Goal: Information Seeking & Learning: Learn about a topic

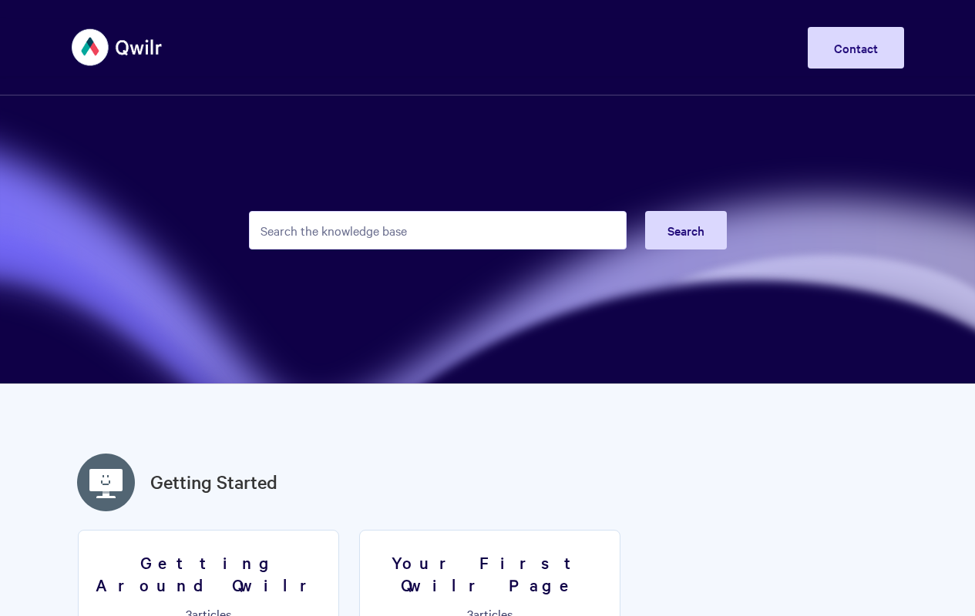
type input "1"
click at [855, 27] on link "Contact" at bounding box center [856, 48] width 96 height 42
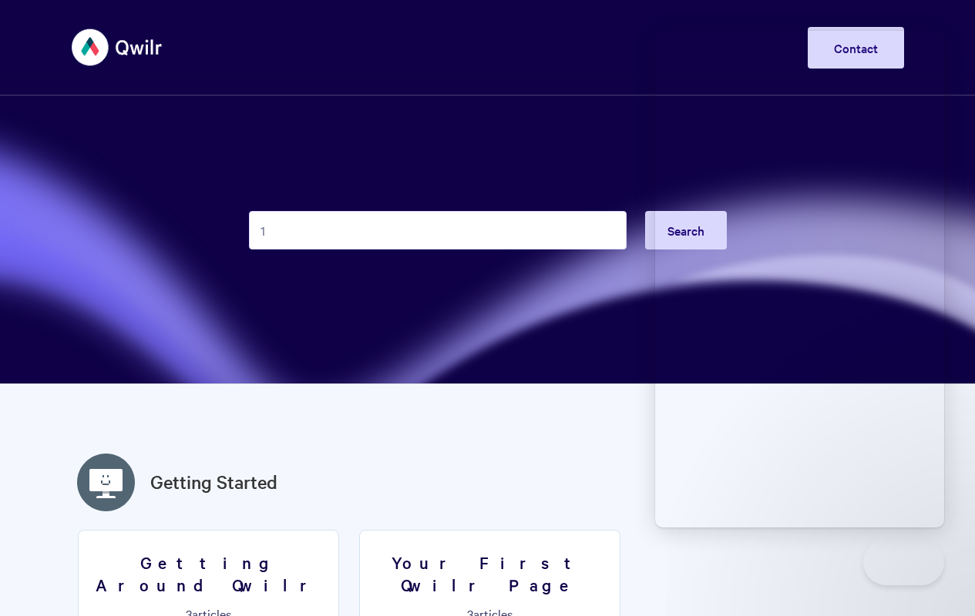
click at [437, 250] on input "1" at bounding box center [438, 230] width 378 height 39
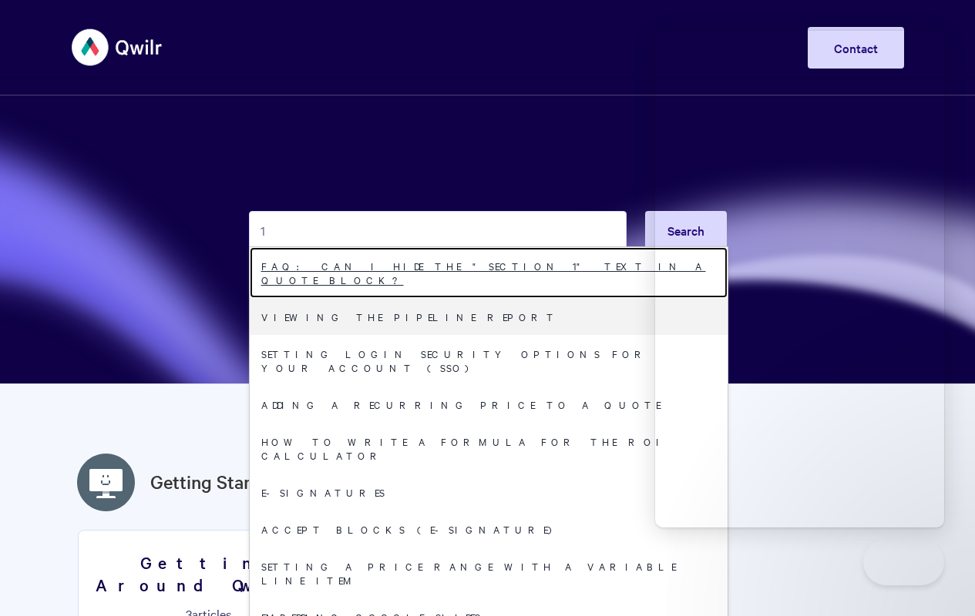
click at [482, 298] on link "FAQ: Can I hide the "section 1" text in a Quote block?" at bounding box center [489, 272] width 478 height 51
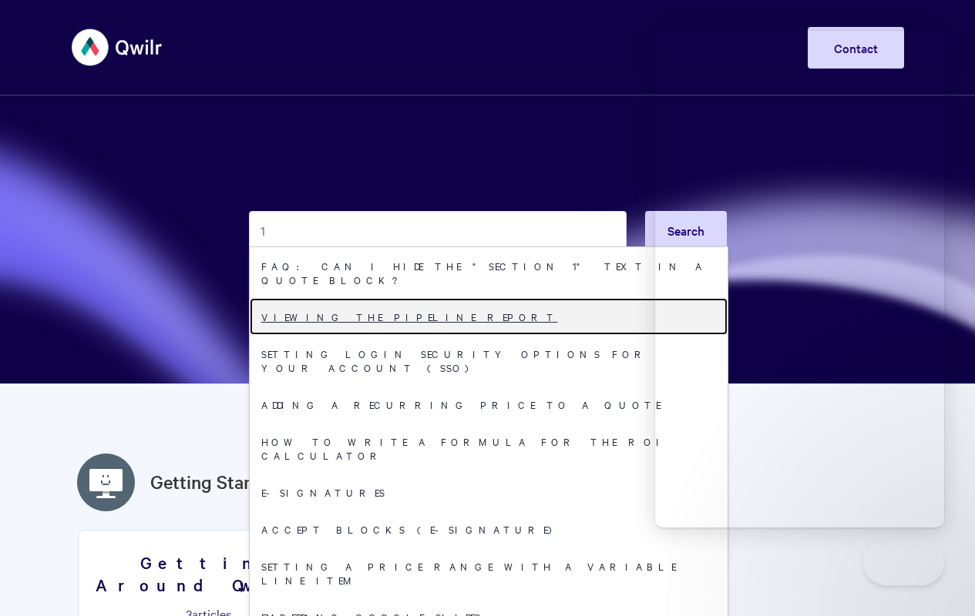
click at [482, 335] on link "Viewing the Pipeline Report" at bounding box center [489, 316] width 478 height 37
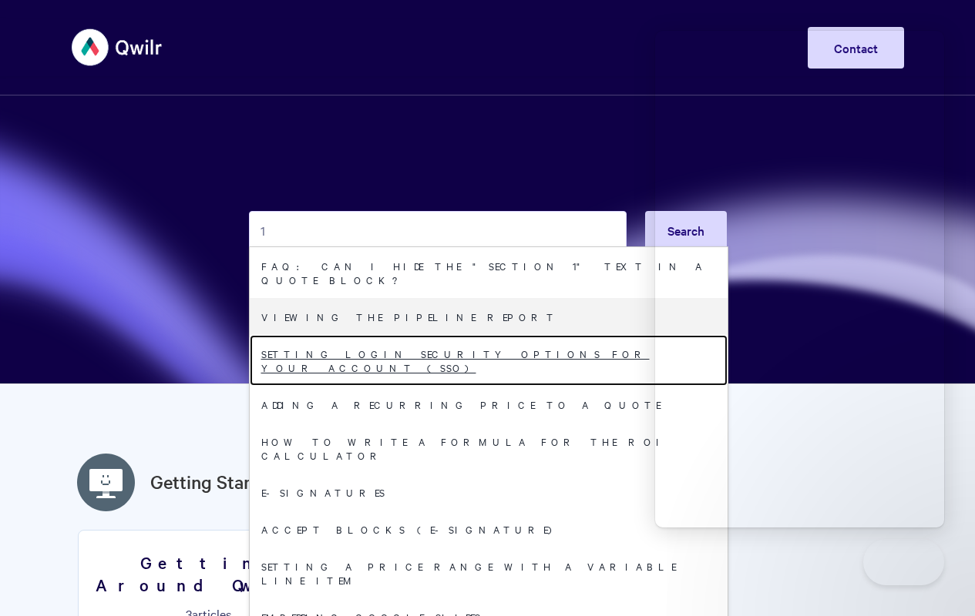
click at [482, 386] on link "Setting login security options for your Account (SSO)" at bounding box center [489, 360] width 478 height 51
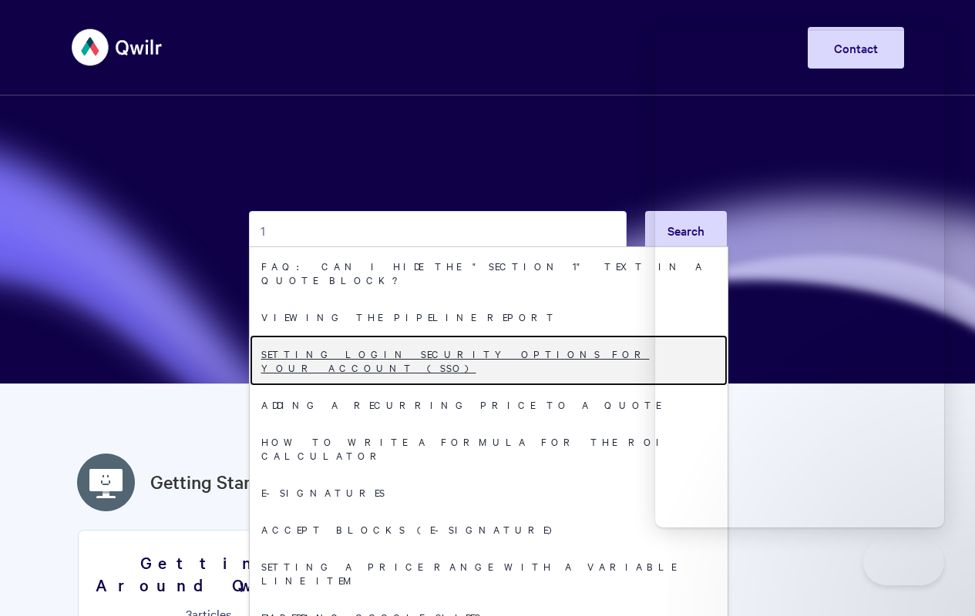
click at [482, 386] on link "Setting login security options for your Account (SSO)" at bounding box center [489, 360] width 478 height 51
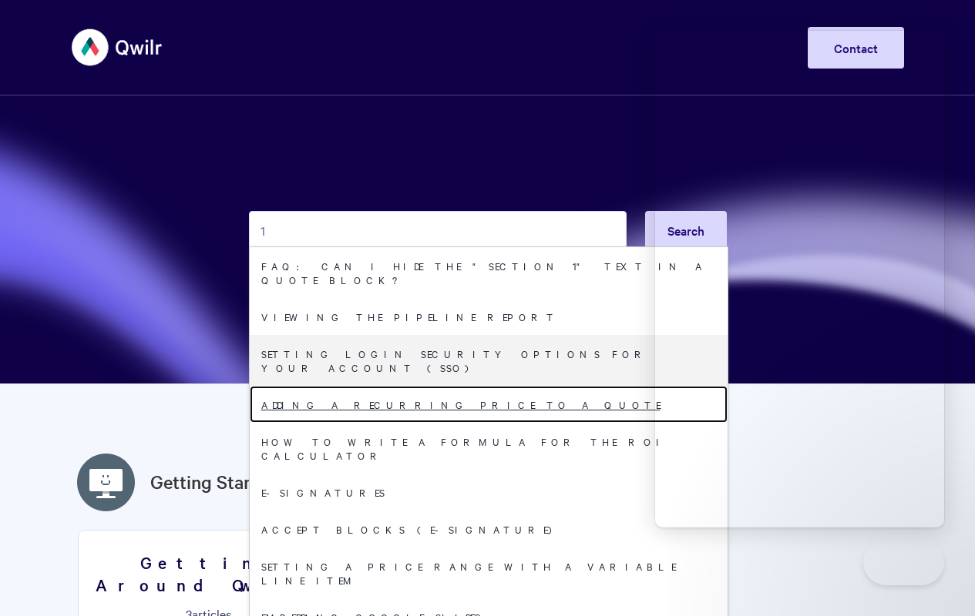
click at [482, 423] on link "Adding A Recurring Price To A Quote" at bounding box center [489, 404] width 478 height 37
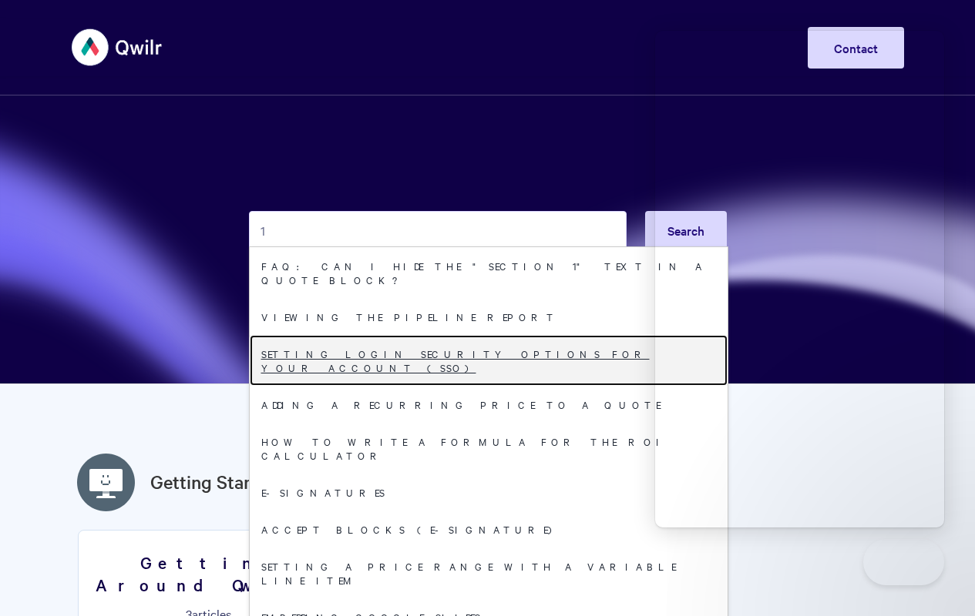
click at [482, 386] on link "Setting login security options for your Account (SSO)" at bounding box center [489, 360] width 478 height 51
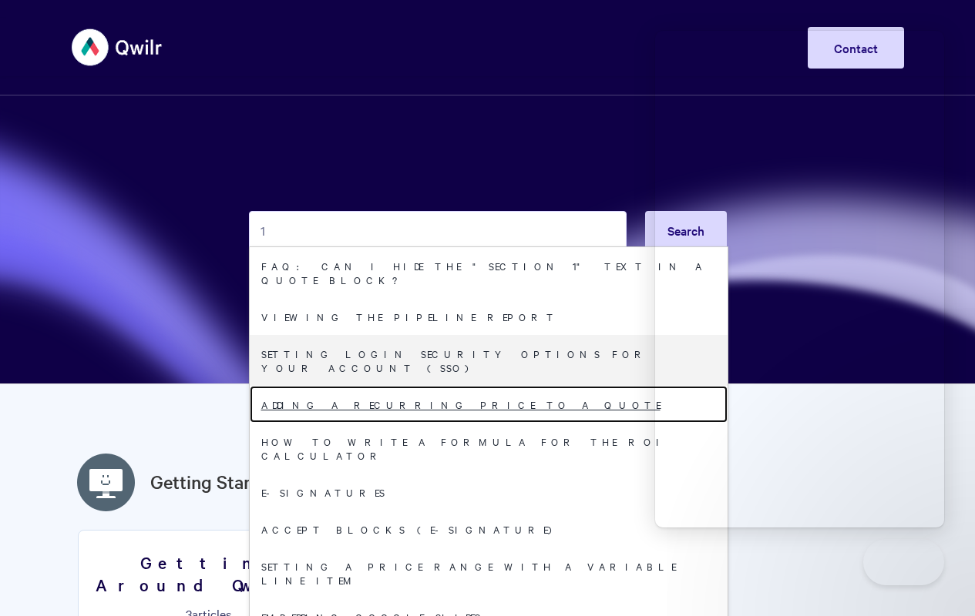
click at [482, 423] on link "Adding A Recurring Price To A Quote" at bounding box center [489, 404] width 478 height 37
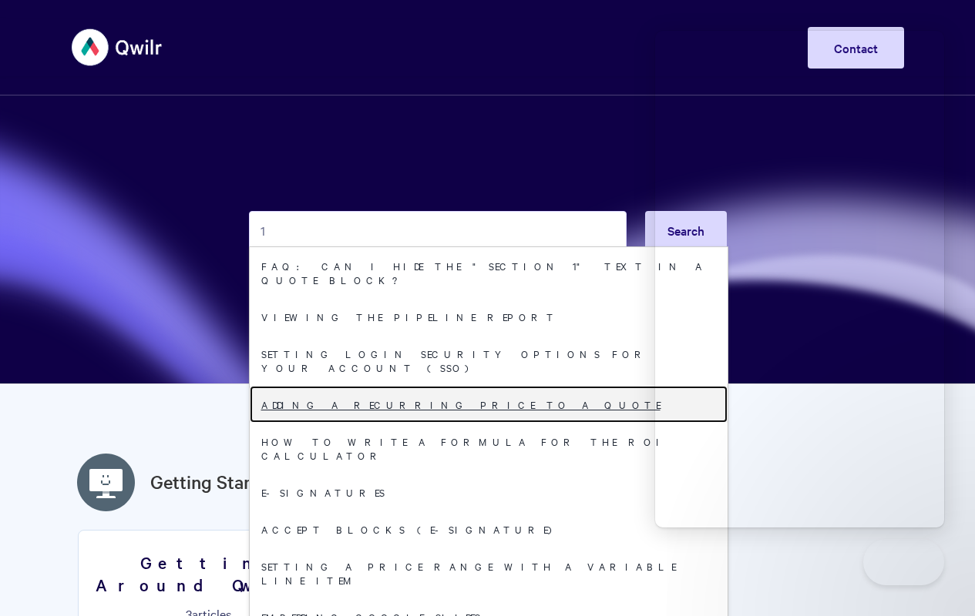
click at [482, 423] on link "Adding A Recurring Price To A Quote" at bounding box center [489, 404] width 478 height 37
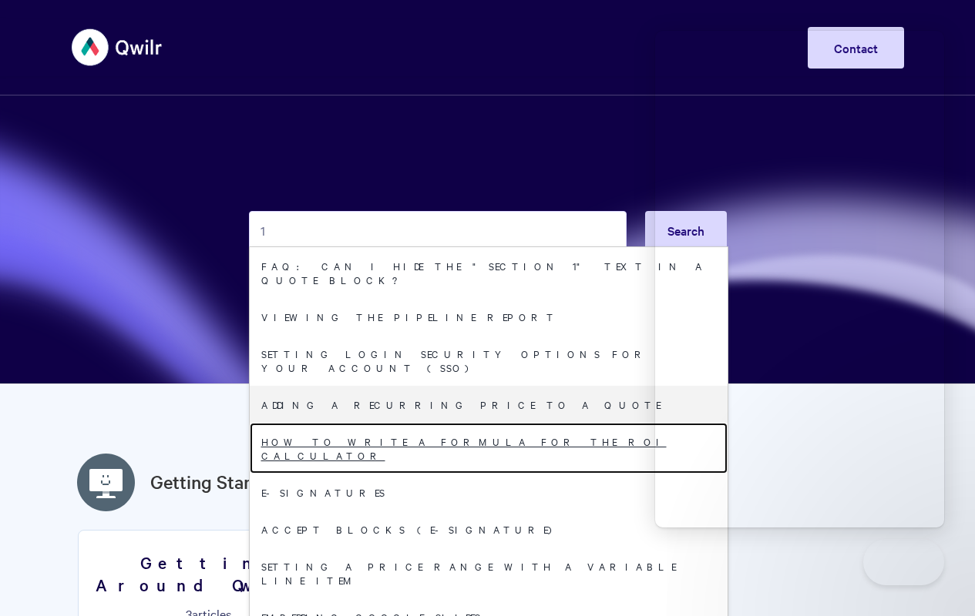
click at [482, 474] on link "How to write a formula for the ROI Calculator" at bounding box center [489, 448] width 478 height 51
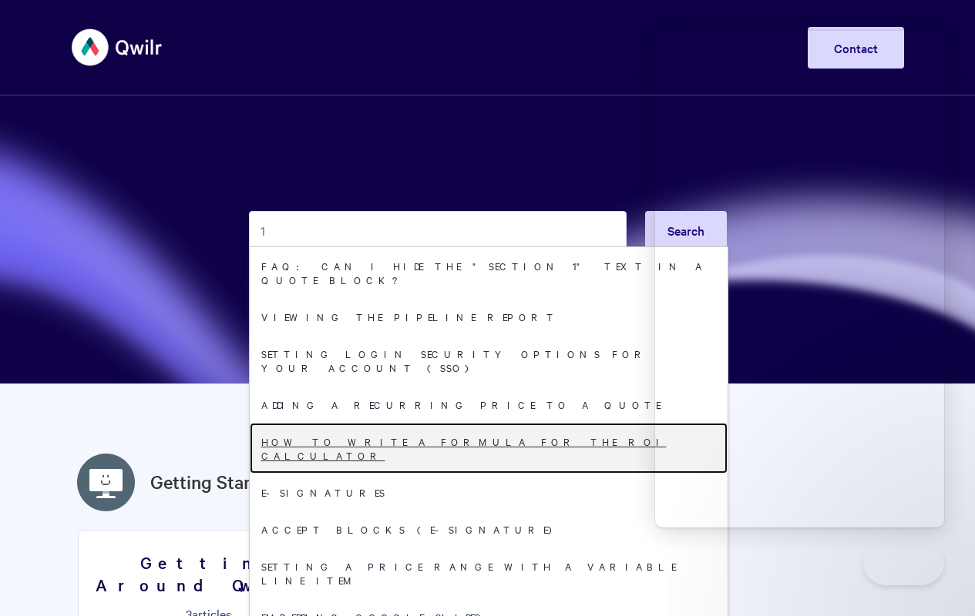
click at [482, 474] on link "How to write a formula for the ROI Calculator" at bounding box center [489, 448] width 478 height 51
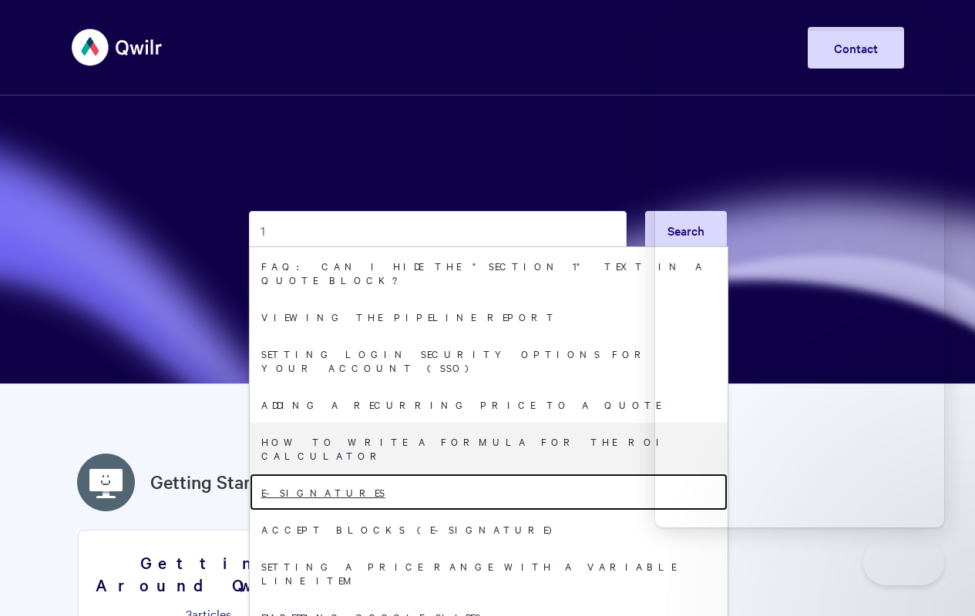
click at [482, 511] on link "E-signatures" at bounding box center [489, 492] width 478 height 37
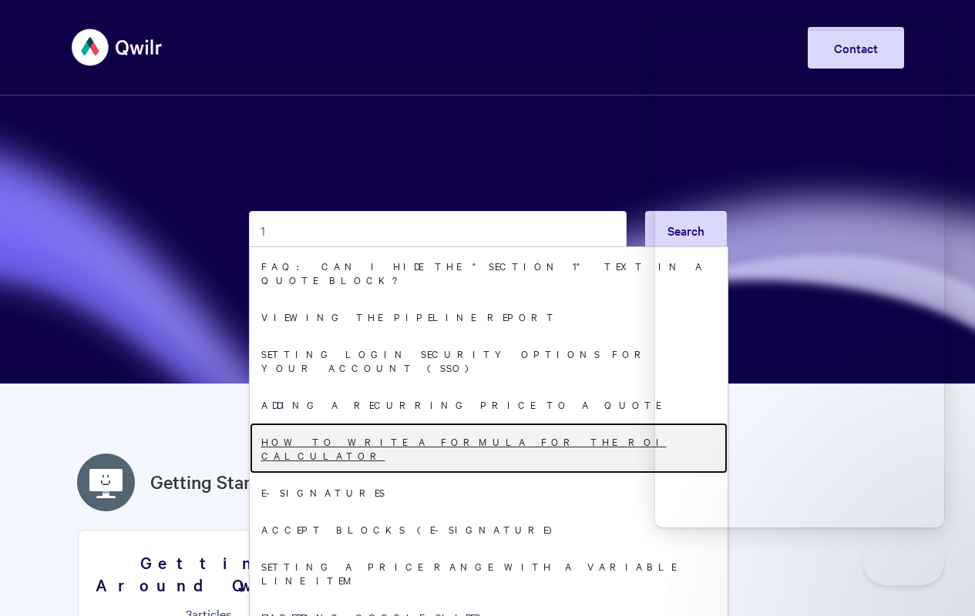
click at [482, 474] on link "How to write a formula for the ROI Calculator" at bounding box center [489, 448] width 478 height 51
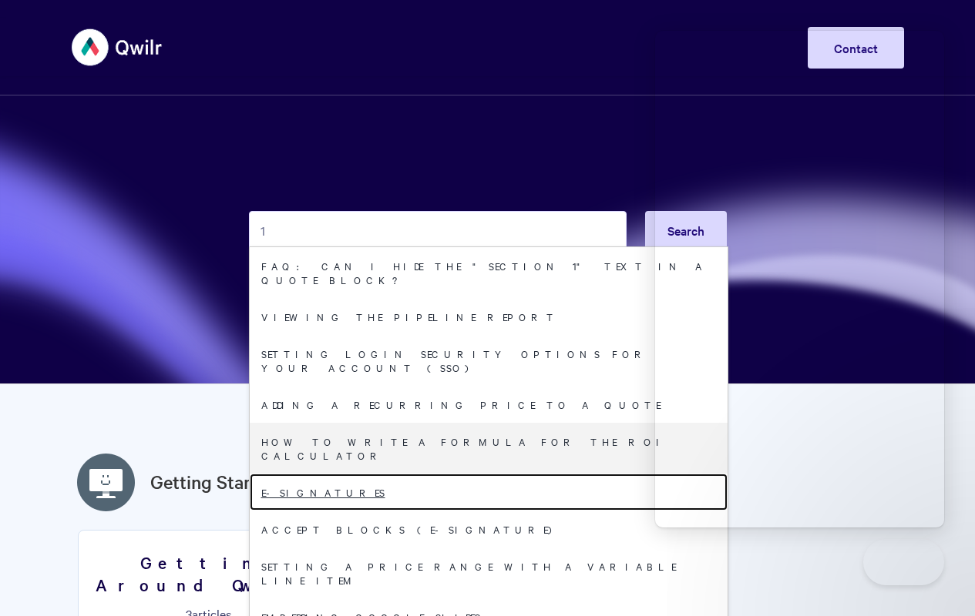
click at [482, 511] on link "E-signatures" at bounding box center [489, 492] width 478 height 37
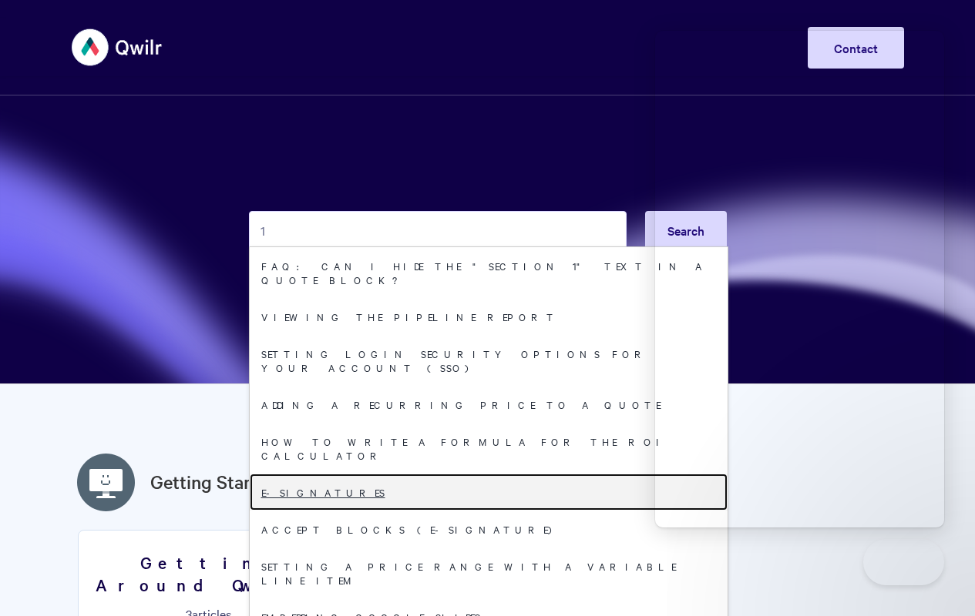
click at [482, 511] on link "E-signatures" at bounding box center [489, 492] width 478 height 37
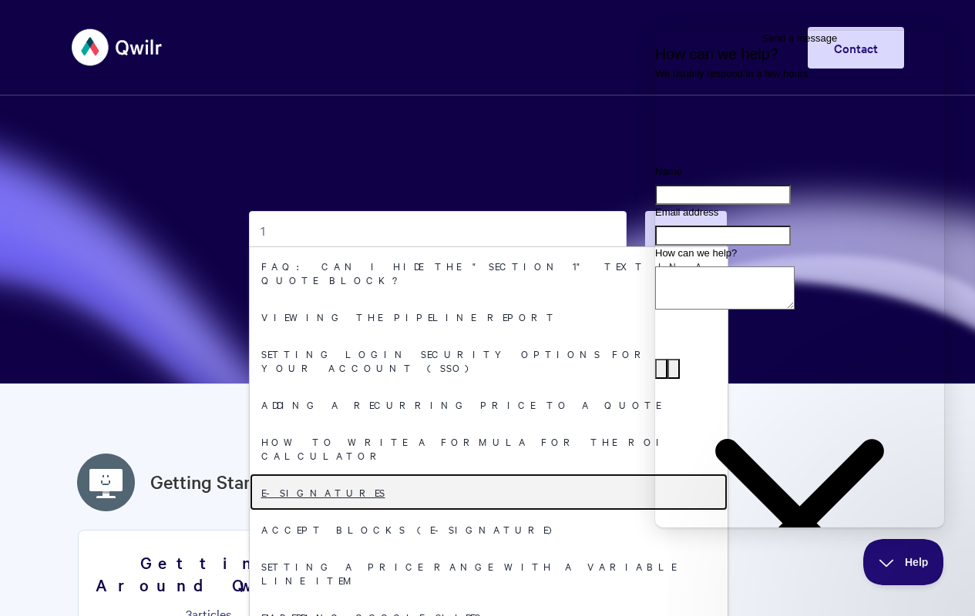
click at [482, 511] on link "E-signatures" at bounding box center [489, 492] width 478 height 37
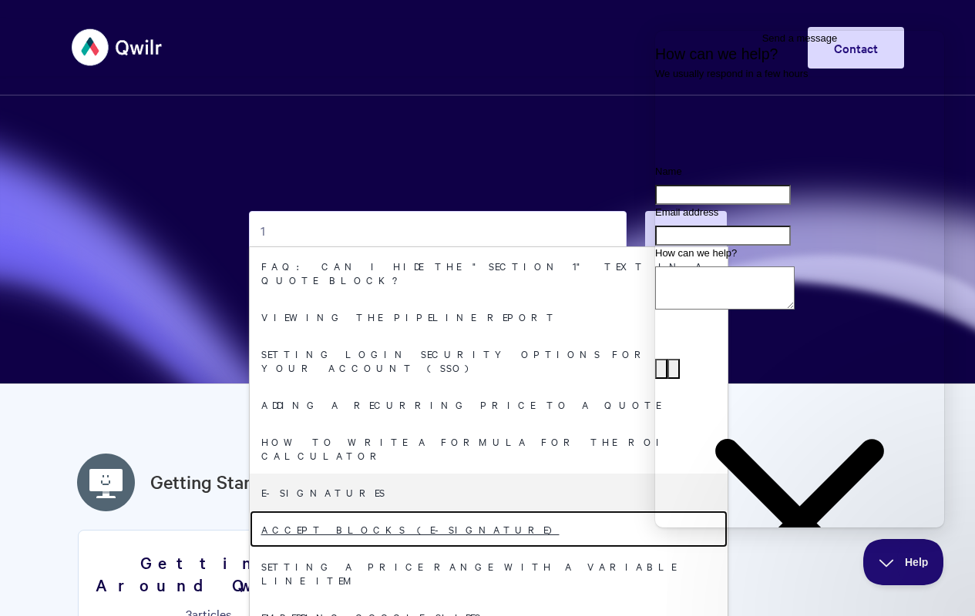
click at [482, 548] on link "Accept Blocks (E-Signature)" at bounding box center [489, 529] width 478 height 37
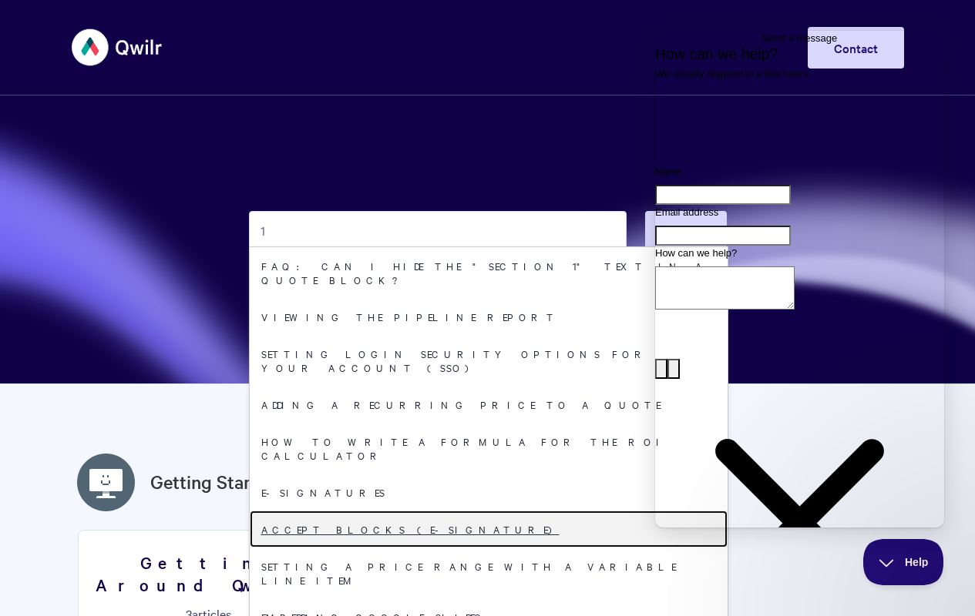
click at [482, 548] on link "Accept Blocks (E-Signature)" at bounding box center [489, 529] width 478 height 37
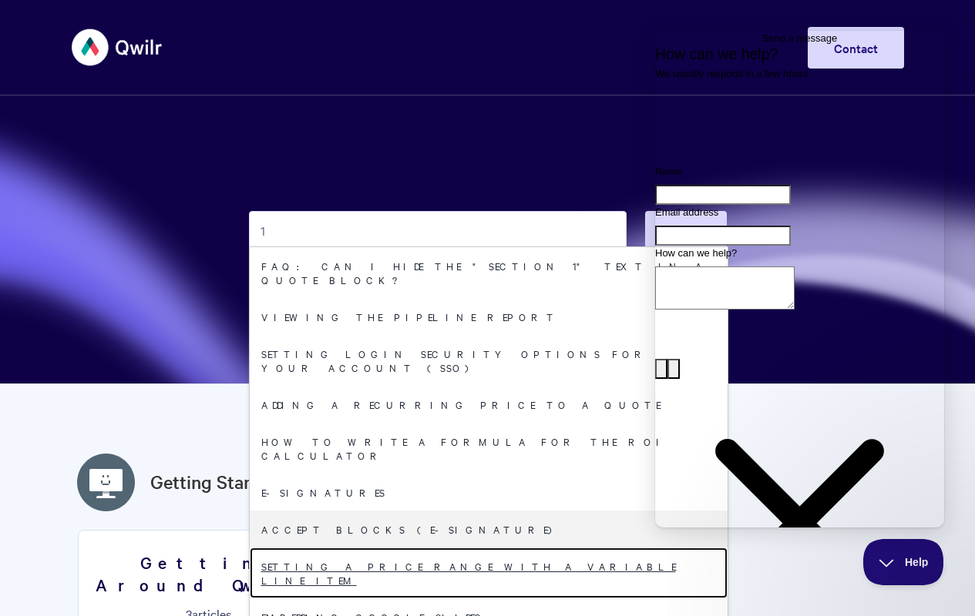
click at [482, 593] on link "Setting a price range with a Variable line item" at bounding box center [489, 573] width 478 height 51
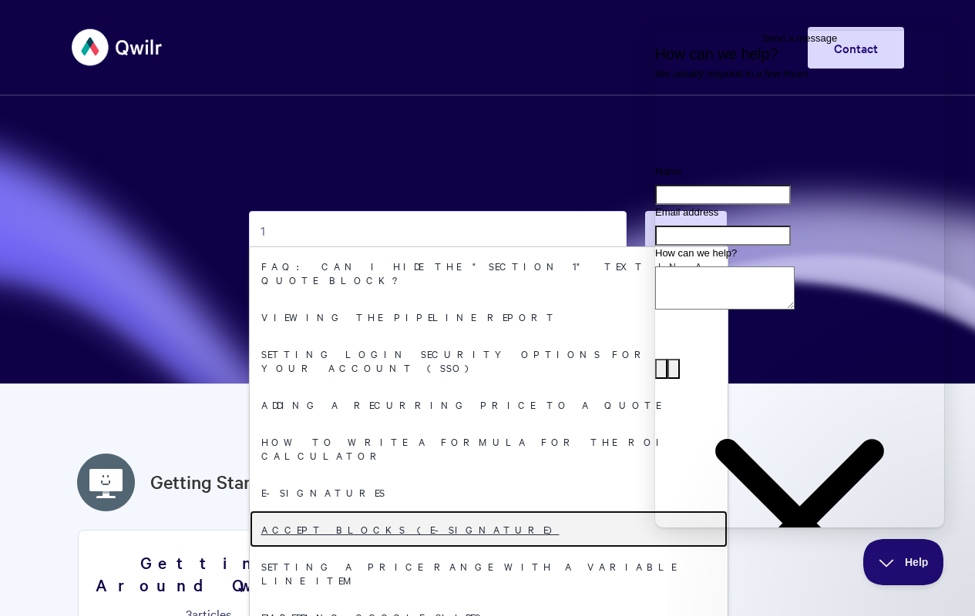
click at [482, 548] on link "Accept Blocks (E-Signature)" at bounding box center [489, 529] width 478 height 37
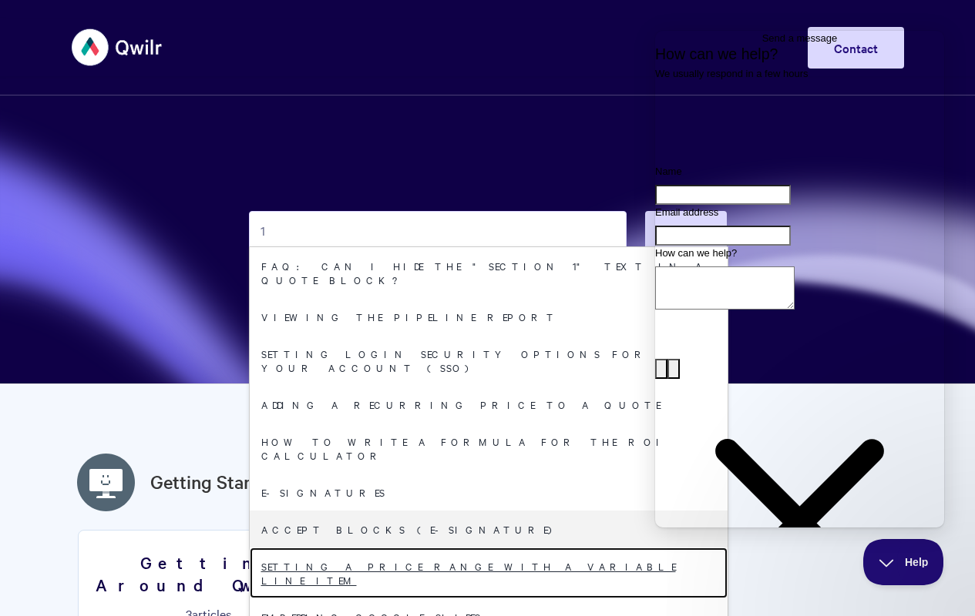
click at [482, 593] on link "Setting a price range with a Variable line item" at bounding box center [489, 573] width 478 height 51
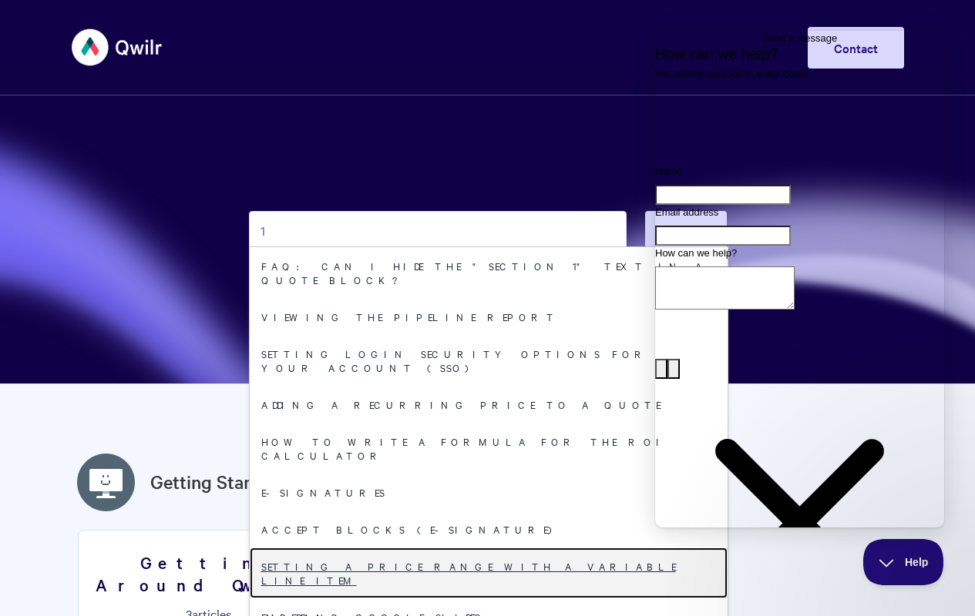
click at [482, 593] on link "Setting a price range with a Variable line item" at bounding box center [489, 573] width 478 height 51
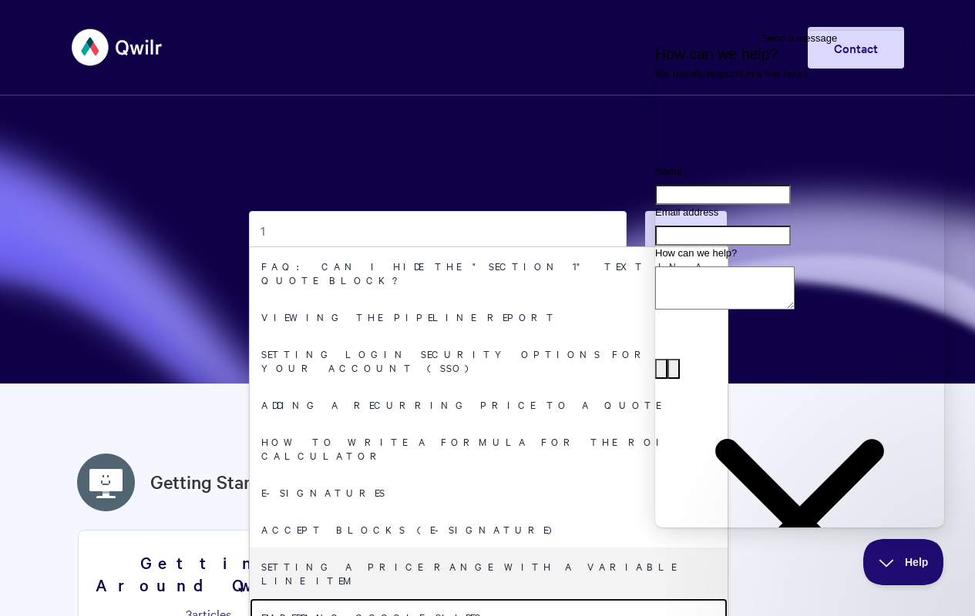
click at [482, 599] on link "Embedding Google Slides" at bounding box center [489, 617] width 478 height 37
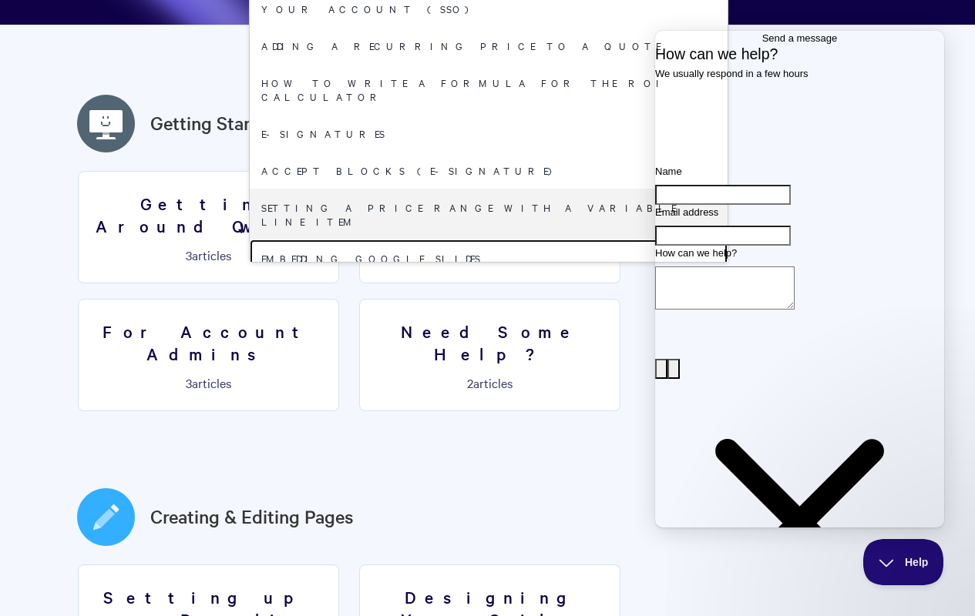
click at [482, 271] on link "Embedding Google Slides" at bounding box center [489, 258] width 478 height 37
click at [482, 308] on link "Embedding PDFs" at bounding box center [489, 295] width 478 height 37
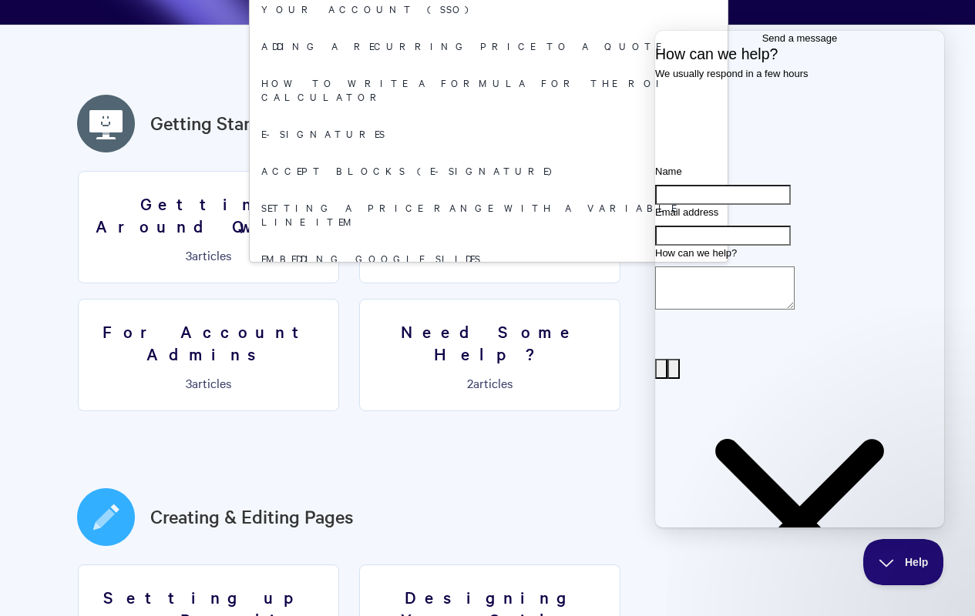
click at [482, 308] on link "Embedding PDFs" at bounding box center [489, 295] width 478 height 37
click at [482, 314] on link "Embedding videos from TwentyThree" at bounding box center [489, 332] width 478 height 37
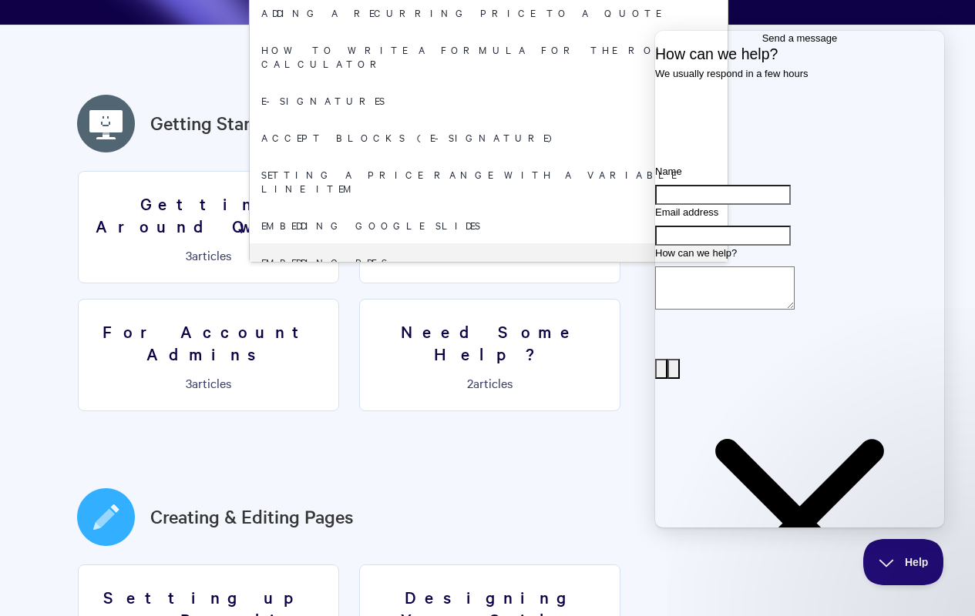
click at [482, 312] on link "Embedding videos from TwentyThree" at bounding box center [489, 298] width 478 height 37
click at [482, 317] on link "Deleting a Qwilr template" at bounding box center [489, 335] width 478 height 37
click at [482, 280] on link "Embedding videos from TwentyThree" at bounding box center [489, 298] width 478 height 37
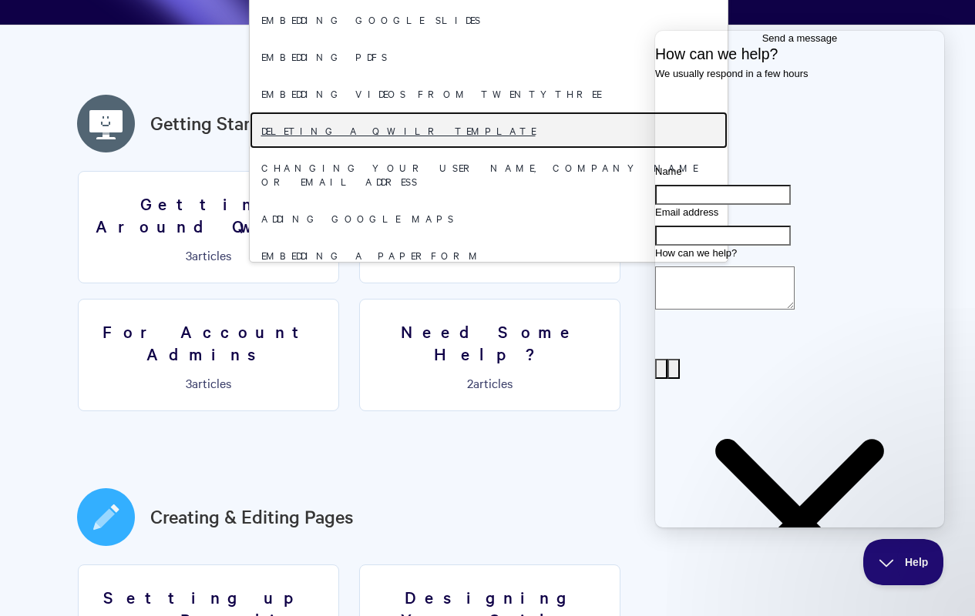
click at [482, 143] on link "Deleting a Qwilr template" at bounding box center [489, 130] width 478 height 37
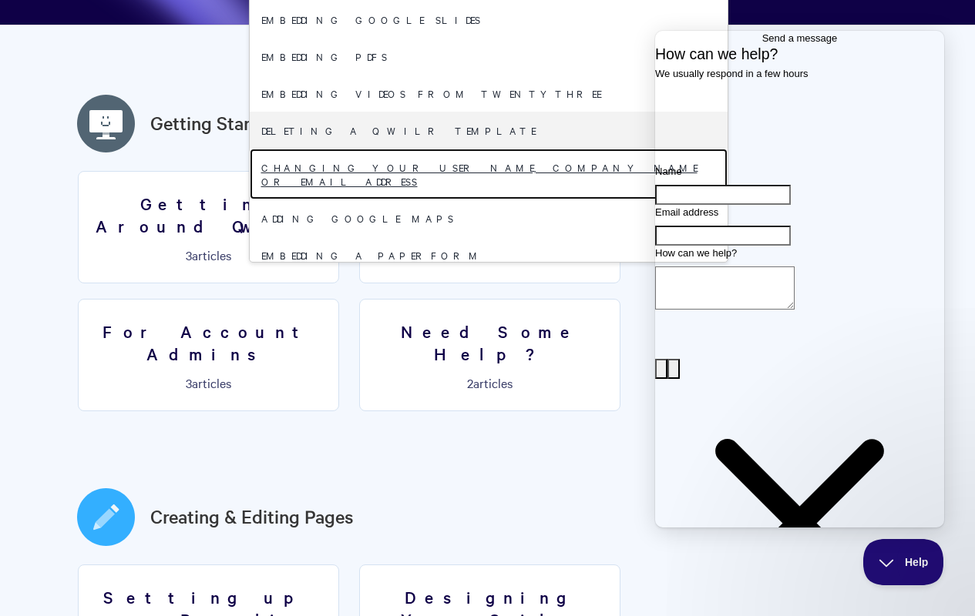
click at [482, 180] on link "Changing your user name, company name or email address" at bounding box center [489, 174] width 478 height 51
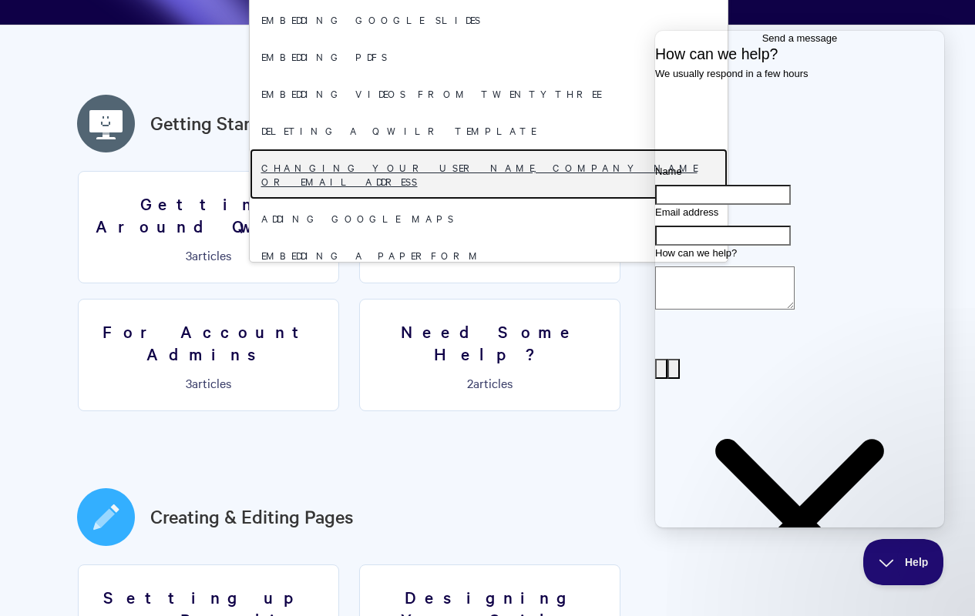
click at [482, 180] on link "Changing your user name, company name or email address" at bounding box center [489, 174] width 478 height 51
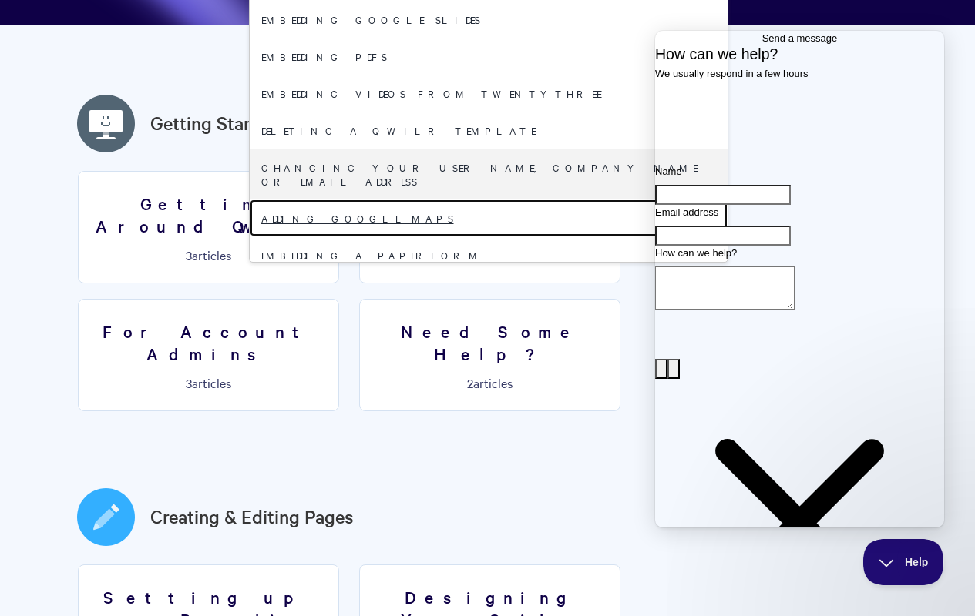
click at [482, 217] on link "Adding Google Maps" at bounding box center [489, 218] width 478 height 37
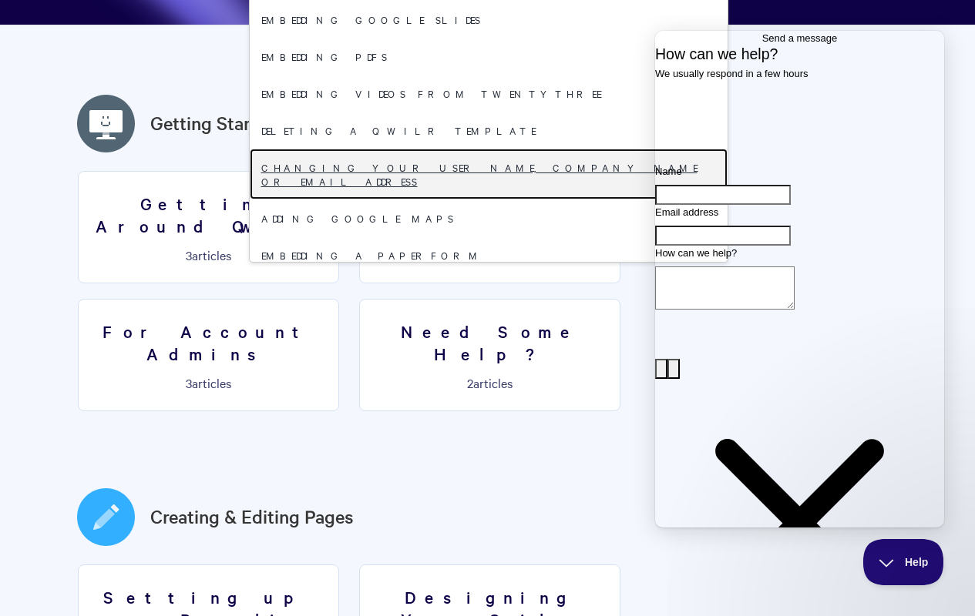
click at [482, 180] on link "Changing your user name, company name or email address" at bounding box center [489, 174] width 478 height 51
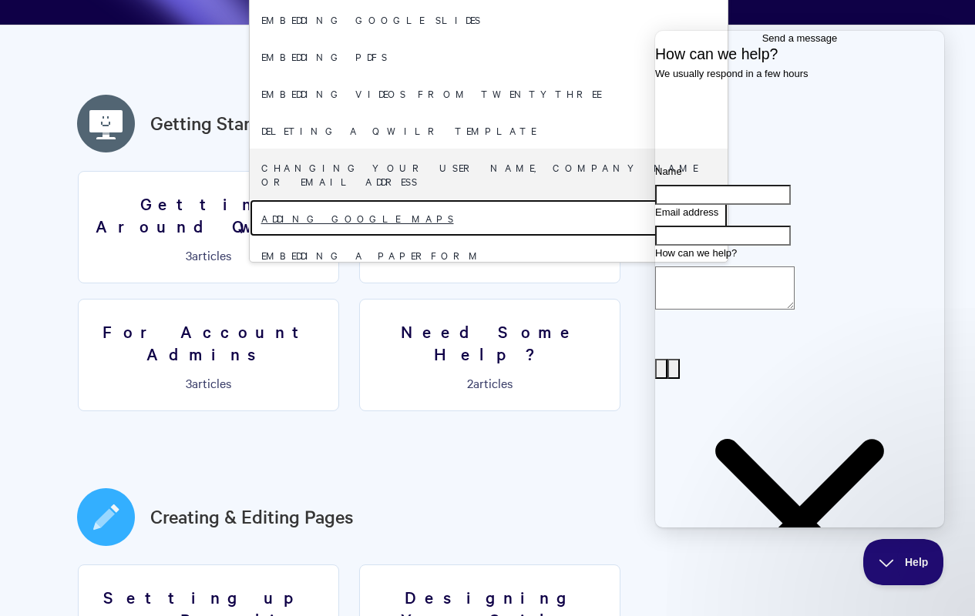
click at [482, 217] on link "Adding Google Maps" at bounding box center [489, 218] width 478 height 37
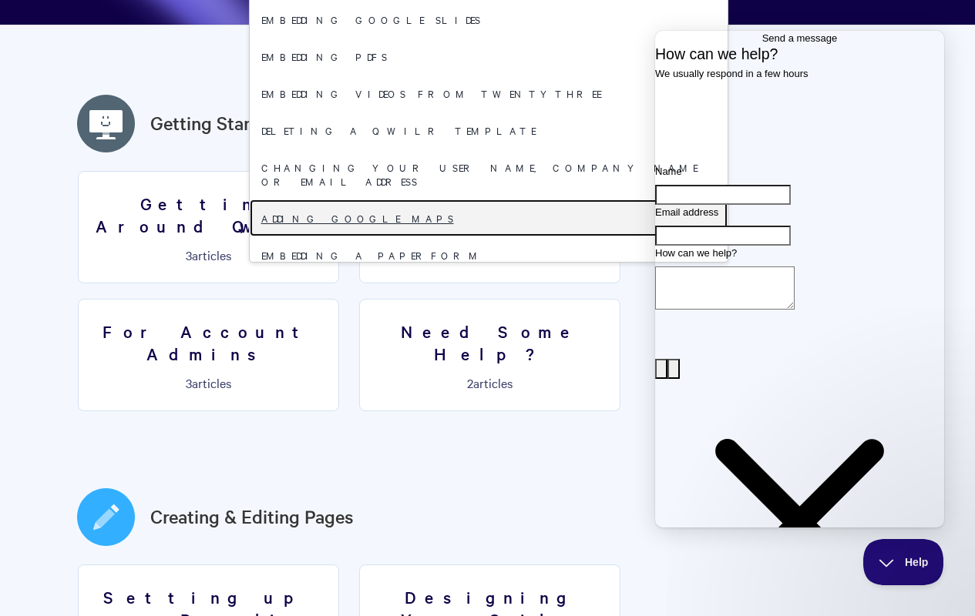
click at [482, 217] on link "Adding Google Maps" at bounding box center [489, 218] width 478 height 37
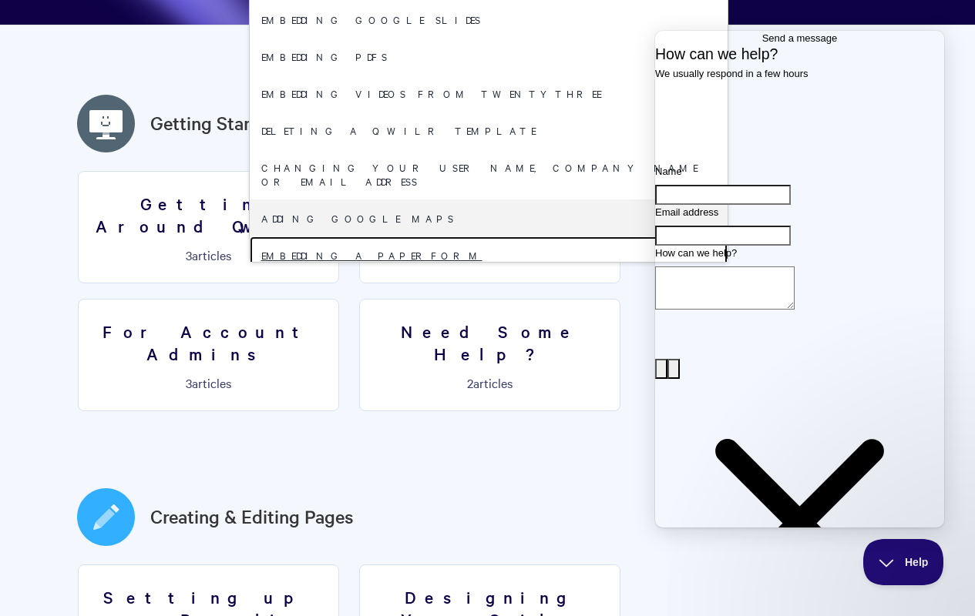
click at [482, 254] on link "Embedding a Paperform" at bounding box center [489, 255] width 478 height 37
click at [482, 291] on link "Embedding your Calendly calendar" at bounding box center [489, 292] width 478 height 37
click at [482, 254] on link "Embedding a Paperform" at bounding box center [489, 255] width 478 height 37
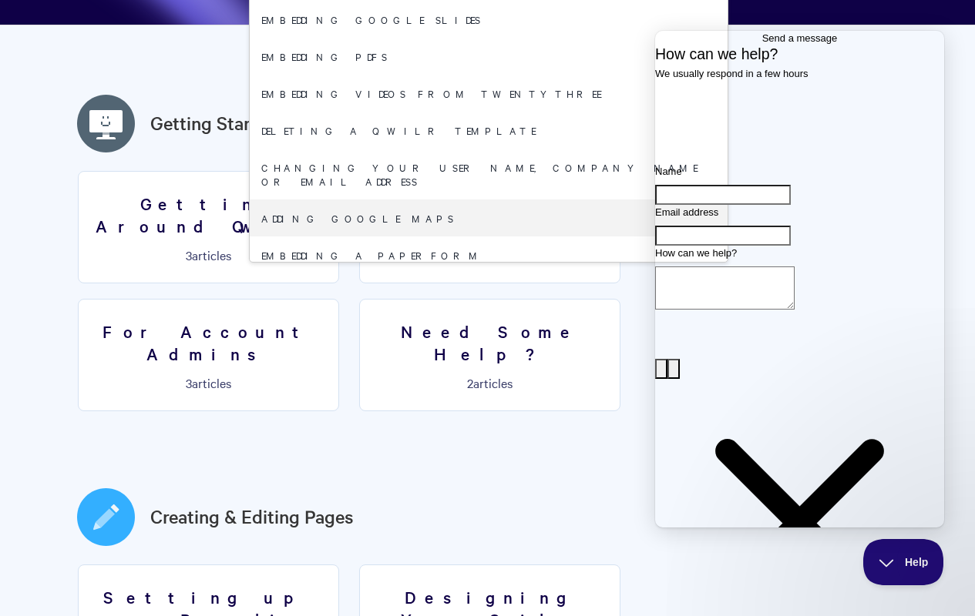
click at [482, 291] on link "Embedding your Calendly calendar" at bounding box center [489, 292] width 478 height 37
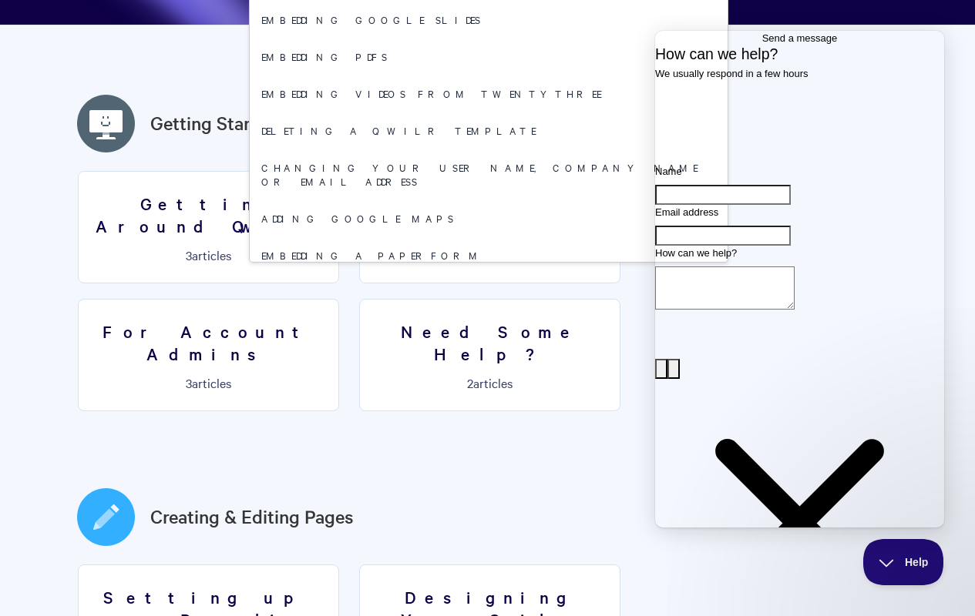
click at [482, 291] on link "Embedding your Calendly calendar" at bounding box center [489, 292] width 478 height 37
click at [482, 312] on link "Embedding a SlideShare presentation" at bounding box center [489, 329] width 478 height 37
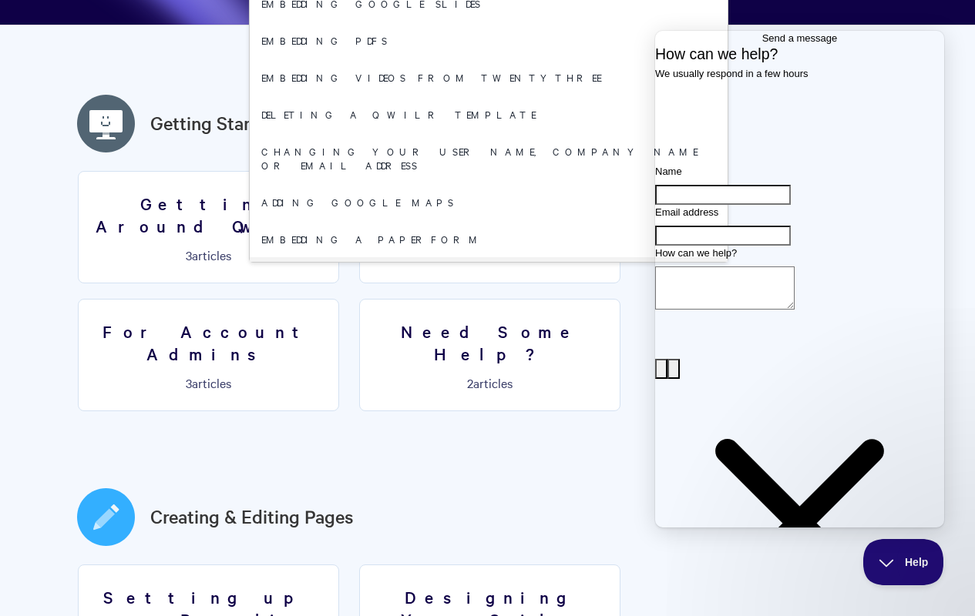
click at [482, 331] on link "Updating your credit card on file" at bounding box center [489, 349] width 478 height 37
click at [482, 294] on link "Embedding a SlideShare presentation" at bounding box center [489, 312] width 478 height 37
click at [482, 331] on link "Updating your credit card on file" at bounding box center [489, 349] width 478 height 37
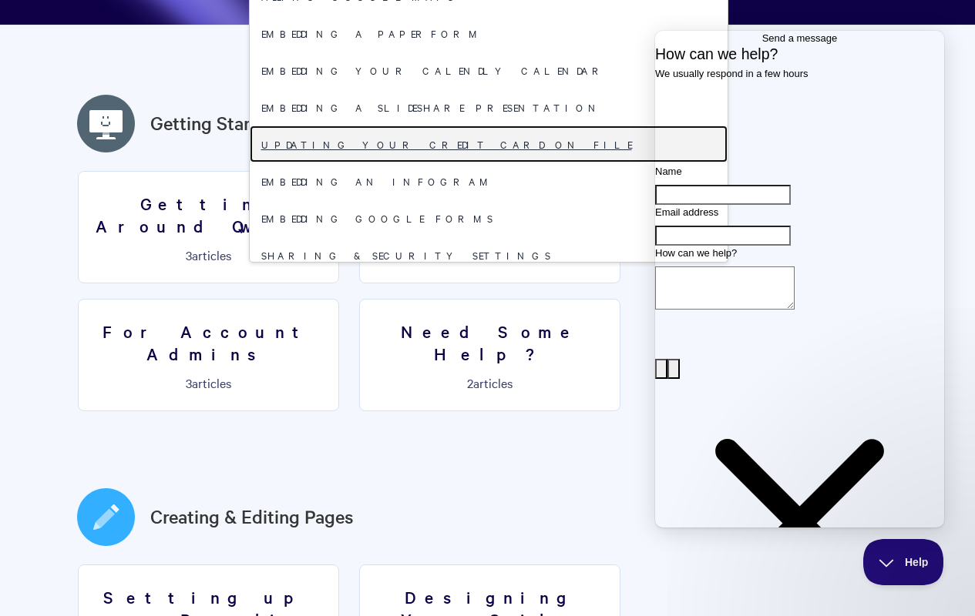
click at [482, 143] on link "Updating your credit card on file" at bounding box center [489, 144] width 478 height 37
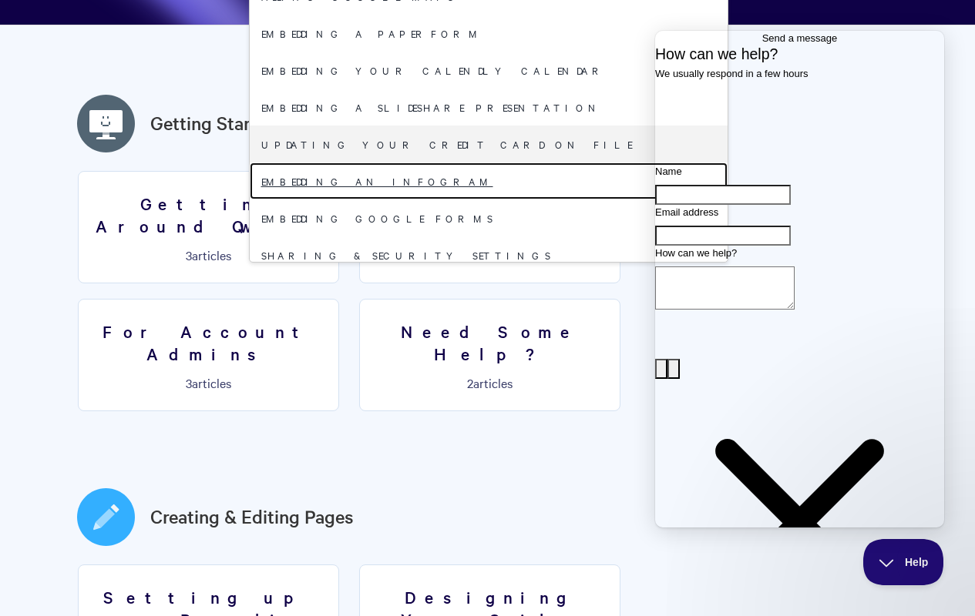
click at [482, 180] on link "Embedding an Infogram" at bounding box center [489, 181] width 478 height 37
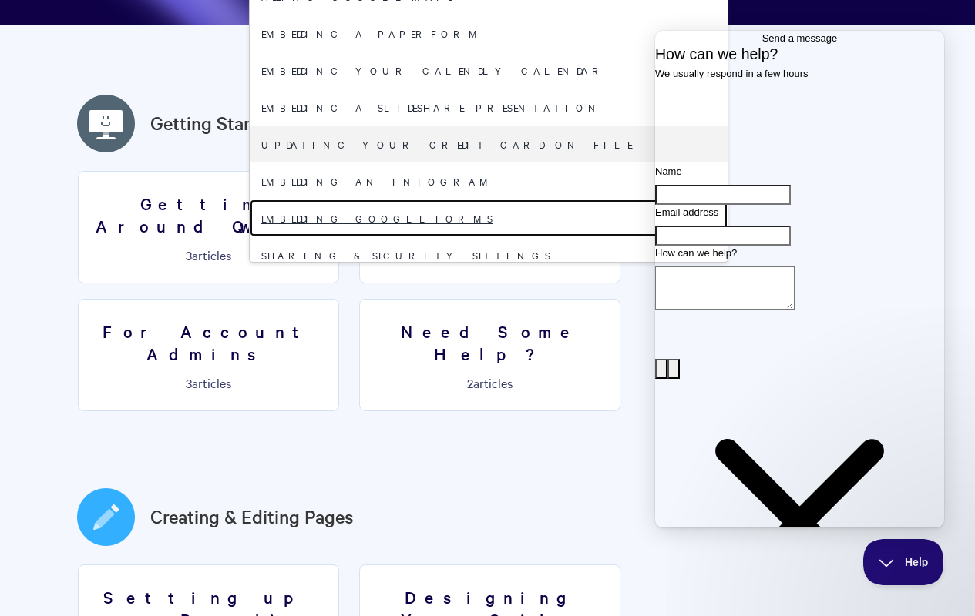
click at [482, 217] on link "Embedding Google Forms" at bounding box center [489, 218] width 478 height 37
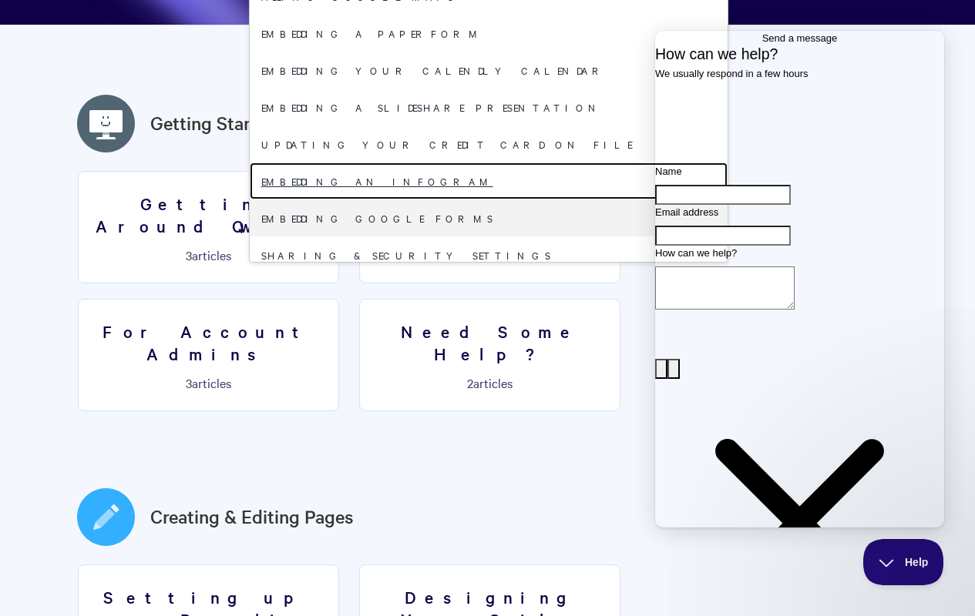
click at [482, 180] on link "Embedding an Infogram" at bounding box center [489, 181] width 478 height 37
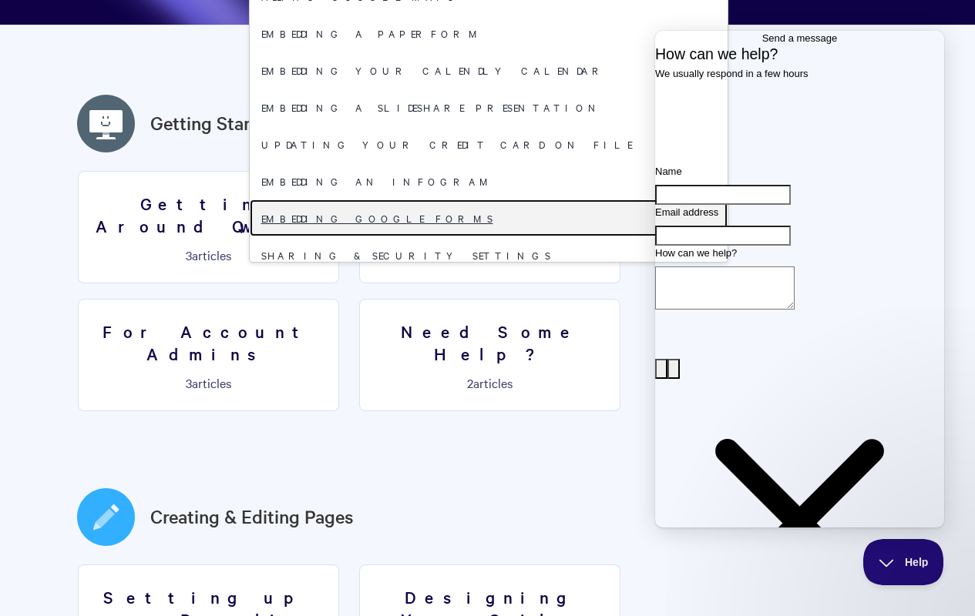
click at [482, 217] on link "Embedding Google Forms" at bounding box center [489, 218] width 478 height 37
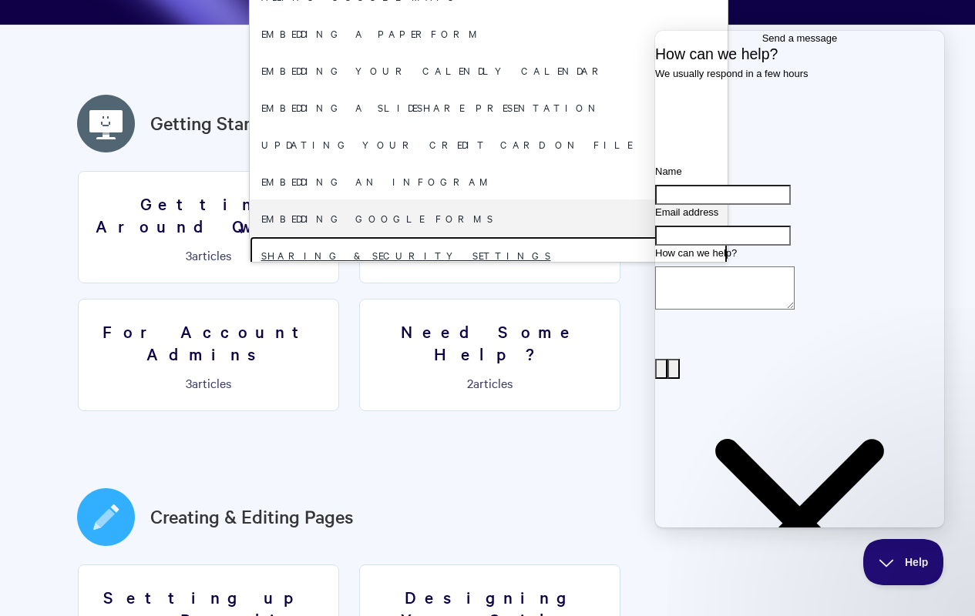
click at [482, 254] on link "Sharing & Security Settings" at bounding box center [489, 255] width 478 height 37
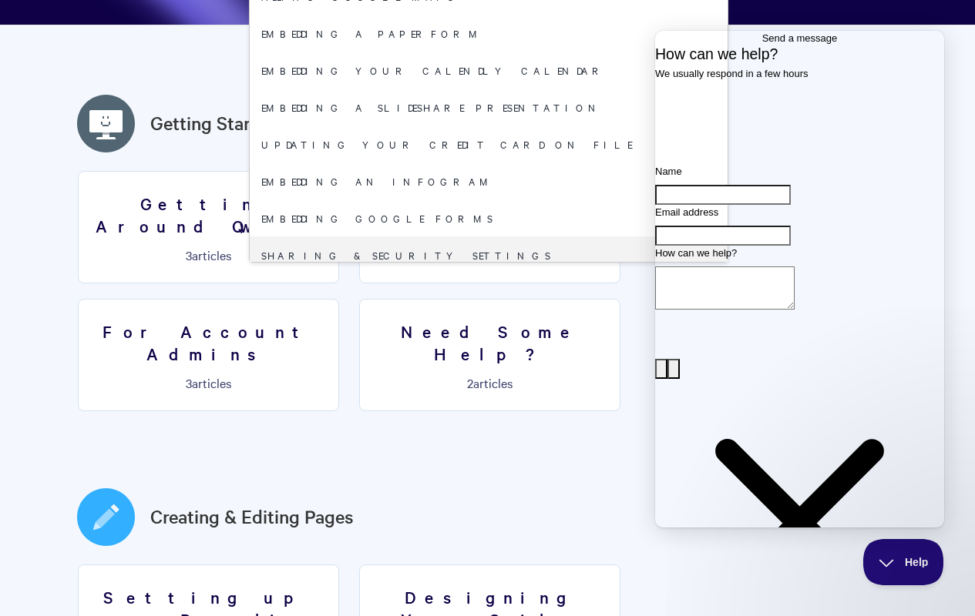
click at [482, 291] on link "FAQ: How can I rename a Qwilr Page?" at bounding box center [489, 292] width 478 height 37
click at [482, 254] on link "Sharing & Security Settings" at bounding box center [489, 255] width 478 height 37
click at [482, 291] on link "FAQ: How can I rename a Qwilr Page?" at bounding box center [489, 292] width 478 height 37
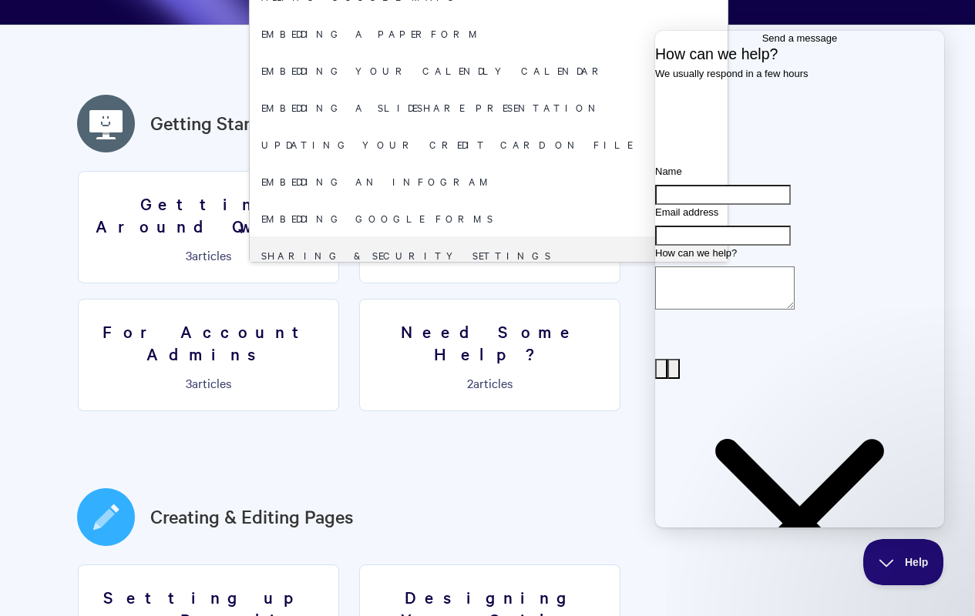
click at [482, 312] on link "FAQ: Can I replace decimals with commas?" at bounding box center [489, 329] width 478 height 37
click at [482, 348] on link "Requesting Qwilr account access" at bounding box center [489, 366] width 478 height 37
click at [482, 311] on link "FAQ: Can I replace decimals with commas?" at bounding box center [489, 329] width 478 height 37
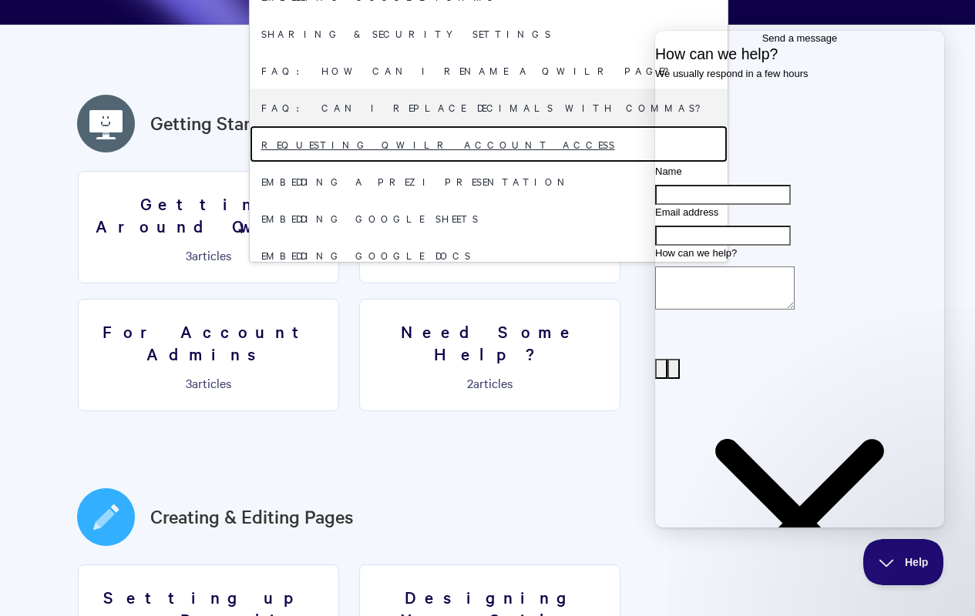
click at [482, 143] on link "Requesting Qwilr account access" at bounding box center [489, 144] width 478 height 37
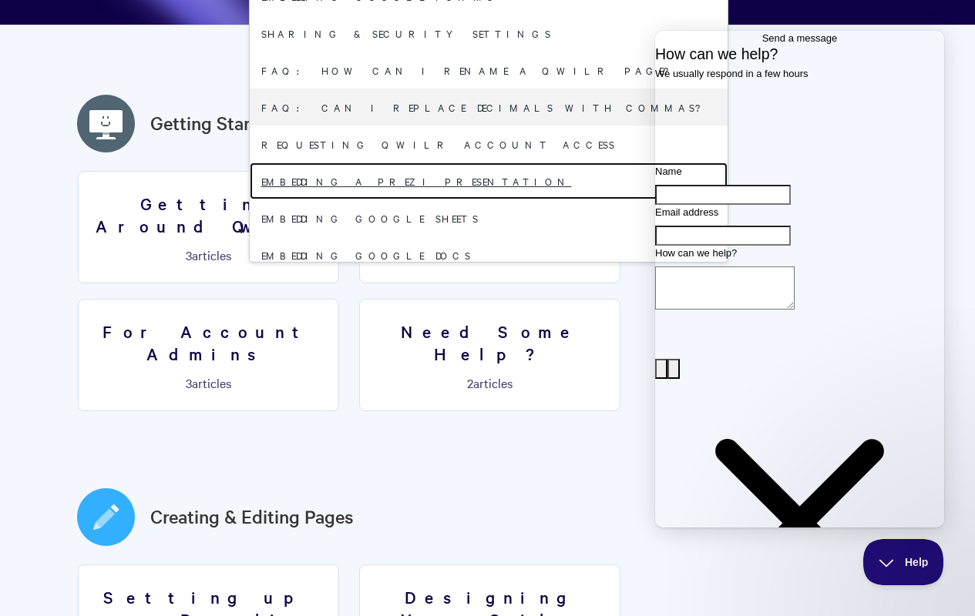
click at [482, 180] on link "Embedding a Prezi presentation" at bounding box center [489, 181] width 478 height 37
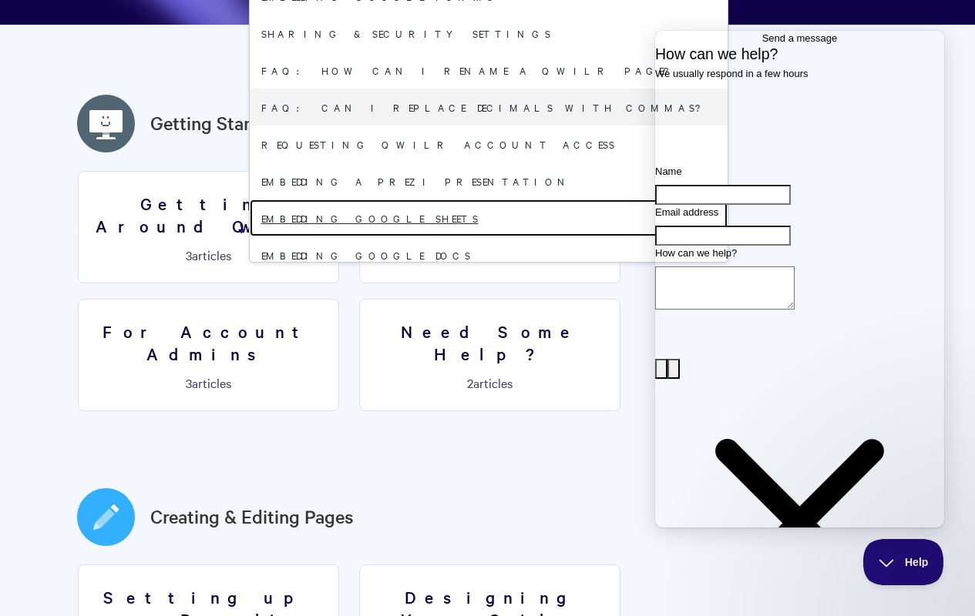
click at [482, 217] on link "Embedding Google Sheets" at bounding box center [489, 218] width 478 height 37
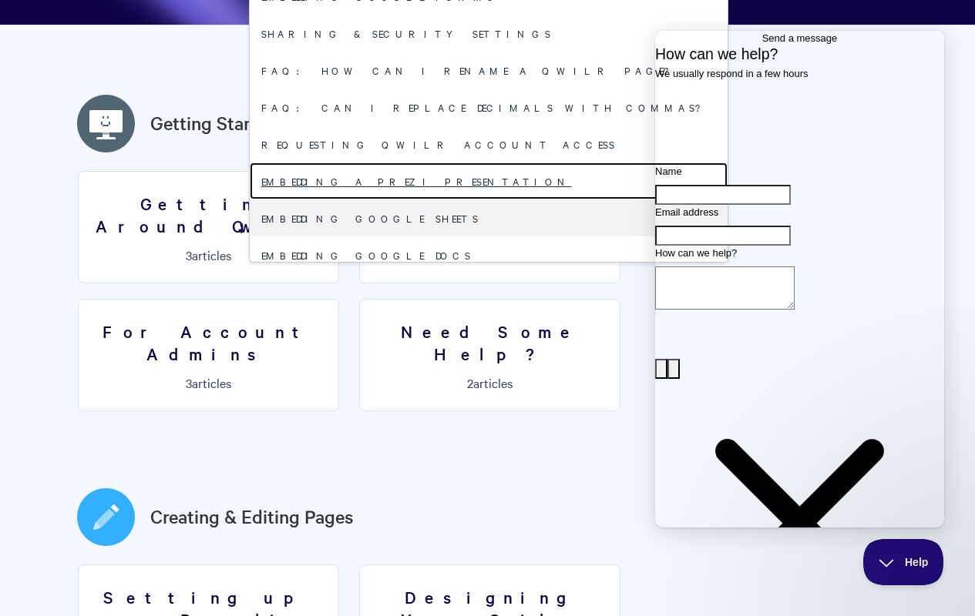
click at [482, 180] on link "Embedding a Prezi presentation" at bounding box center [489, 181] width 478 height 37
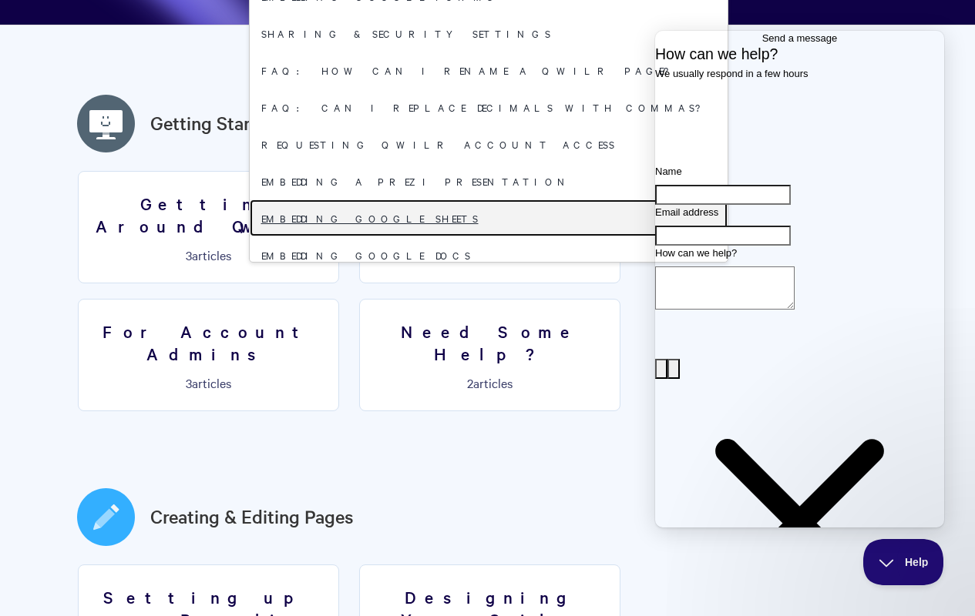
click at [482, 217] on link "Embedding Google Sheets" at bounding box center [489, 218] width 478 height 37
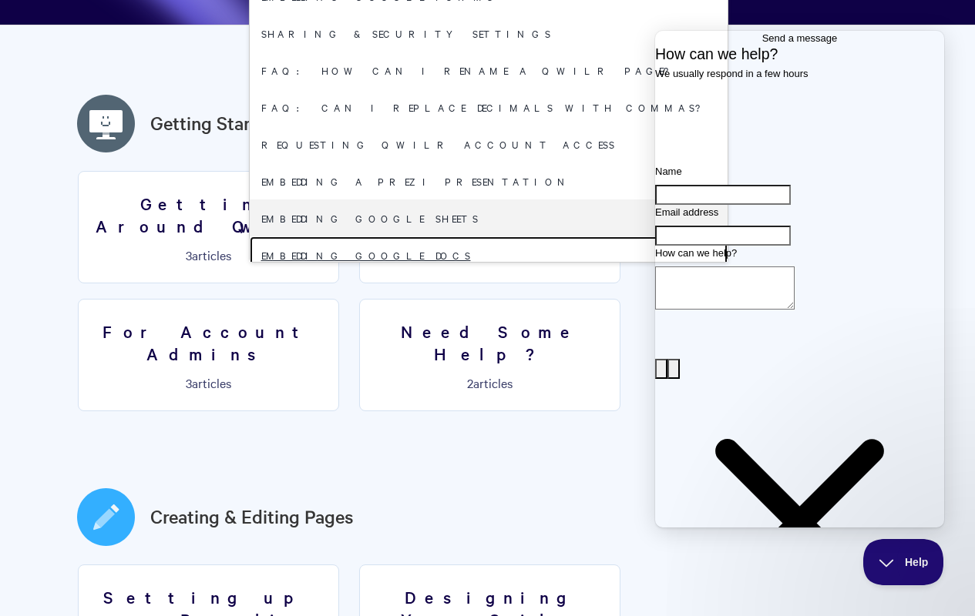
click at [482, 254] on link "Embedding Google Docs" at bounding box center [489, 255] width 478 height 37
click at [482, 291] on link "Embedding Typeforms" at bounding box center [489, 292] width 478 height 37
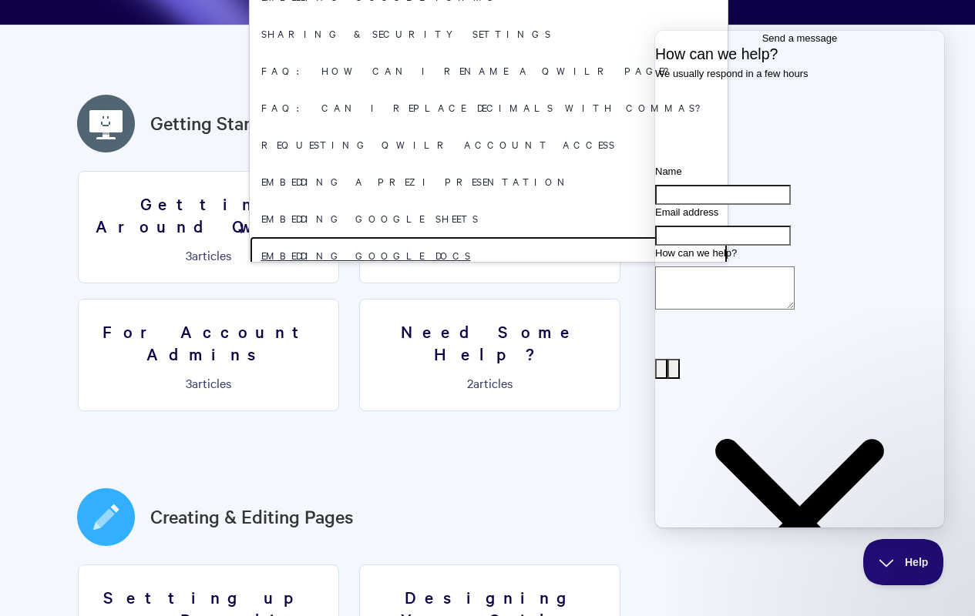
click at [482, 254] on link "Embedding Google Docs" at bounding box center [489, 255] width 478 height 37
click at [482, 291] on link "Embedding Typeforms" at bounding box center [489, 292] width 478 height 37
click at [482, 312] on link "FAQ: Can I remove decimals from a quote?" at bounding box center [489, 329] width 478 height 37
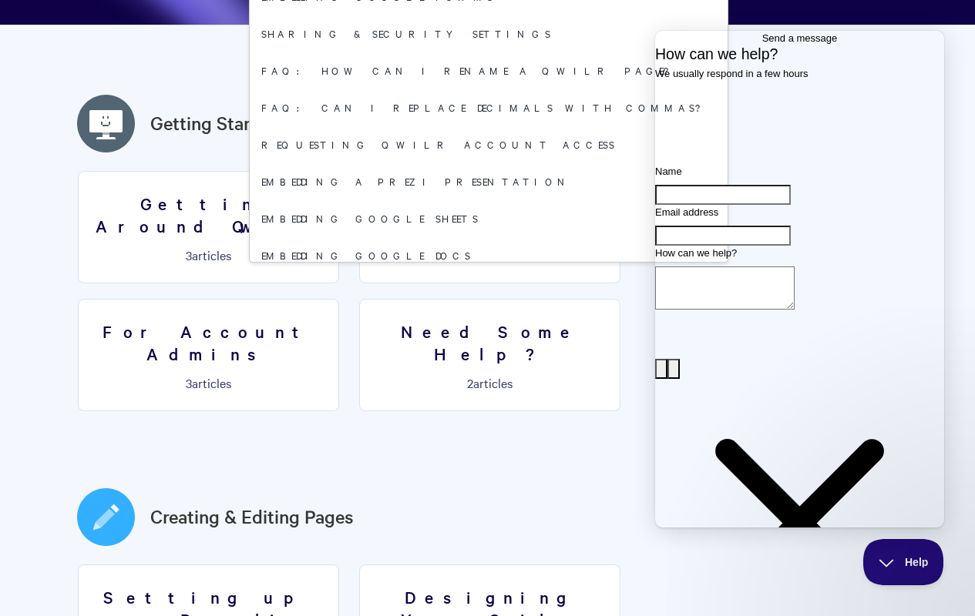
click at [482, 312] on link "FAQ: Can I remove decimals from a quote?" at bounding box center [489, 329] width 478 height 37
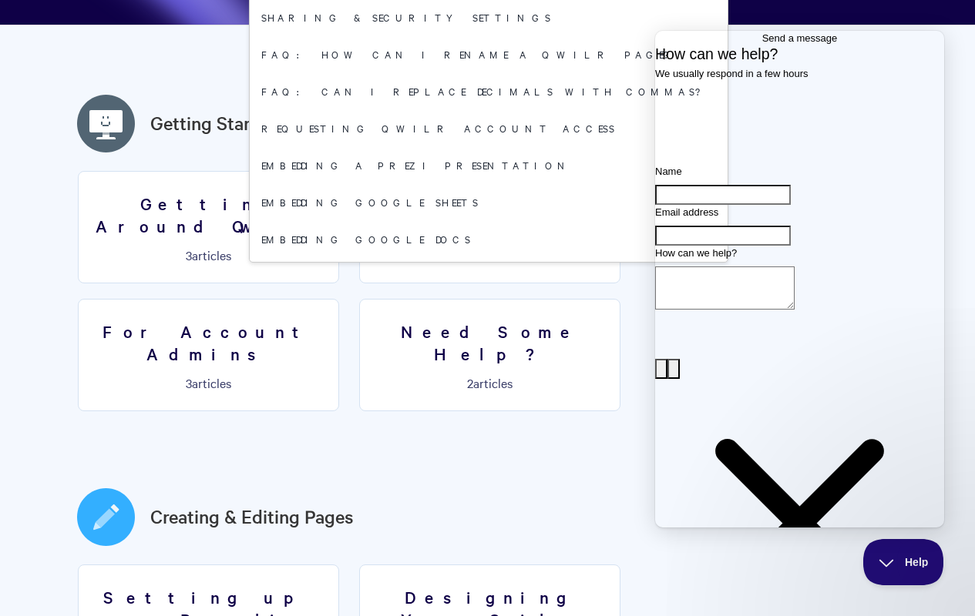
click at [482, 312] on link "FAQ: Can I remove decimals from a quote?" at bounding box center [489, 312] width 478 height 37
click at [482, 331] on link "Embedding Word Documents" at bounding box center [489, 349] width 478 height 37
click at [482, 294] on link "FAQ: Can I remove decimals from a quote?" at bounding box center [489, 312] width 478 height 37
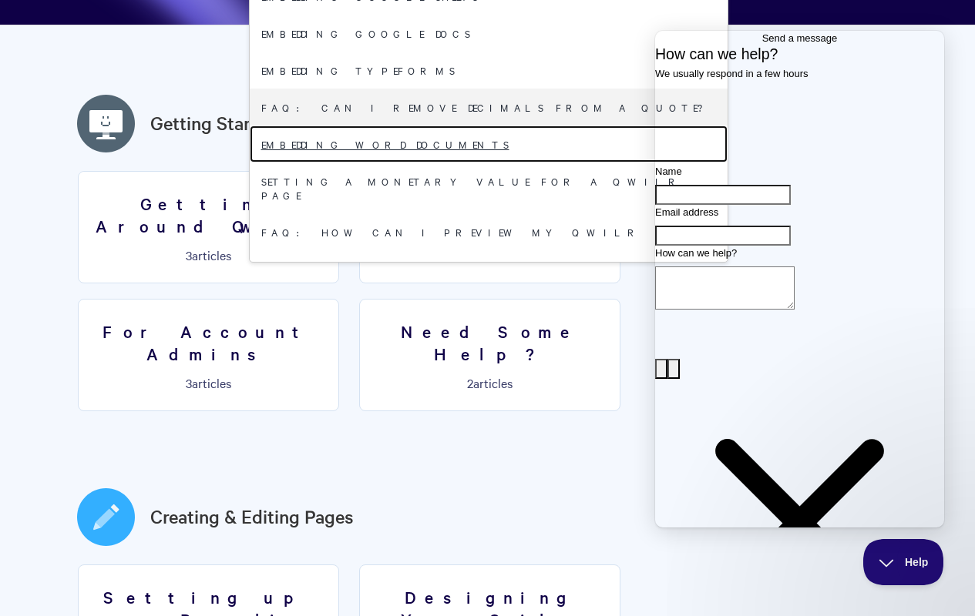
click at [482, 143] on link "Embedding Word Documents" at bounding box center [489, 144] width 478 height 37
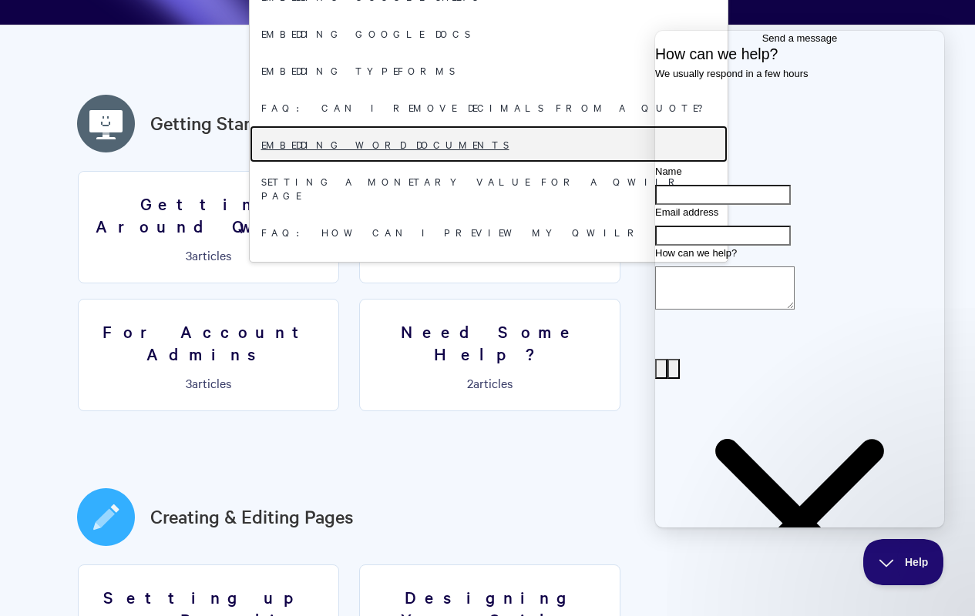
click at [482, 143] on link "Embedding Word Documents" at bounding box center [489, 144] width 478 height 37
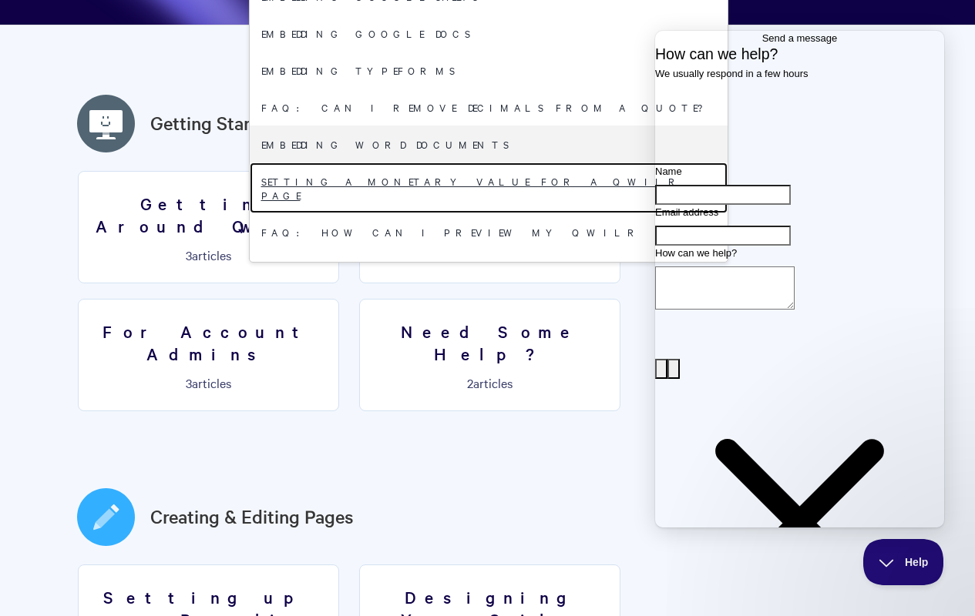
click at [482, 180] on link "Setting a monetary value for a Qwilr Page" at bounding box center [489, 188] width 478 height 51
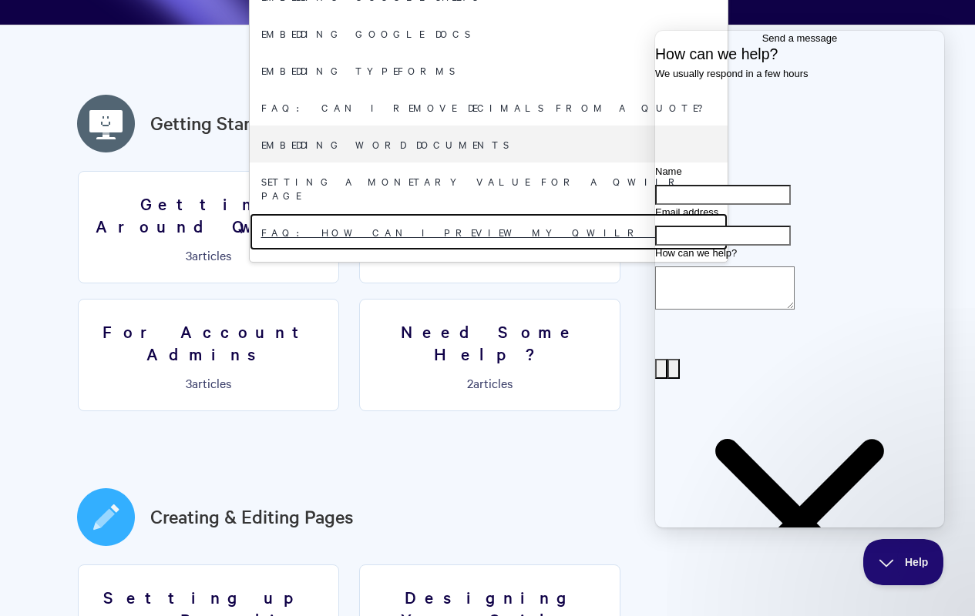
click at [482, 217] on link "FAQ: How can I preview my Qwilr Page?" at bounding box center [489, 231] width 478 height 37
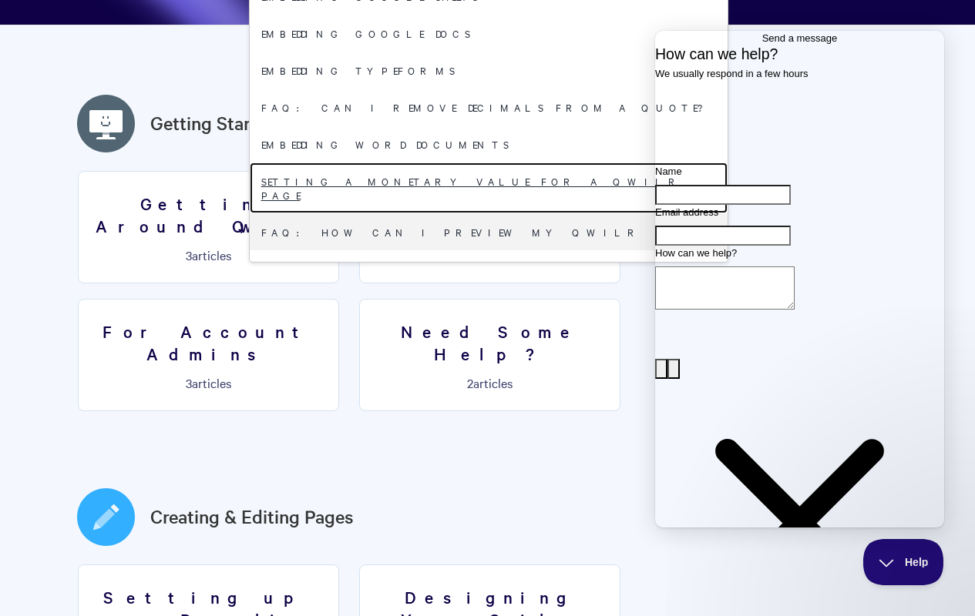
click at [482, 180] on link "Setting a monetary value for a Qwilr Page" at bounding box center [489, 188] width 478 height 51
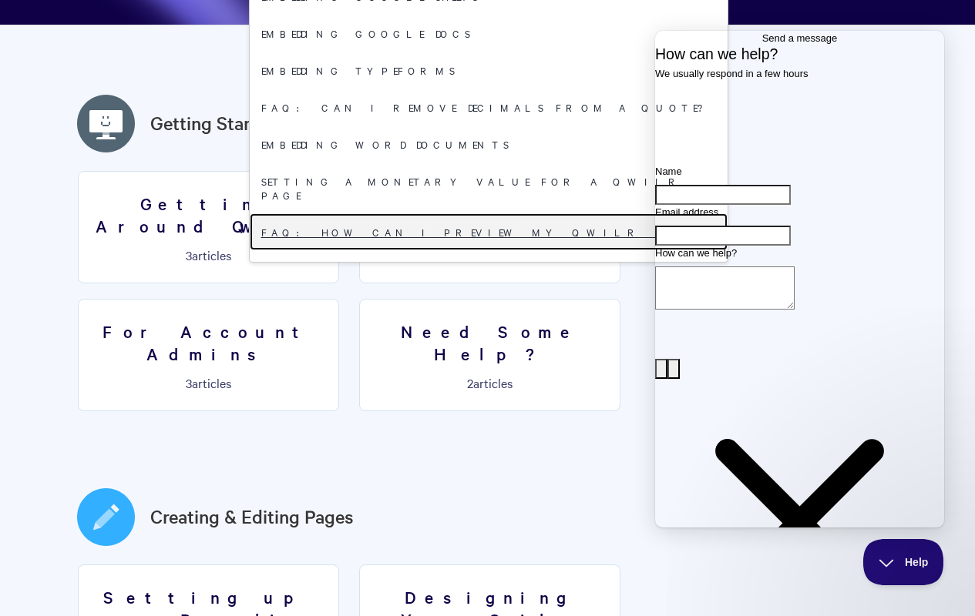
click at [482, 217] on link "FAQ: How can I preview my Qwilr Page?" at bounding box center [489, 231] width 478 height 37
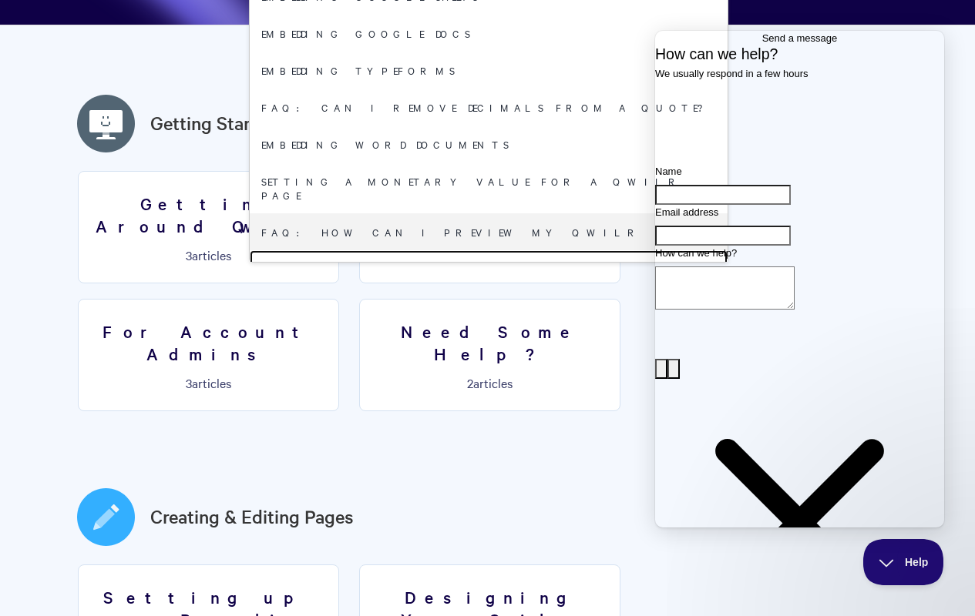
click at [482, 254] on link "HubSpot: Products and Workflows" at bounding box center [489, 268] width 478 height 37
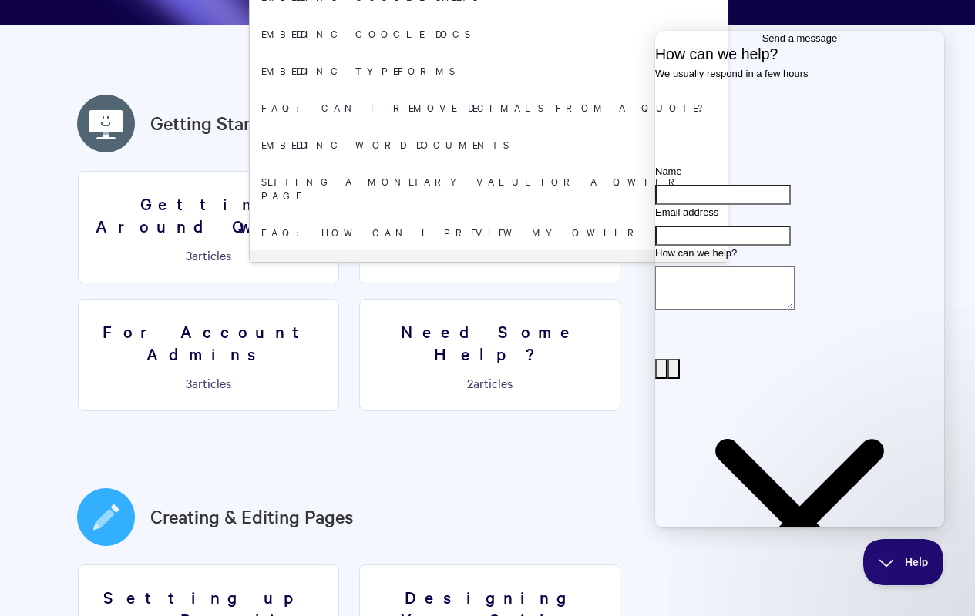
click at [482, 291] on link "Salesforce: Pricebooks" at bounding box center [489, 305] width 478 height 37
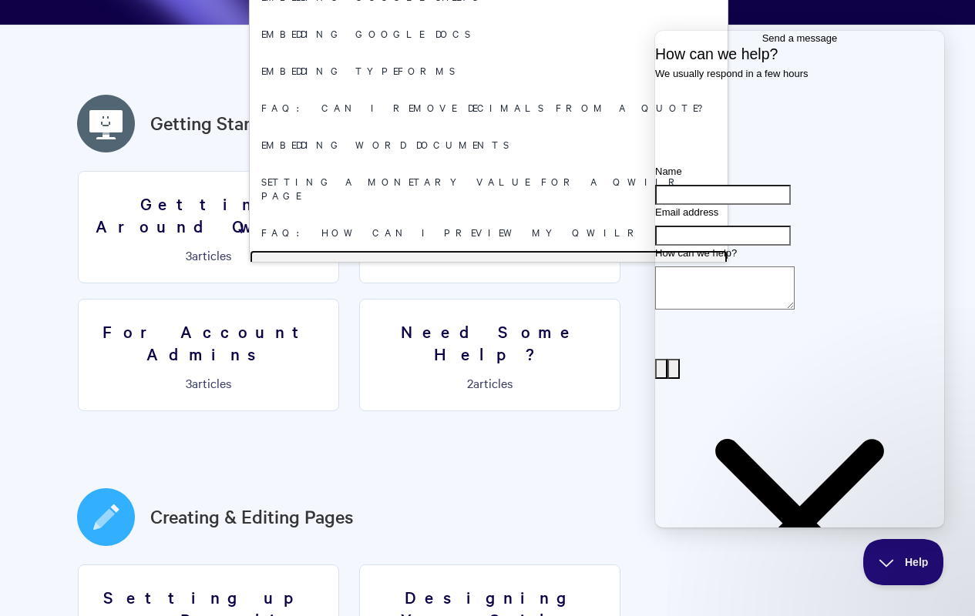
click at [482, 254] on link "HubSpot: Products and Workflows" at bounding box center [489, 268] width 478 height 37
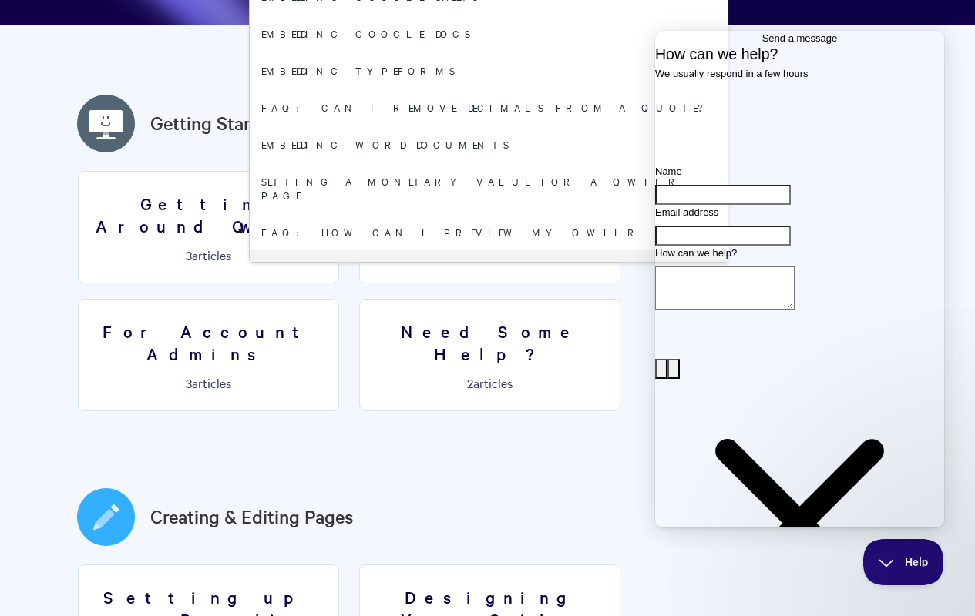
click at [482, 291] on link "Salesforce: Pricebooks" at bounding box center [489, 305] width 478 height 37
click at [482, 324] on link "HubSpot: Installation" at bounding box center [489, 342] width 478 height 37
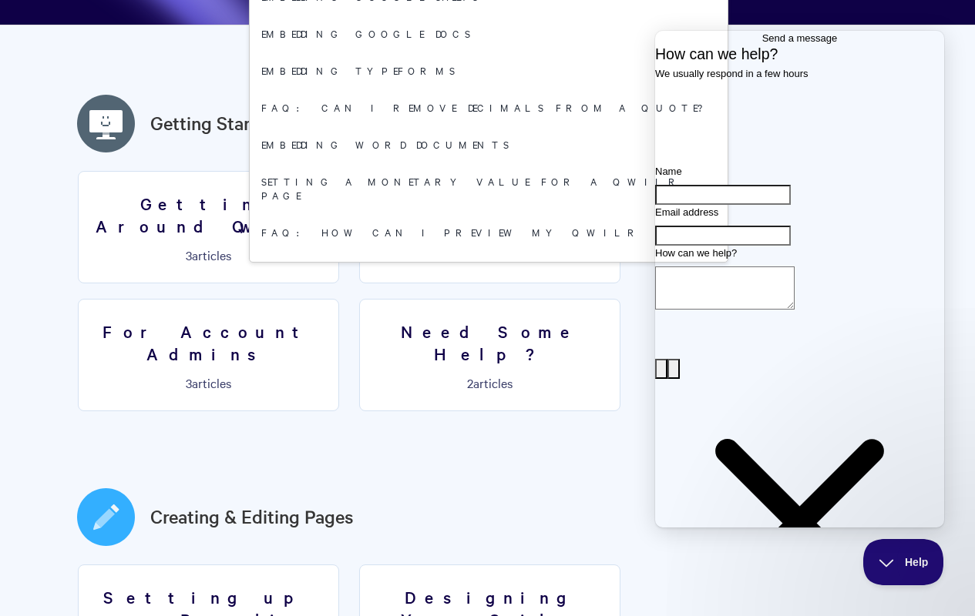
click at [482, 324] on link "HubSpot: Installation" at bounding box center [489, 342] width 478 height 37
click at [482, 361] on link "Setting a custom redirect after page acceptance" at bounding box center [489, 386] width 478 height 51
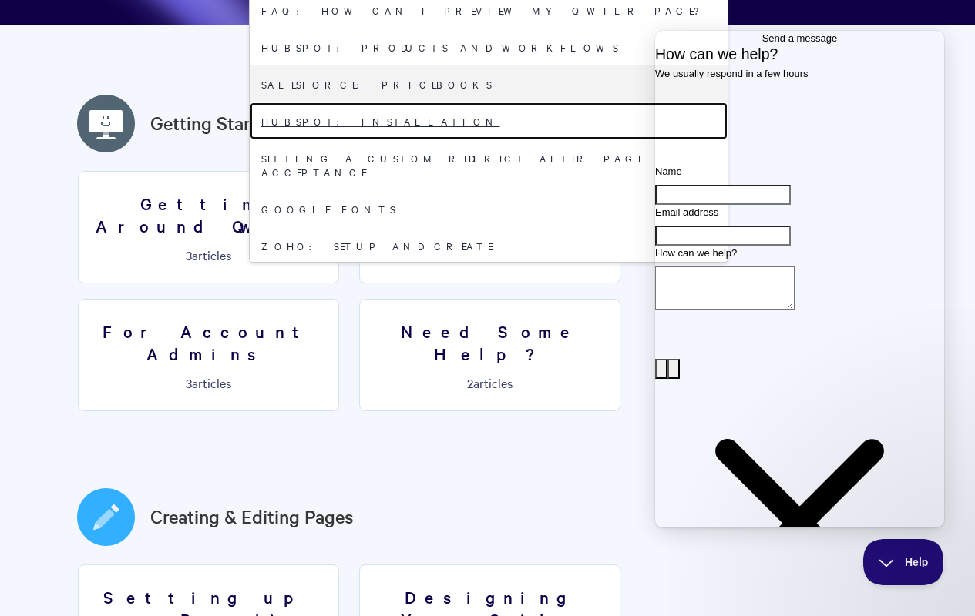
click at [482, 106] on link "HubSpot: Installation" at bounding box center [489, 120] width 478 height 37
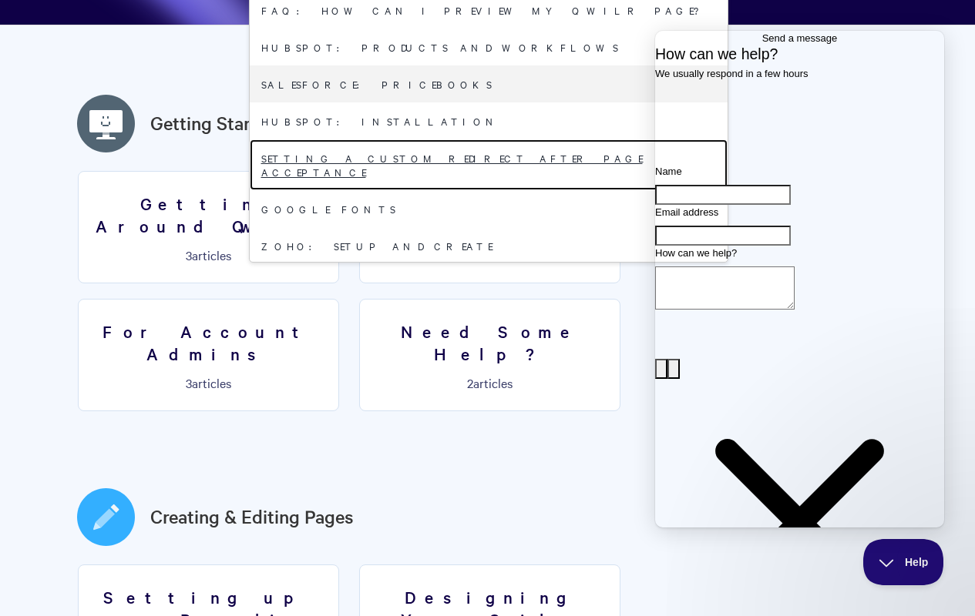
click at [482, 143] on link "Setting a custom redirect after page acceptance" at bounding box center [489, 164] width 478 height 51
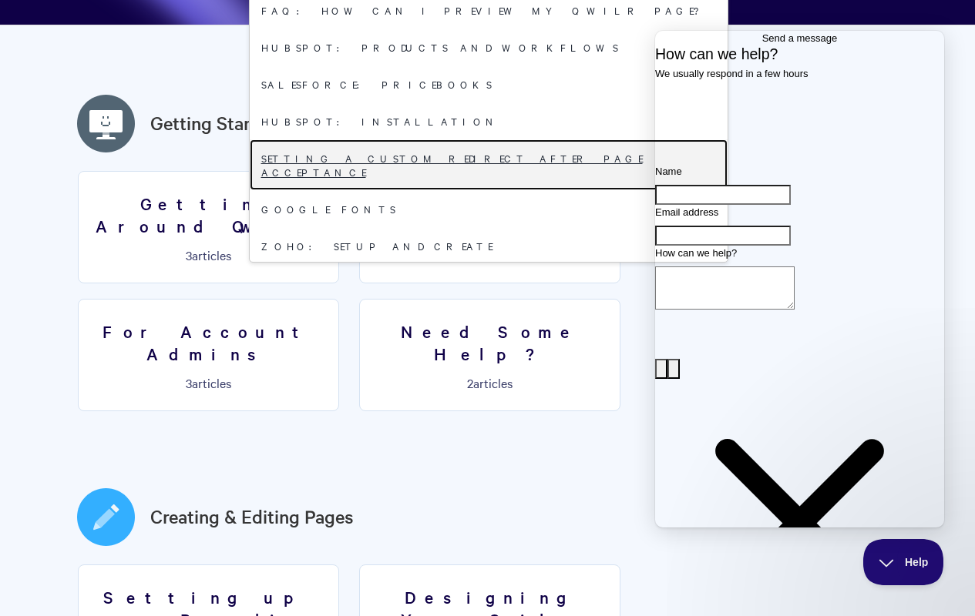
click at [482, 143] on link "Setting a custom redirect after page acceptance" at bounding box center [489, 164] width 478 height 51
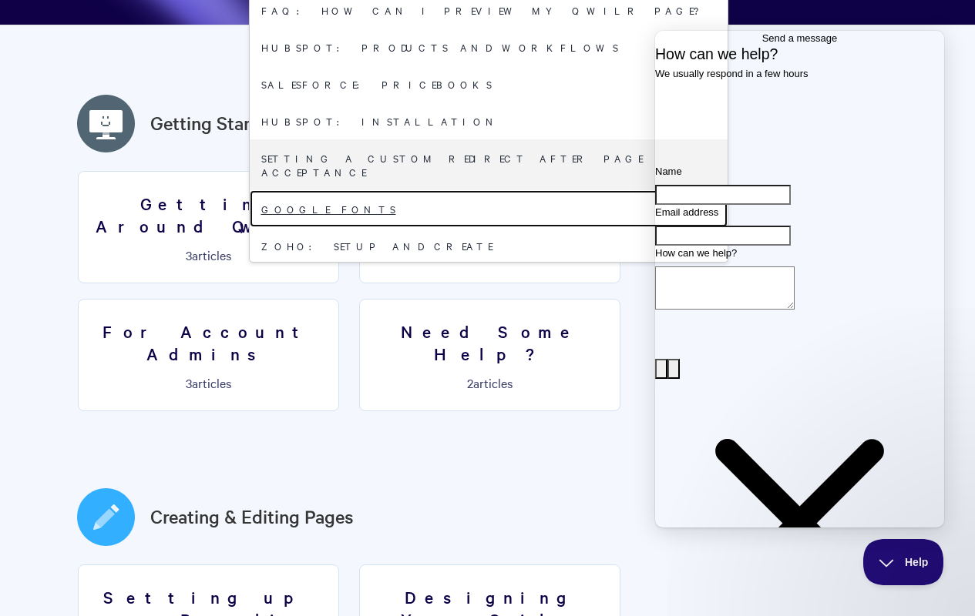
click at [482, 190] on link "Google Fonts" at bounding box center [489, 208] width 478 height 37
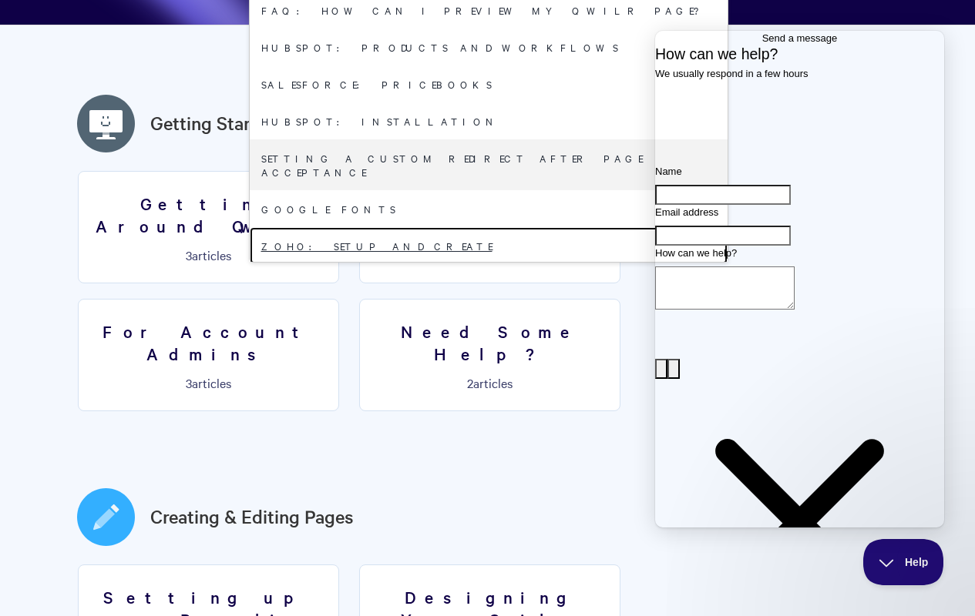
click at [482, 227] on link "Zoho: Setup and Create" at bounding box center [489, 245] width 478 height 37
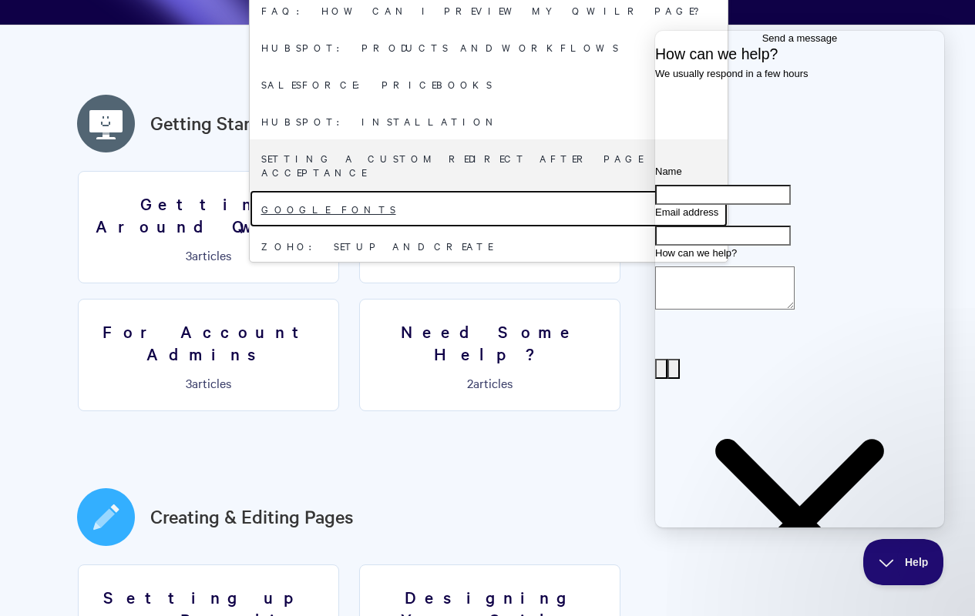
click at [482, 190] on link "Google Fonts" at bounding box center [489, 208] width 478 height 37
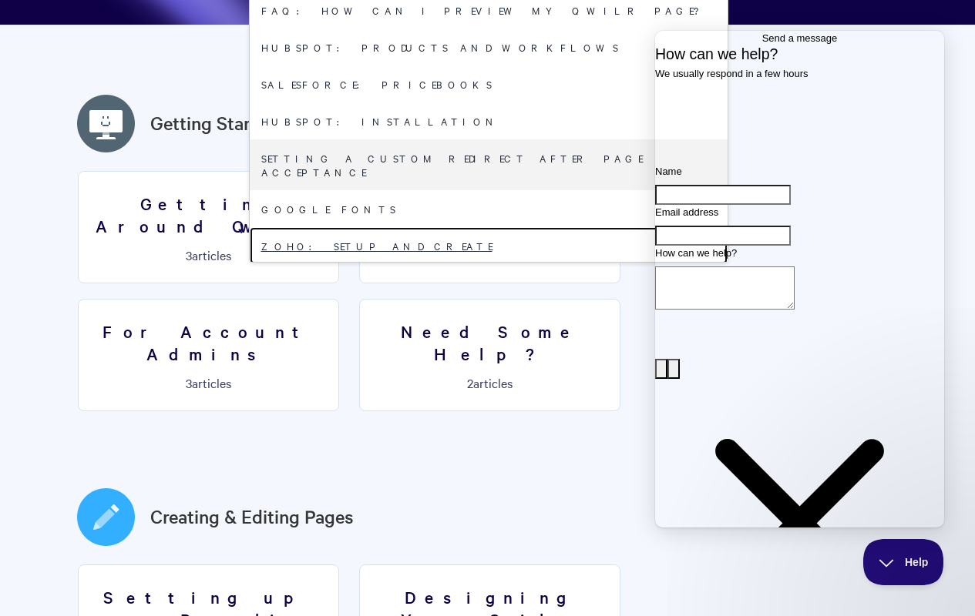
click at [482, 227] on link "Zoho: Setup and Create" at bounding box center [489, 245] width 478 height 37
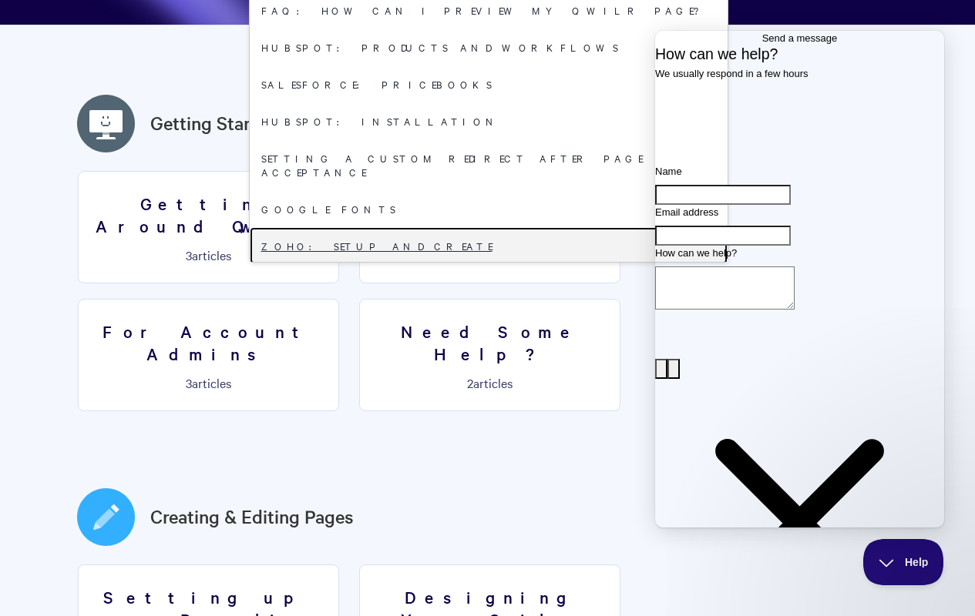
click at [482, 227] on link "Zoho: Setup and Create" at bounding box center [489, 245] width 478 height 37
click at [482, 264] on link "Salesforce: Installation and Setup" at bounding box center [489, 282] width 478 height 37
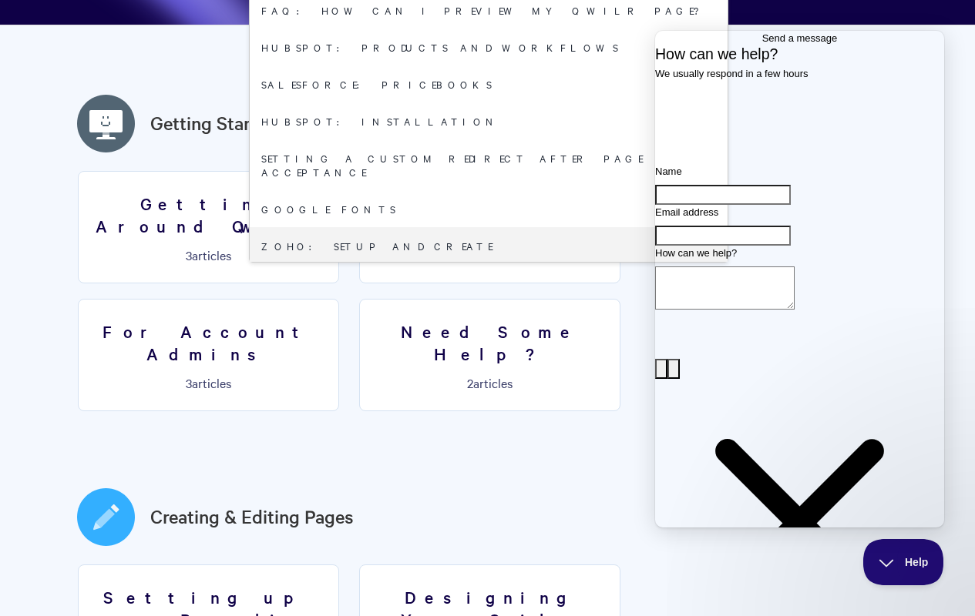
click at [482, 301] on link "Facebook Integration" at bounding box center [489, 319] width 478 height 37
click at [482, 264] on link "Salesforce: Installation and Setup" at bounding box center [489, 282] width 478 height 37
click at [482, 301] on link "Facebook Integration" at bounding box center [489, 319] width 478 height 37
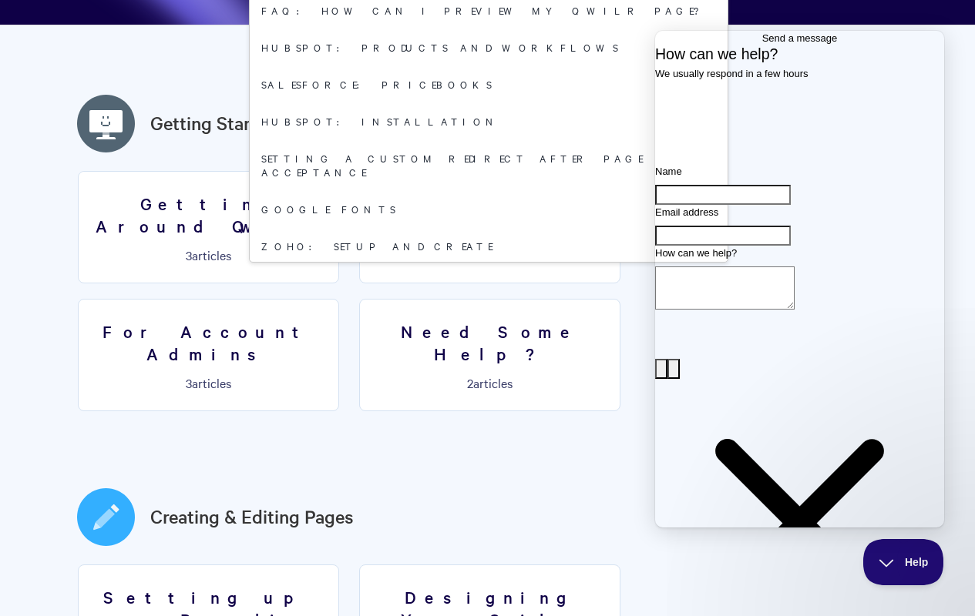
click at [482, 301] on link "Facebook Integration" at bounding box center [489, 319] width 478 height 37
click at [482, 338] on link "Cloning a Qwilr Template" at bounding box center [489, 356] width 478 height 37
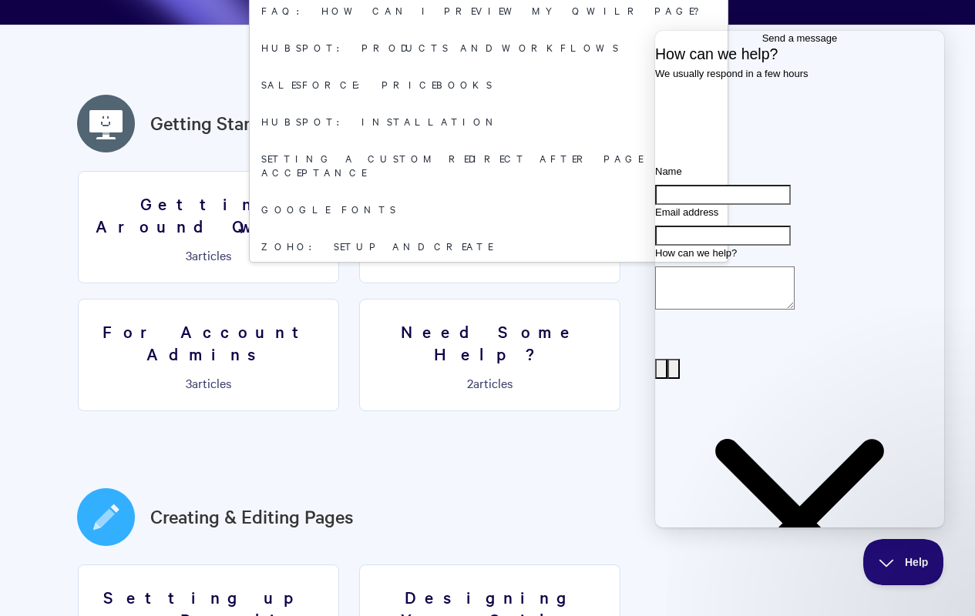
click at [482, 375] on link "Deleting users" at bounding box center [489, 393] width 478 height 37
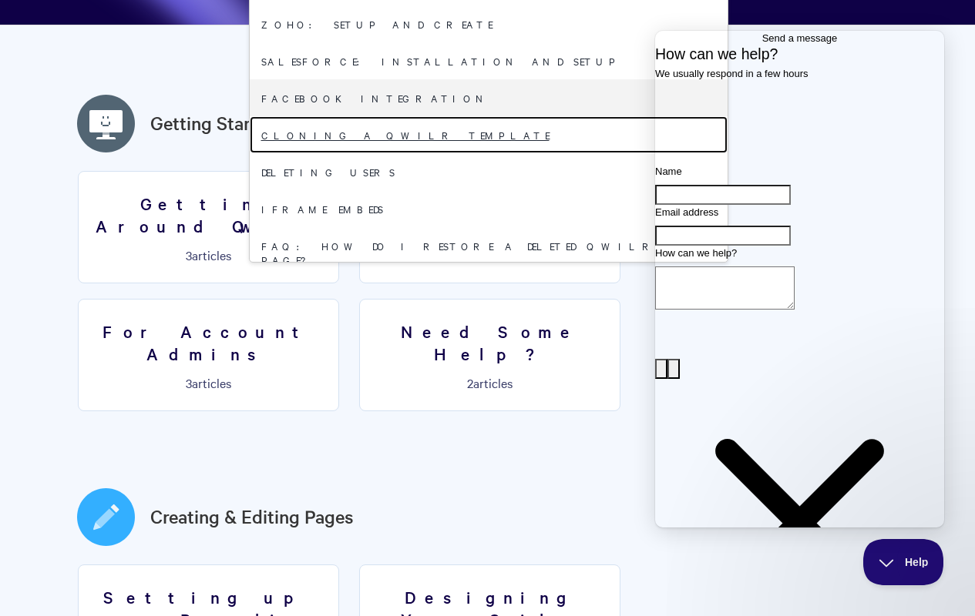
click at [482, 116] on link "Cloning a Qwilr Template" at bounding box center [489, 134] width 478 height 37
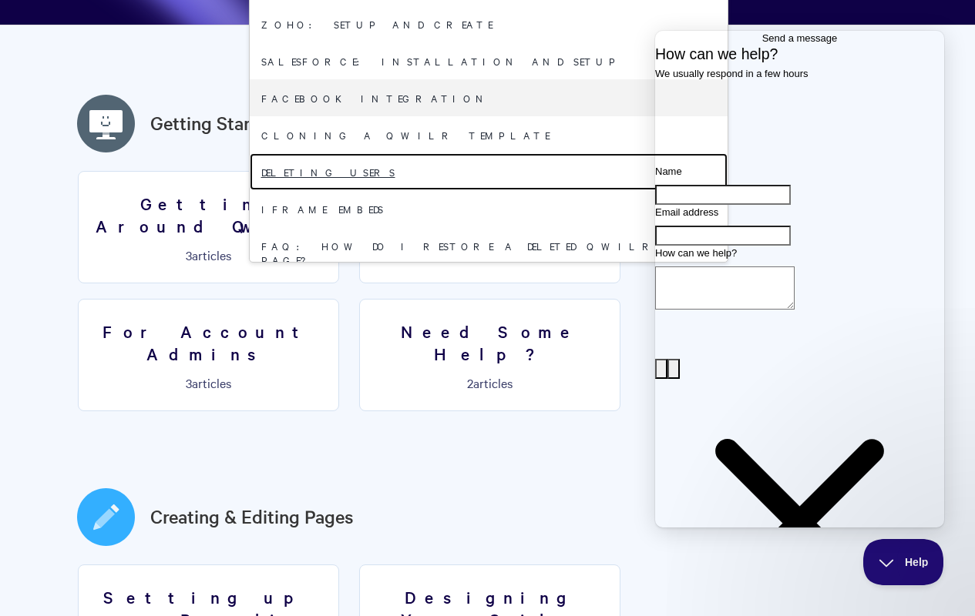
click at [482, 153] on link "Deleting users" at bounding box center [489, 171] width 478 height 37
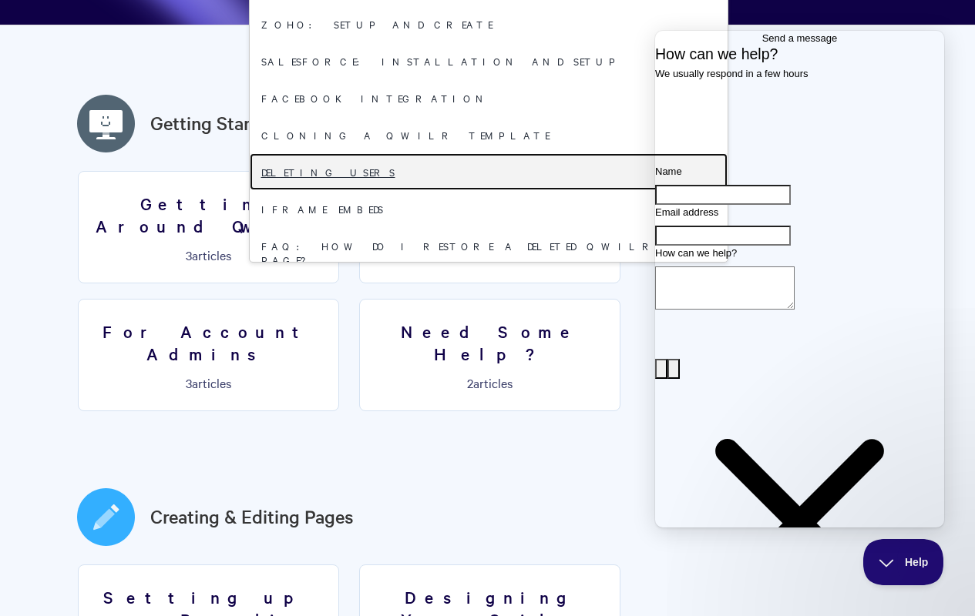
click at [482, 153] on link "Deleting users" at bounding box center [489, 171] width 478 height 37
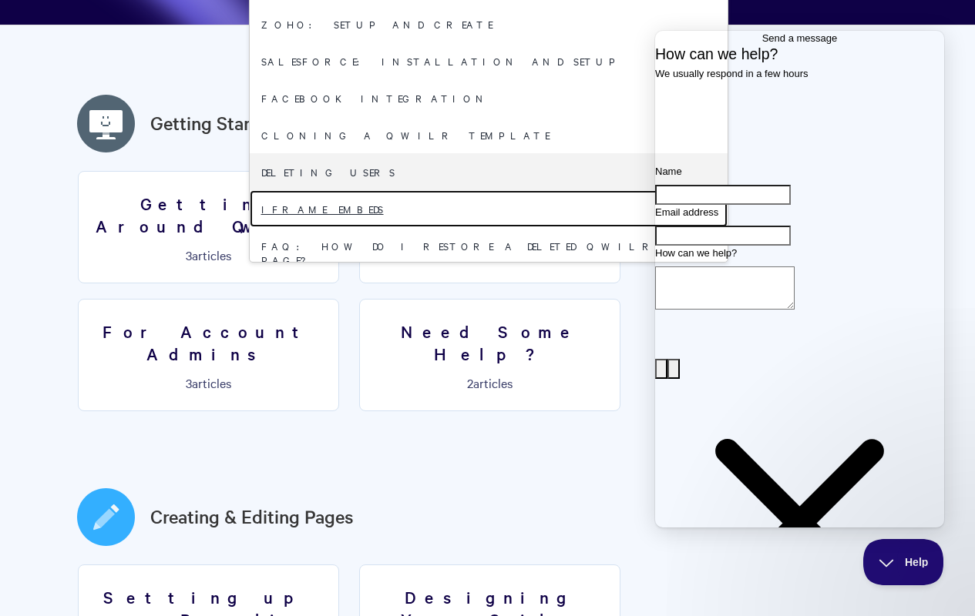
click at [482, 190] on link "iFrame Embeds" at bounding box center [489, 208] width 478 height 37
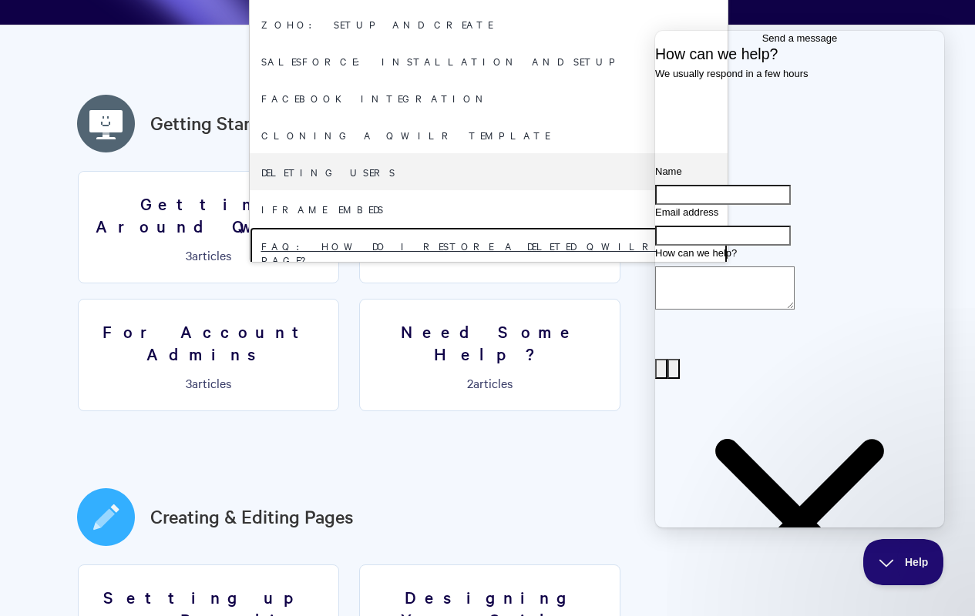
click at [482, 227] on link "FAQ: How do I restore a deleted Qwilr Page?" at bounding box center [489, 252] width 478 height 51
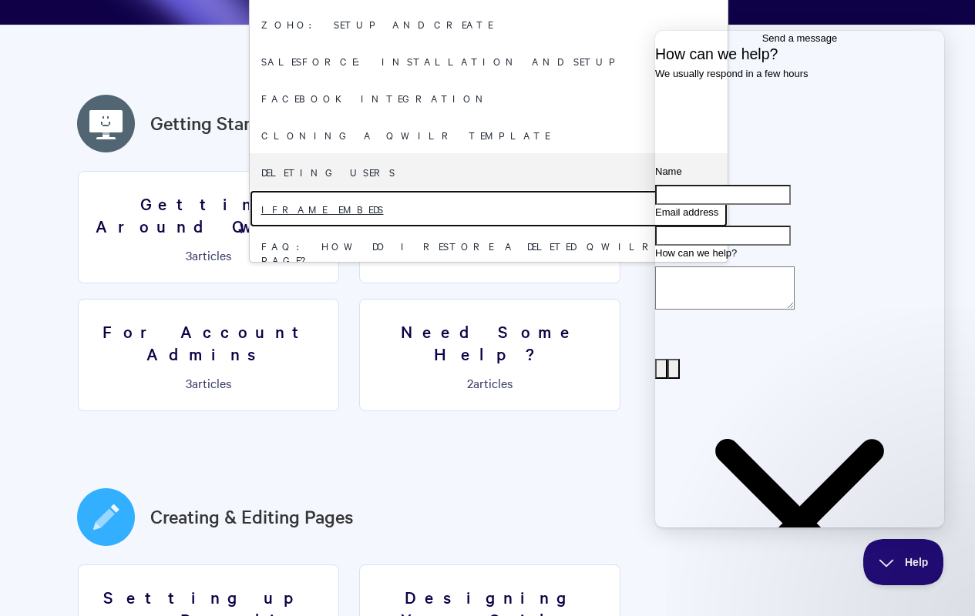
click at [482, 190] on link "iFrame Embeds" at bounding box center [489, 208] width 478 height 37
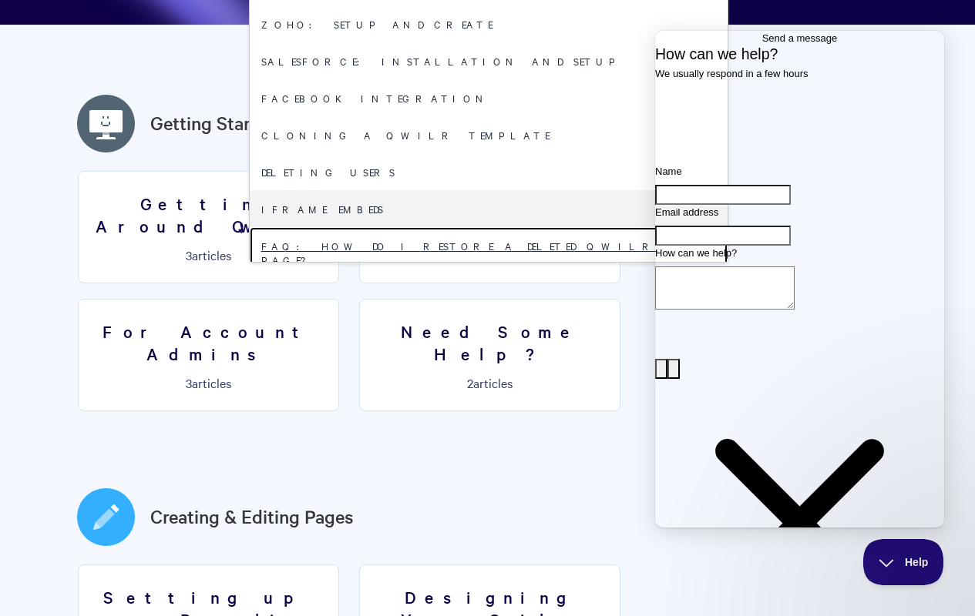
click at [482, 227] on link "FAQ: How do I restore a deleted Qwilr Page?" at bounding box center [489, 252] width 478 height 51
click at [482, 278] on link "Changing the owner of a Qwilr Page" at bounding box center [489, 296] width 478 height 37
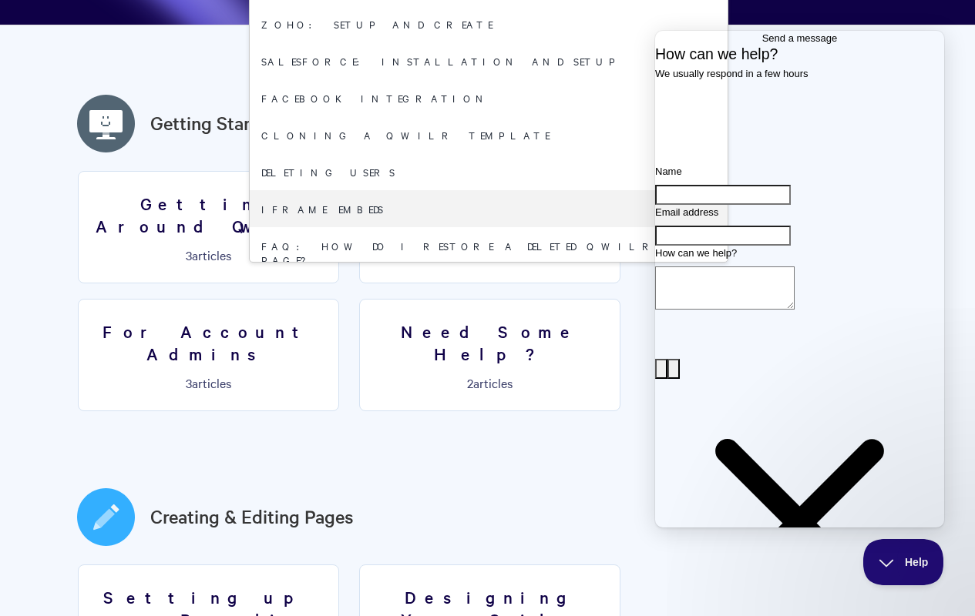
click at [482, 315] on link "FAQ: Can my client download the PDF of my Qwilr Page?" at bounding box center [489, 340] width 478 height 51
click at [482, 278] on link "Changing the owner of a Qwilr Page" at bounding box center [489, 296] width 478 height 37
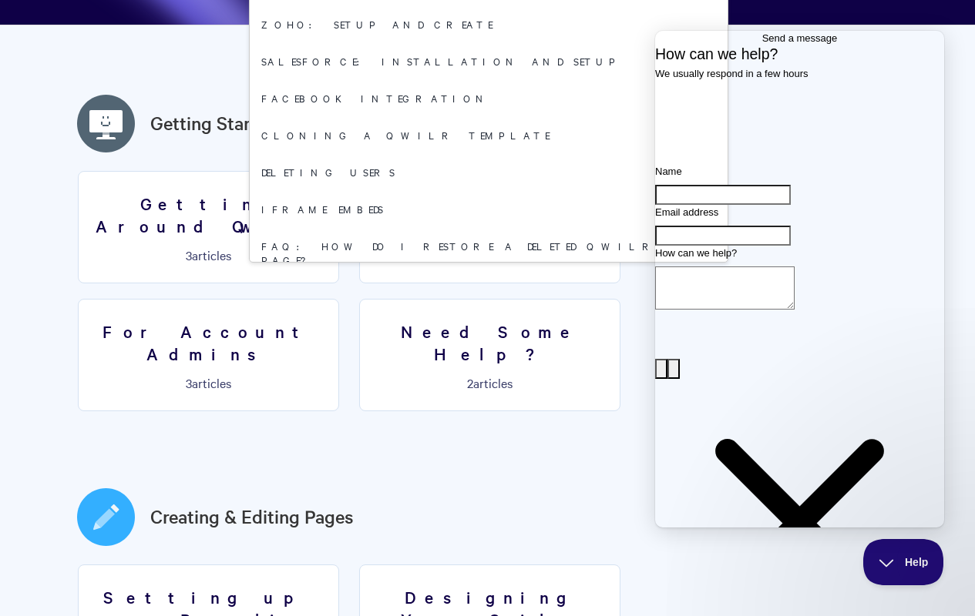
click at [482, 315] on link "FAQ: Can my client download the PDF of my Qwilr Page?" at bounding box center [489, 340] width 478 height 51
click at [482, 366] on link "Qwilr Accessibility" at bounding box center [489, 384] width 478 height 37
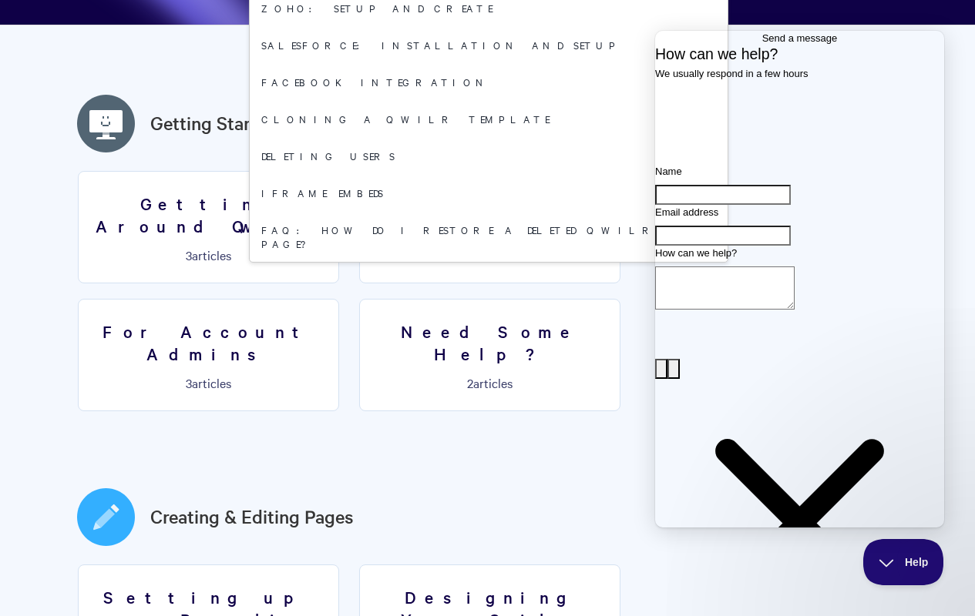
click at [482, 350] on link "Qwilr Accessibility" at bounding box center [489, 368] width 478 height 37
click at [482, 387] on link "Pipedrive: Setup and Create" at bounding box center [489, 405] width 478 height 37
click at [482, 350] on link "Qwilr Accessibility" at bounding box center [489, 368] width 478 height 37
click at [482, 387] on link "Pipedrive: Setup and Create" at bounding box center [489, 405] width 478 height 37
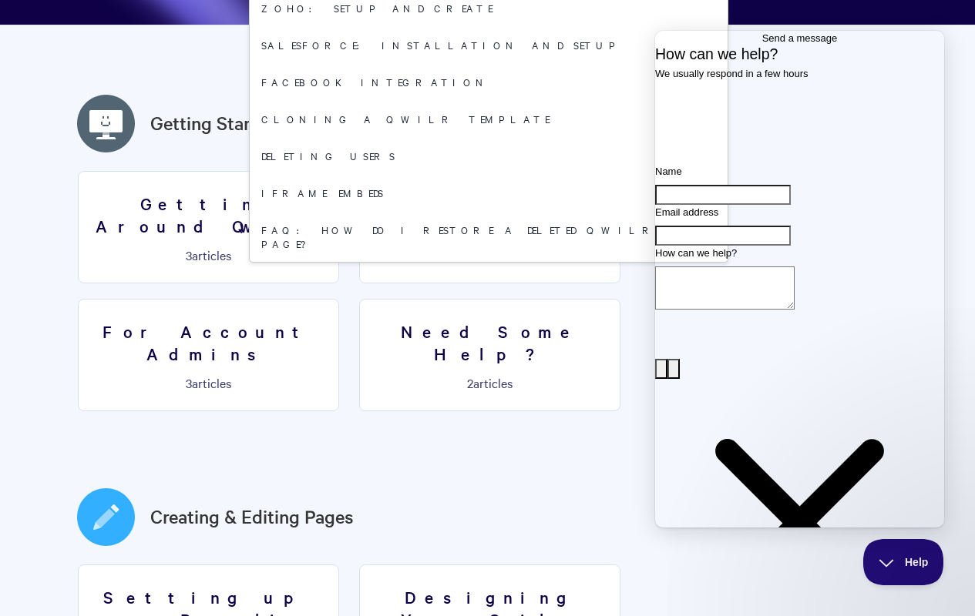
scroll to position [1479, 0]
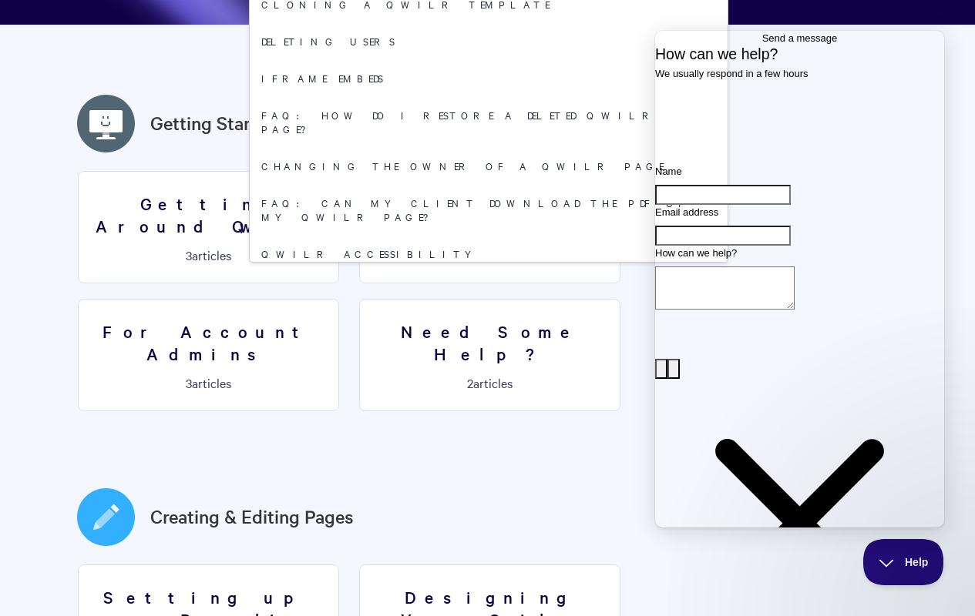
click at [482, 272] on link "Pipedrive: Setup and Create" at bounding box center [489, 290] width 478 height 37
click at [482, 309] on link "Zoho: Adding Custom Field Tokens" at bounding box center [489, 327] width 478 height 37
click at [482, 346] on link "FullStory Integration" at bounding box center [489, 364] width 478 height 37
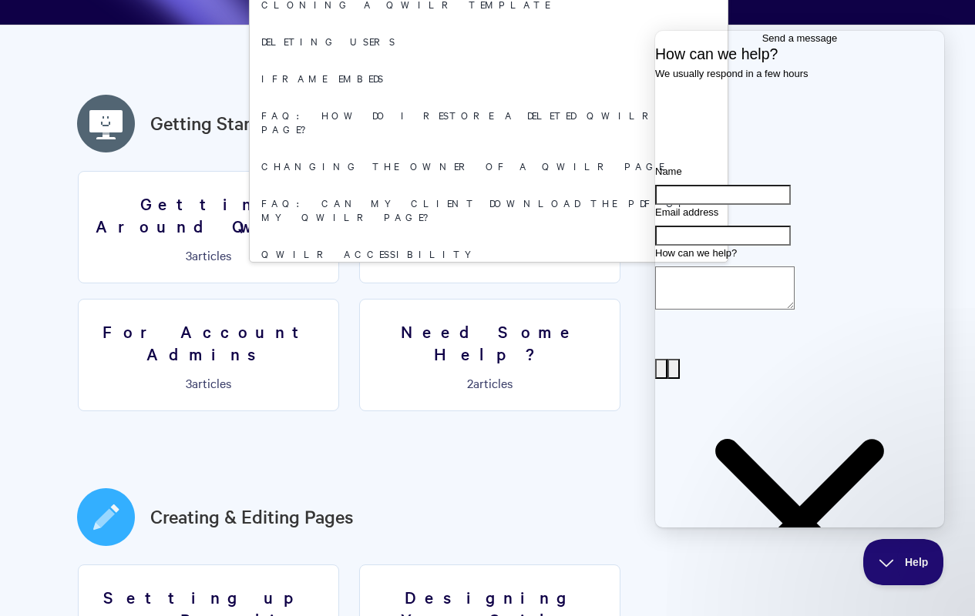
click at [482, 309] on link "Zoho: Adding Custom Field Tokens" at bounding box center [489, 327] width 478 height 37
click at [482, 346] on link "FullStory Integration" at bounding box center [489, 364] width 478 height 37
type input "1"
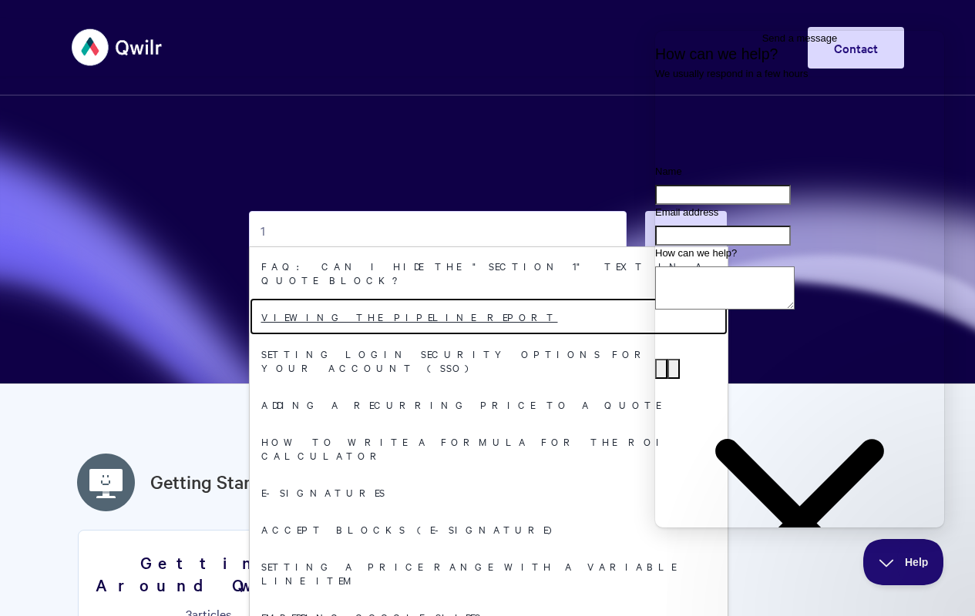
click at [482, 335] on link "Viewing the Pipeline Report" at bounding box center [489, 316] width 478 height 37
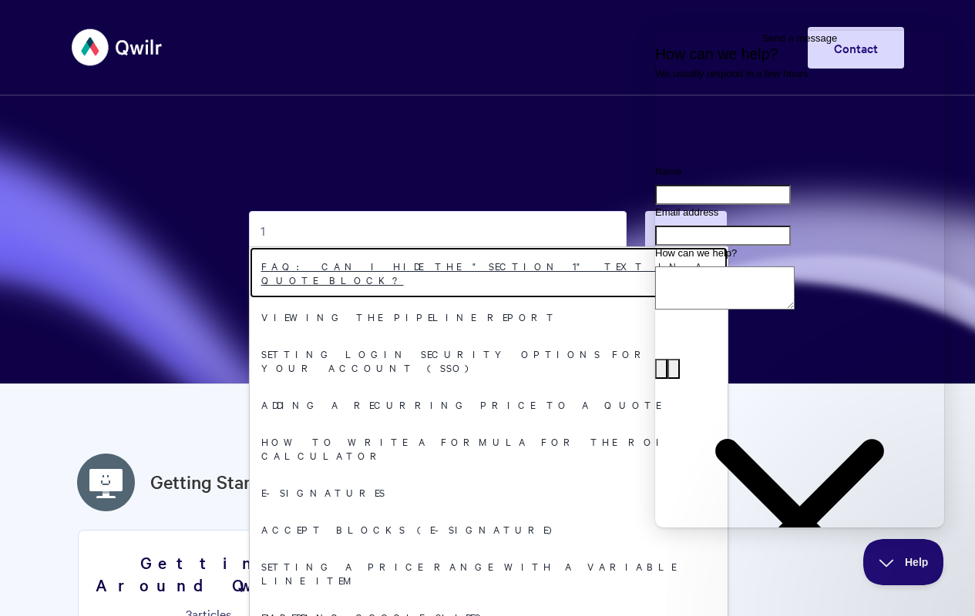
click at [482, 298] on link "FAQ: Can I hide the "section 1" text in a Quote block?" at bounding box center [489, 272] width 478 height 51
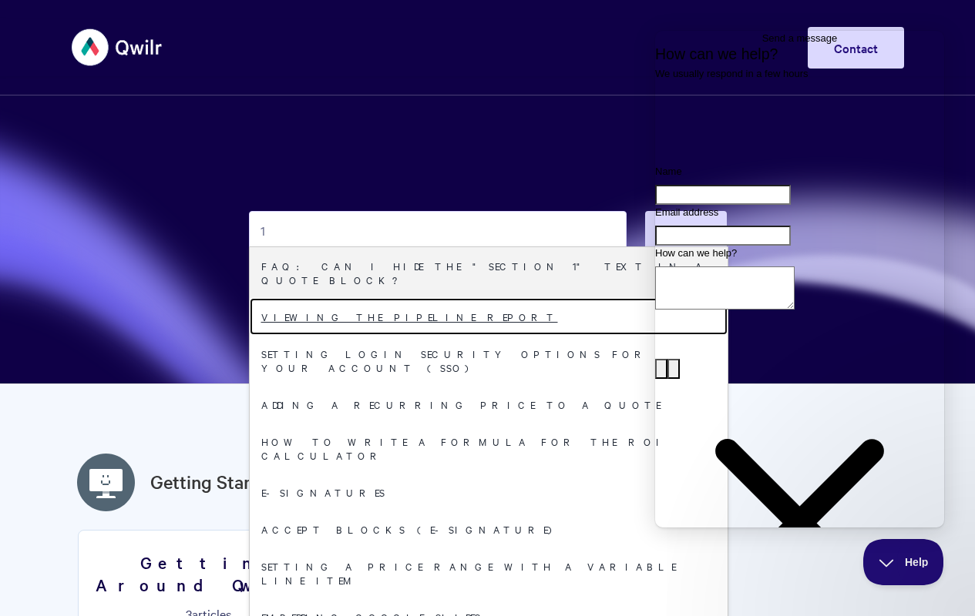
click at [482, 335] on link "Viewing the Pipeline Report" at bounding box center [489, 316] width 478 height 37
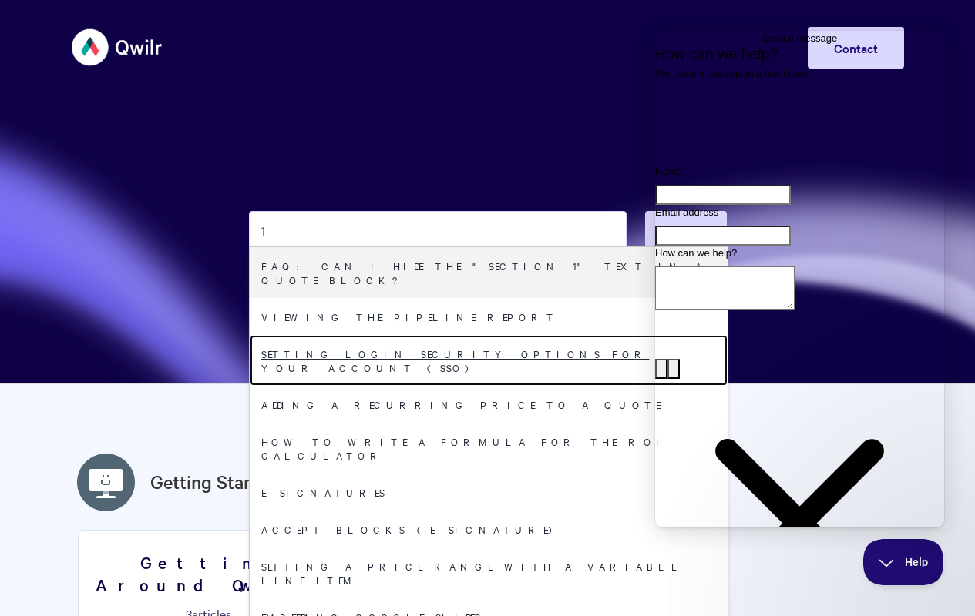
click at [482, 386] on link "Setting login security options for your Account (SSO)" at bounding box center [489, 360] width 478 height 51
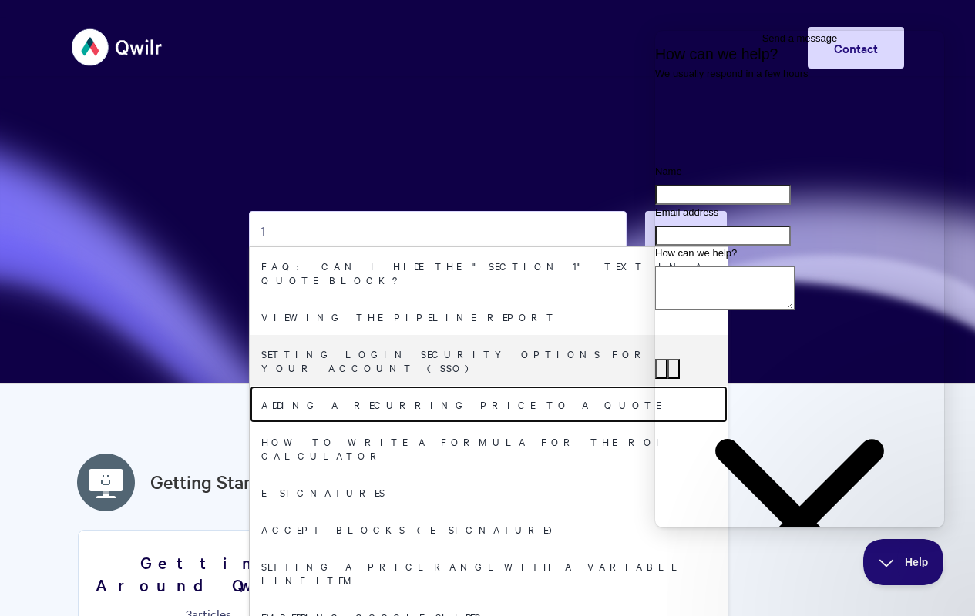
click at [482, 423] on link "Adding A Recurring Price To A Quote" at bounding box center [489, 404] width 478 height 37
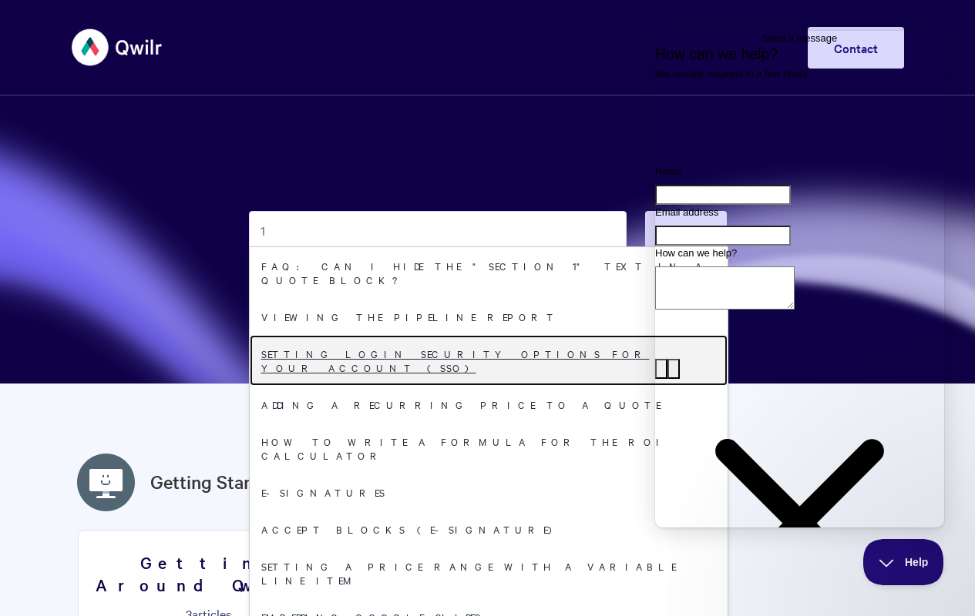
click at [482, 386] on link "Setting login security options for your Account (SSO)" at bounding box center [489, 360] width 478 height 51
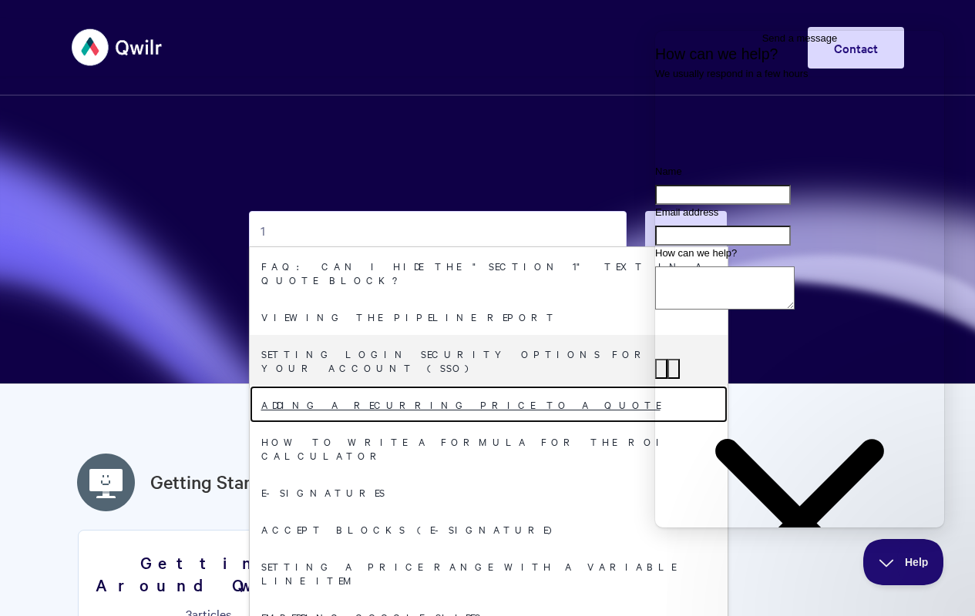
click at [482, 423] on link "Adding A Recurring Price To A Quote" at bounding box center [489, 404] width 478 height 37
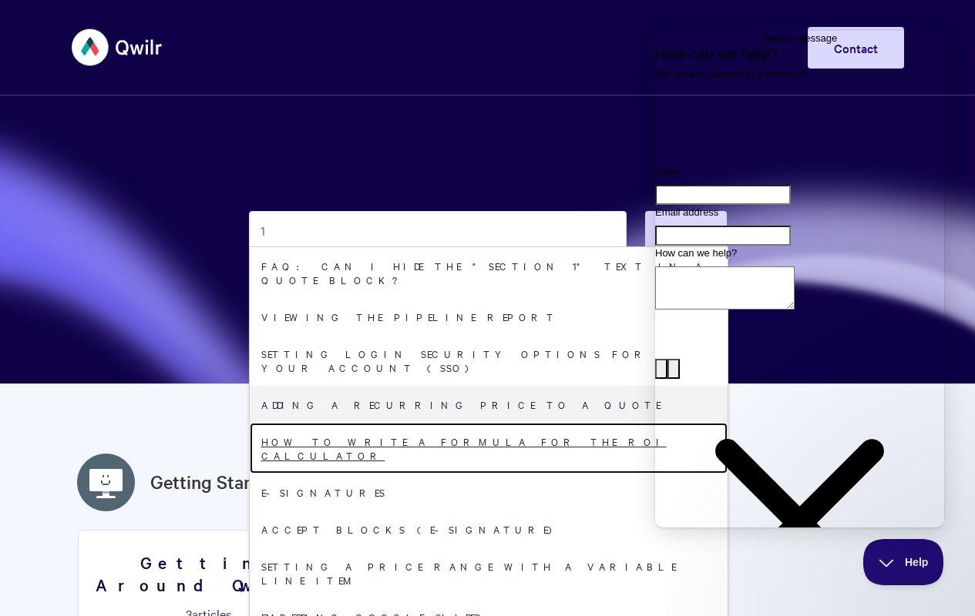
click at [482, 474] on link "How to write a formula for the ROI Calculator" at bounding box center [489, 448] width 478 height 51
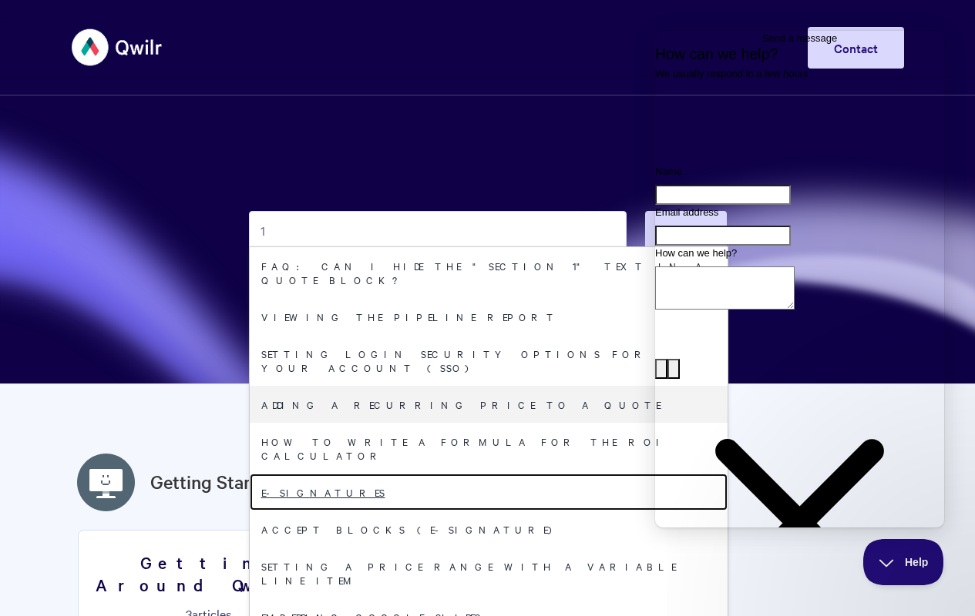
click at [482, 511] on link "E-signatures" at bounding box center [489, 492] width 478 height 37
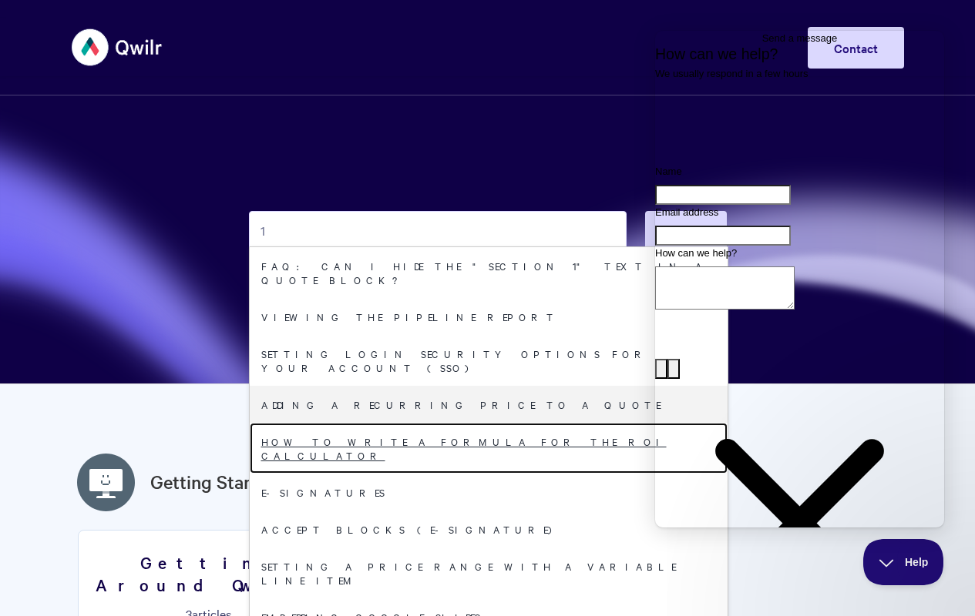
click at [482, 474] on link "How to write a formula for the ROI Calculator" at bounding box center [489, 448] width 478 height 51
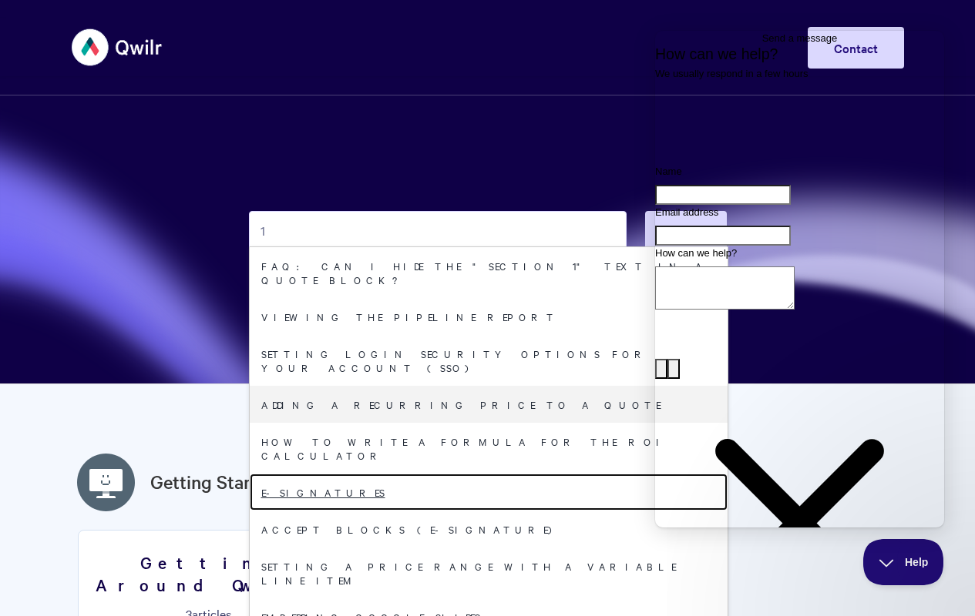
click at [482, 511] on link "E-signatures" at bounding box center [489, 492] width 478 height 37
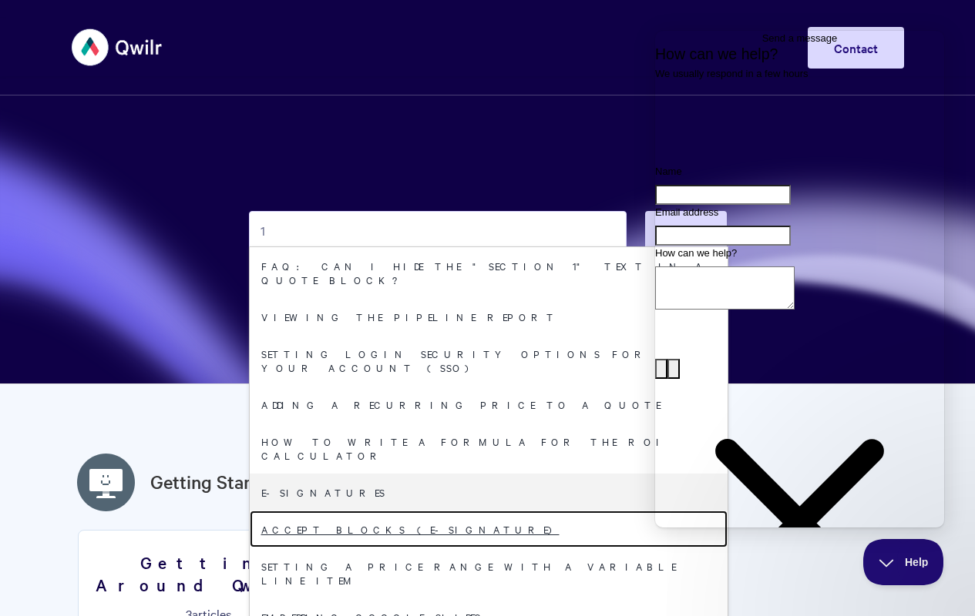
click at [482, 548] on link "Accept Blocks (E-Signature)" at bounding box center [489, 529] width 478 height 37
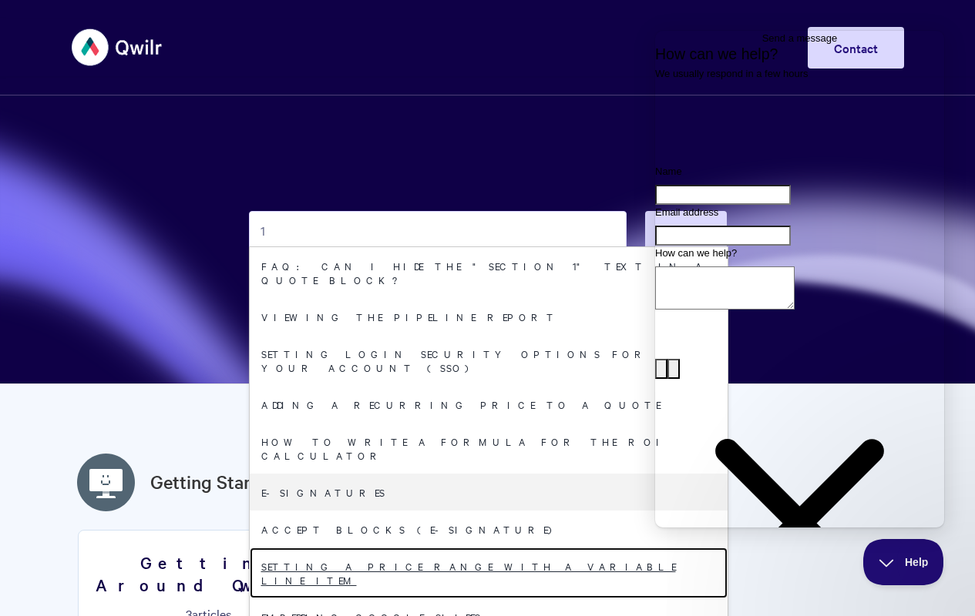
click at [482, 593] on link "Setting a price range with a Variable line item" at bounding box center [489, 573] width 478 height 51
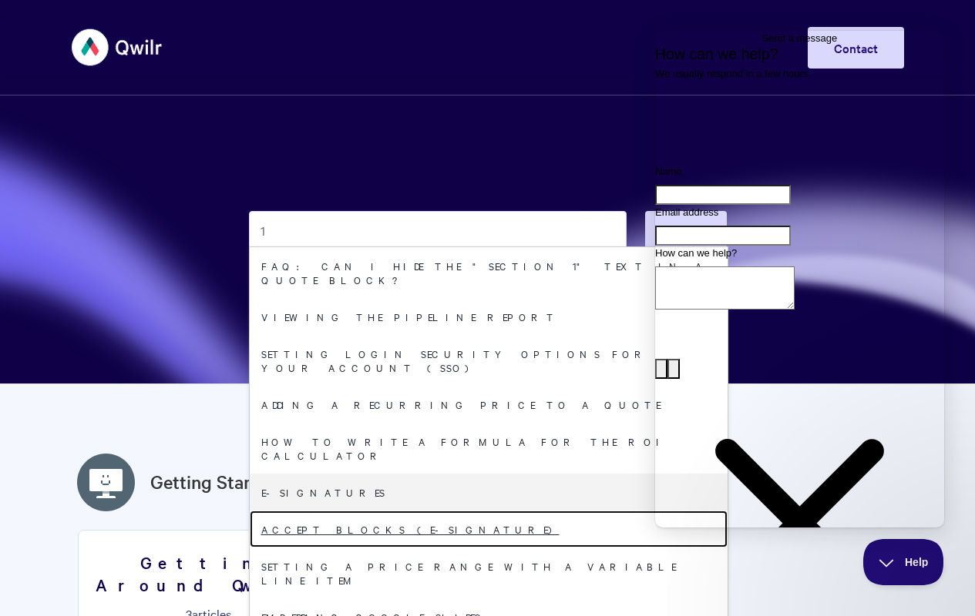
click at [482, 548] on link "Accept Blocks (E-Signature)" at bounding box center [489, 529] width 478 height 37
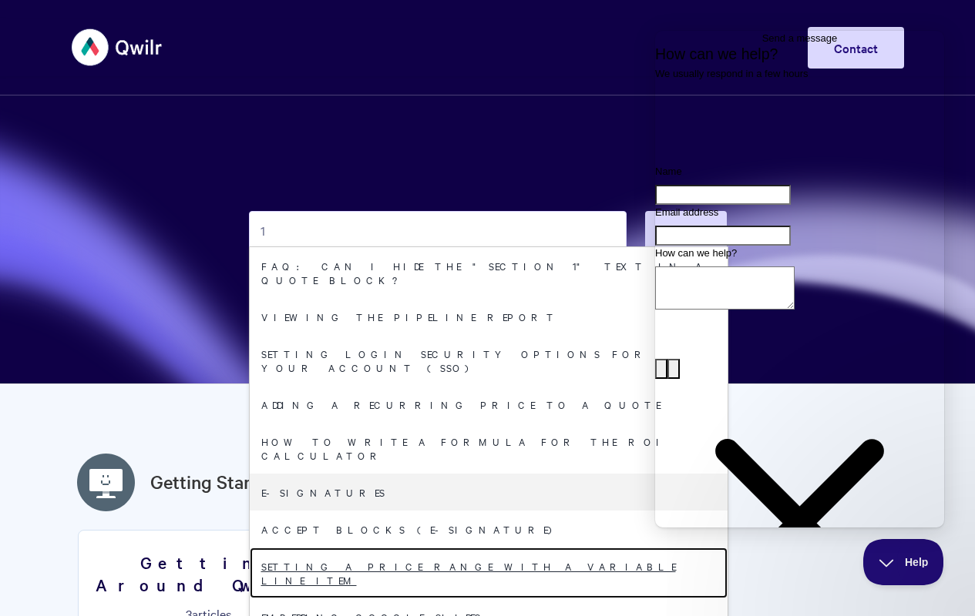
click at [482, 593] on link "Setting a price range with a Variable line item" at bounding box center [489, 573] width 478 height 51
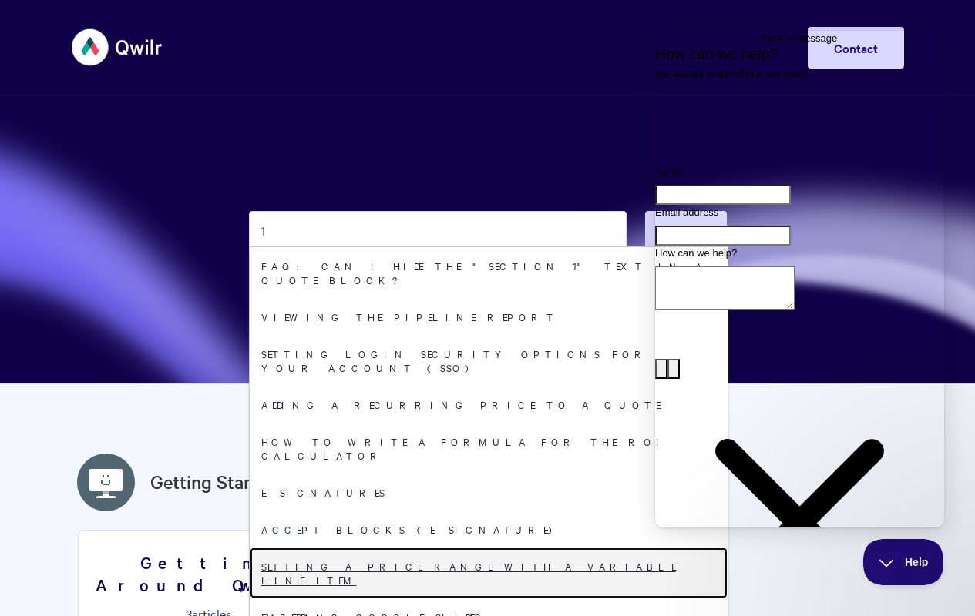
click at [482, 593] on link "Setting a price range with a Variable line item" at bounding box center [489, 573] width 478 height 51
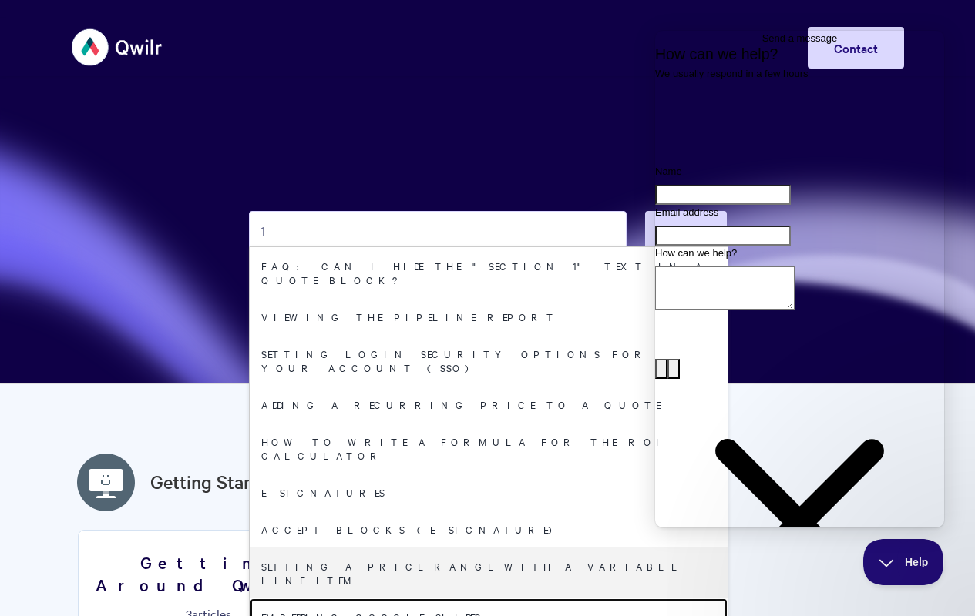
click at [482, 599] on link "Embedding Google Slides" at bounding box center [489, 617] width 478 height 37
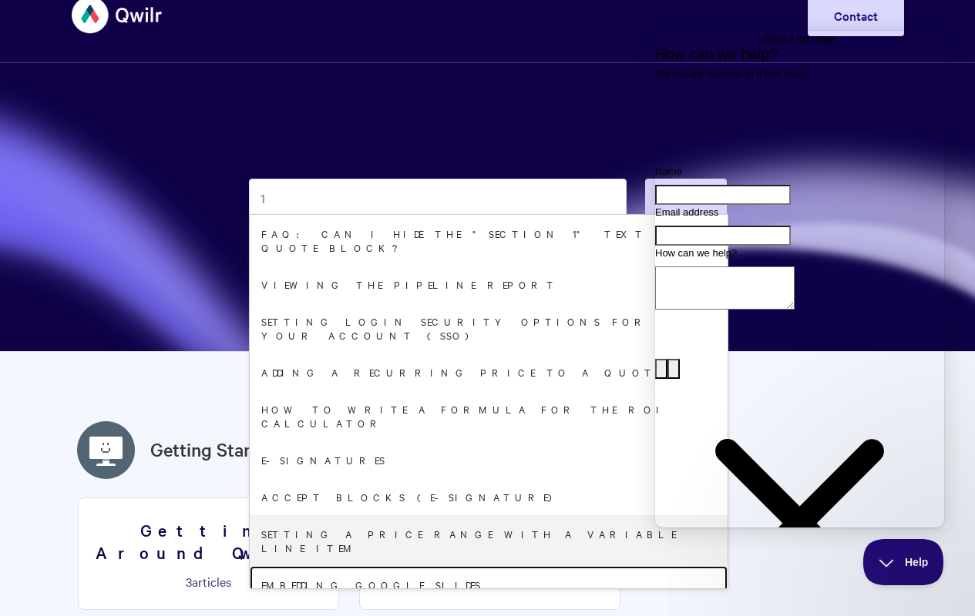
click at [482, 598] on link "Embedding Google Slides" at bounding box center [489, 584] width 478 height 37
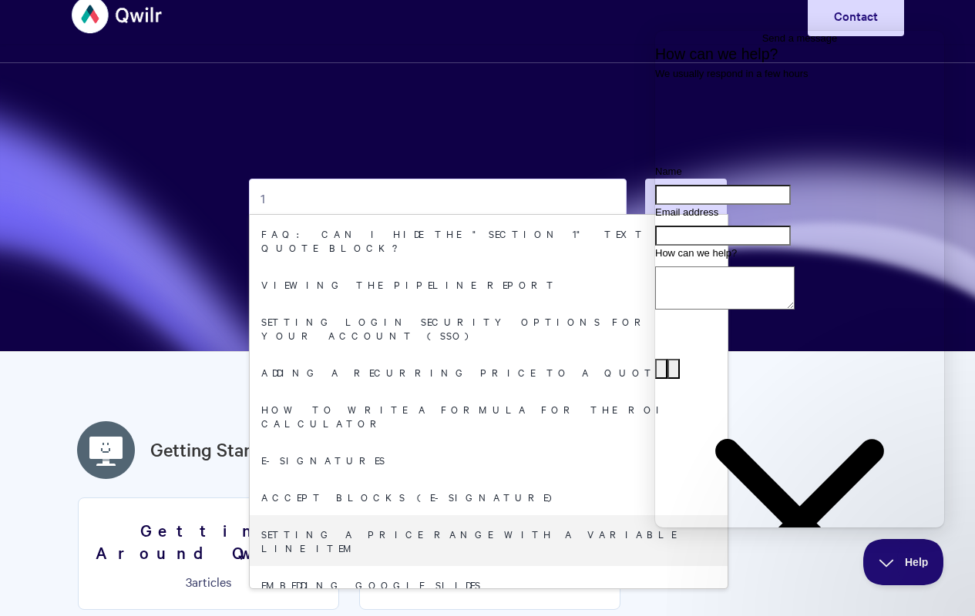
click at [482, 603] on link "Embedding videos from TwentyThree" at bounding box center [489, 621] width 478 height 37
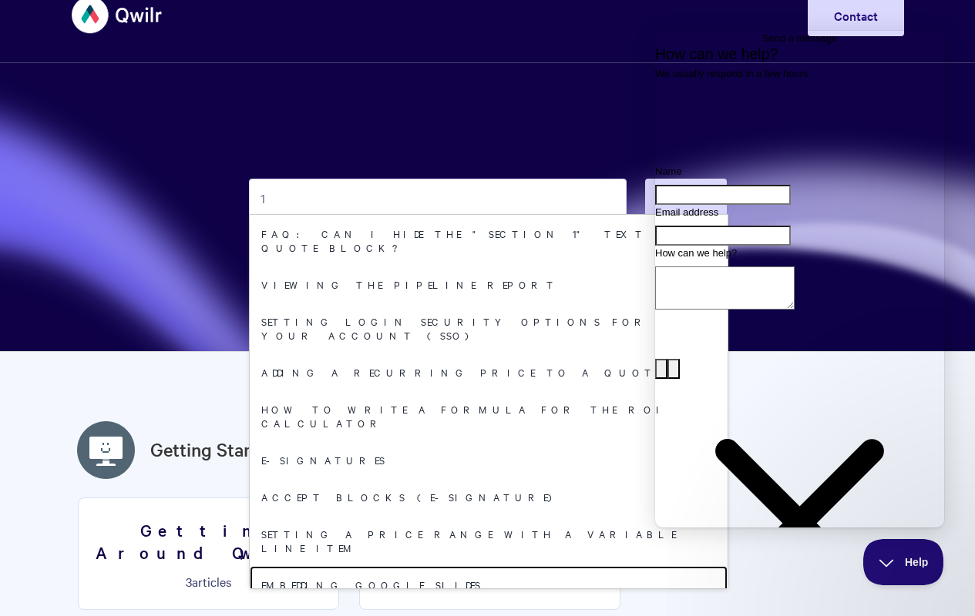
click at [482, 566] on link "Embedding Google Slides" at bounding box center [489, 584] width 478 height 37
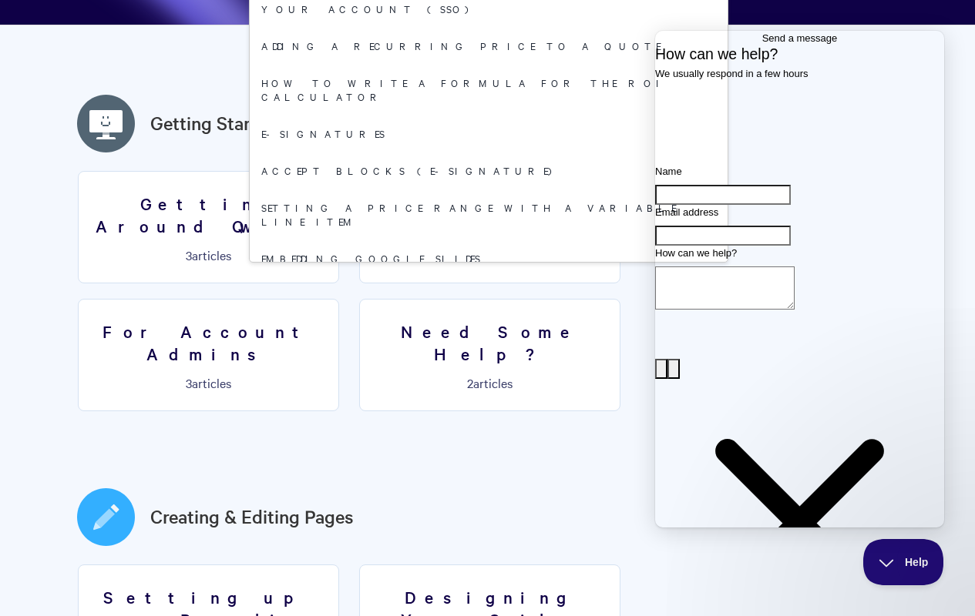
click at [482, 308] on link "Embedding videos from TwentyThree" at bounding box center [489, 295] width 478 height 37
click at [482, 314] on link "Embedding PDFs" at bounding box center [489, 332] width 478 height 37
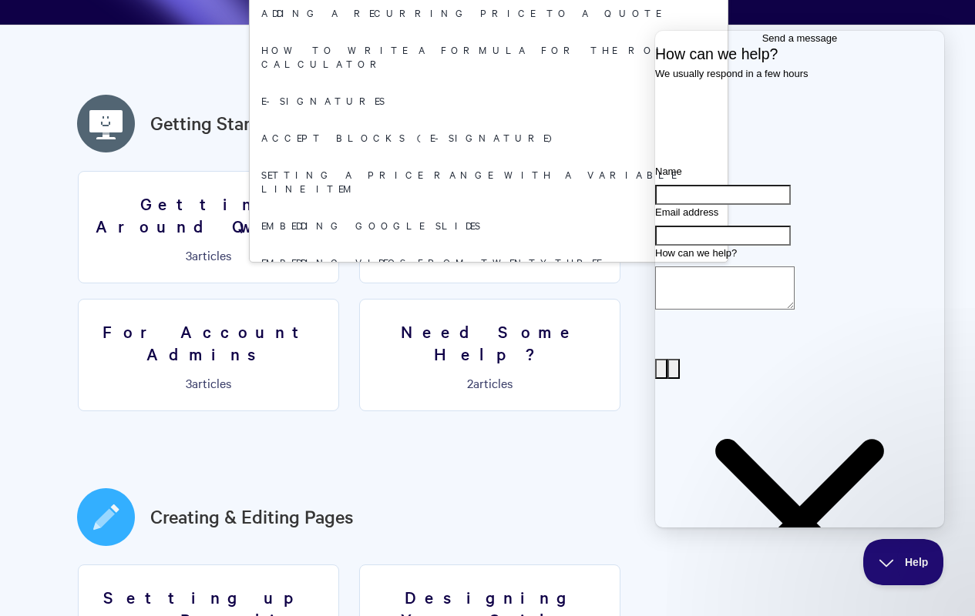
click at [482, 312] on link "Embedding PDFs" at bounding box center [489, 298] width 478 height 37
click at [482, 317] on link "Deleting a Qwilr template" at bounding box center [489, 335] width 478 height 37
click at [482, 280] on link "Embedding PDFs" at bounding box center [489, 298] width 478 height 37
click at [482, 317] on link "Deleting a Qwilr template" at bounding box center [489, 335] width 478 height 37
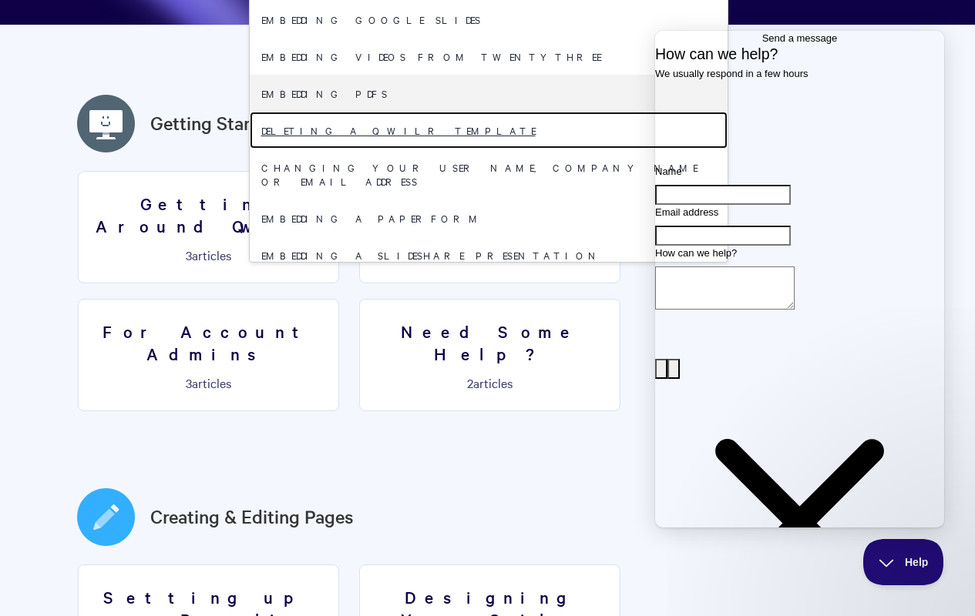
click at [482, 143] on link "Deleting a Qwilr template" at bounding box center [489, 130] width 478 height 37
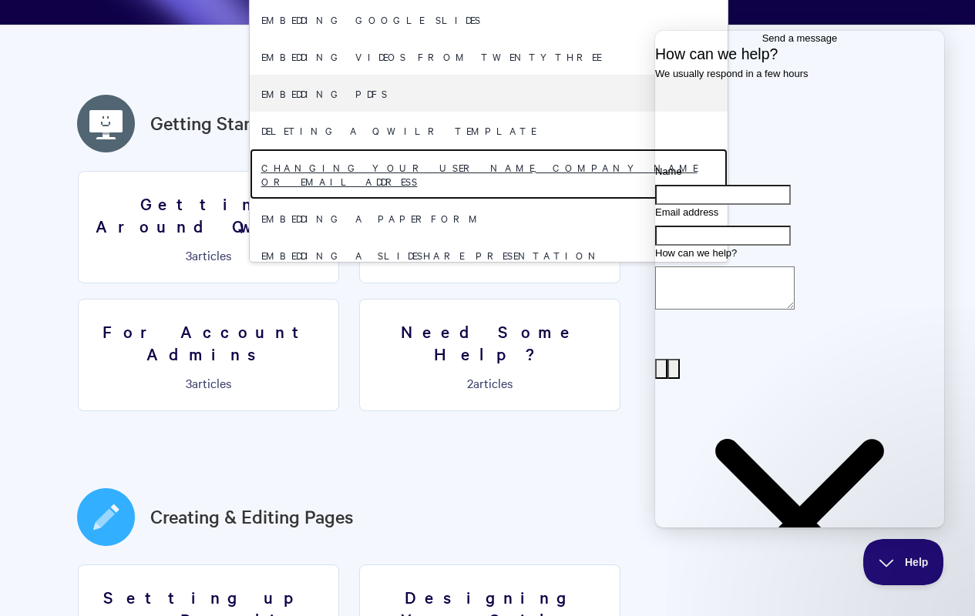
click at [482, 180] on link "Changing your user name, company name or email address" at bounding box center [489, 174] width 478 height 51
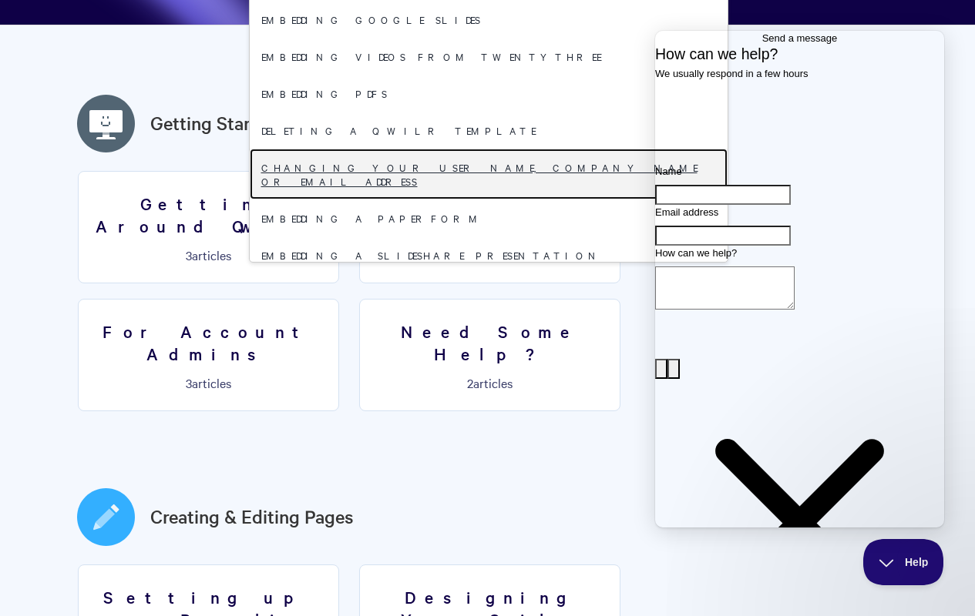
click at [482, 180] on link "Changing your user name, company name or email address" at bounding box center [489, 174] width 478 height 51
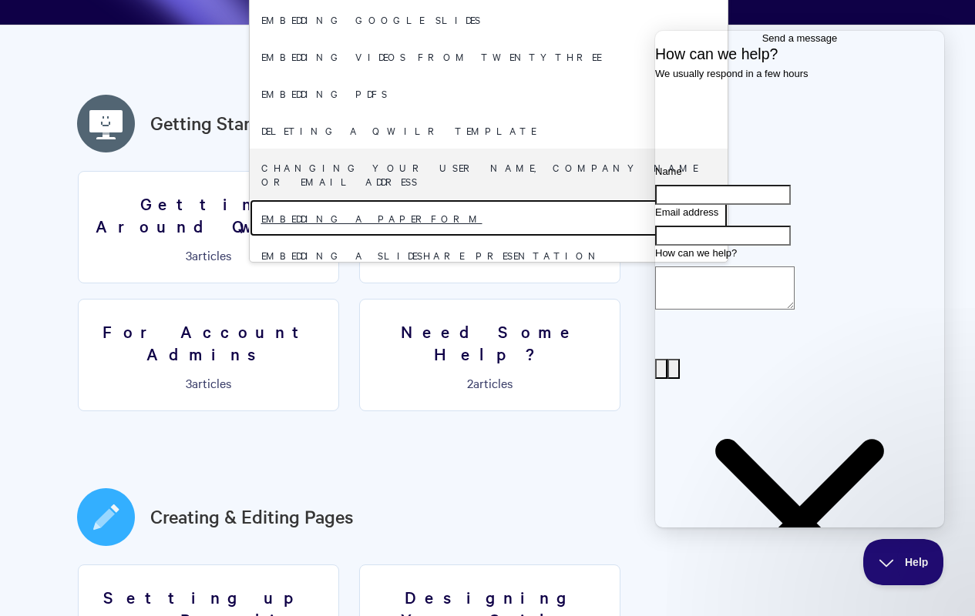
click at [482, 217] on link "Embedding a Paperform" at bounding box center [489, 218] width 478 height 37
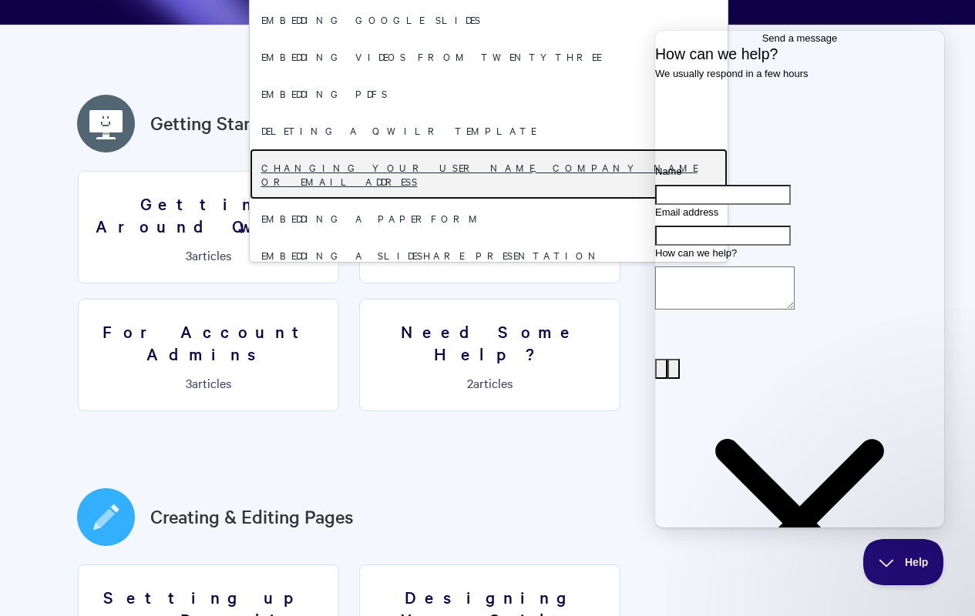
click at [482, 180] on link "Changing your user name, company name or email address" at bounding box center [489, 174] width 478 height 51
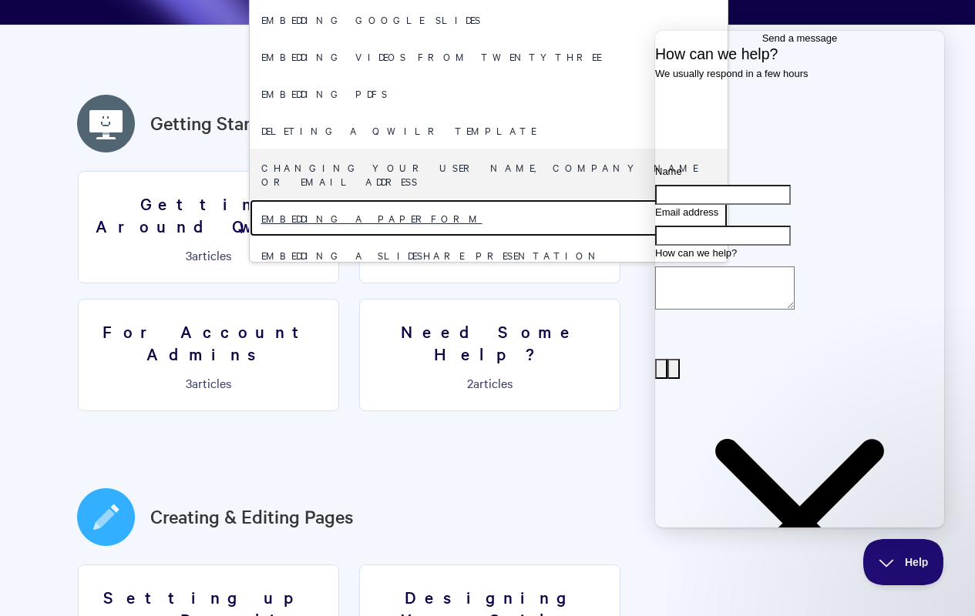
click at [482, 217] on link "Embedding a Paperform" at bounding box center [489, 218] width 478 height 37
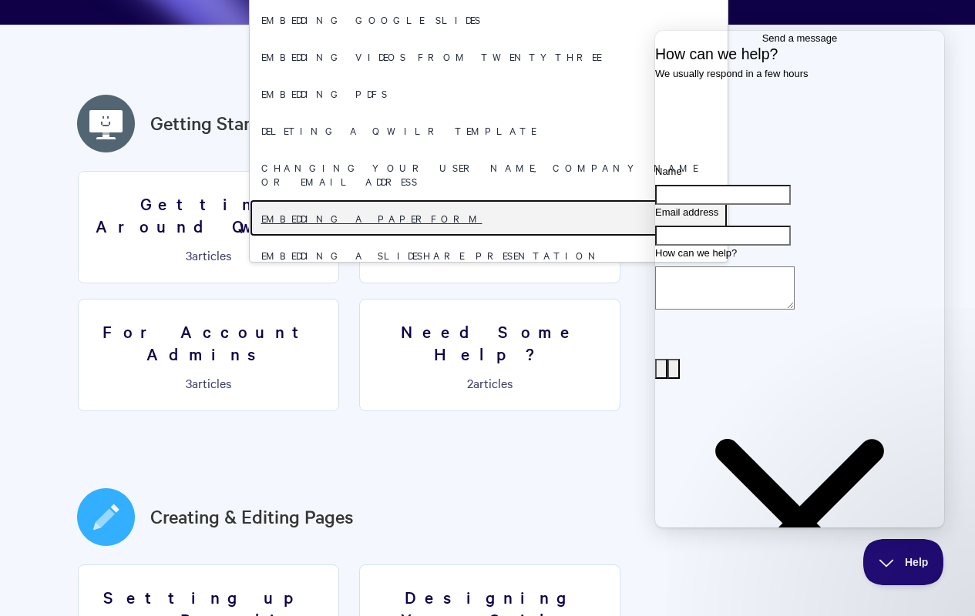
click at [482, 217] on link "Embedding a Paperform" at bounding box center [489, 218] width 478 height 37
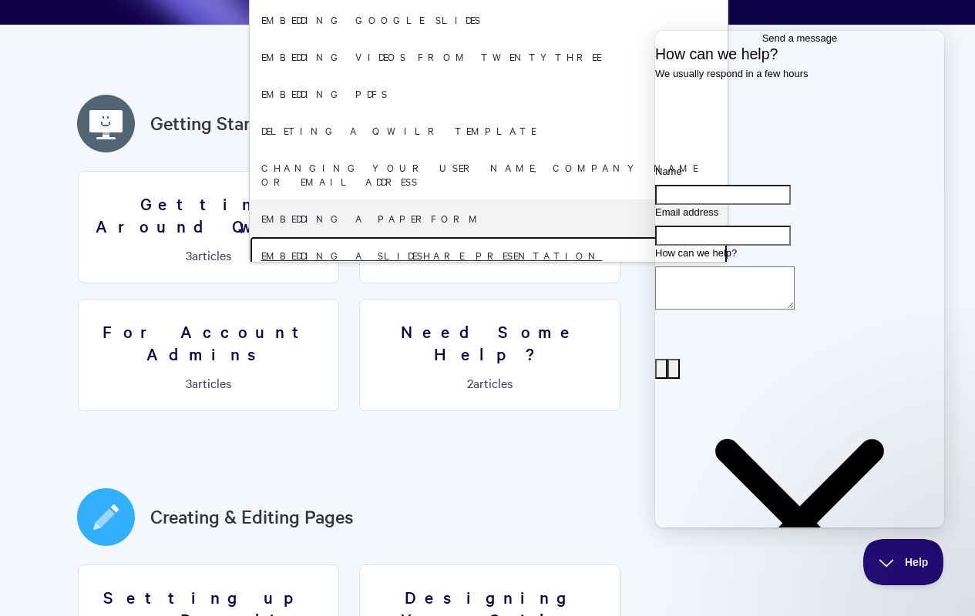
click at [482, 254] on link "Embedding a SlideShare presentation" at bounding box center [489, 255] width 478 height 37
click at [482, 291] on link "Embedding your Calendly calendar" at bounding box center [489, 292] width 478 height 37
click at [482, 254] on link "Embedding a SlideShare presentation" at bounding box center [489, 255] width 478 height 37
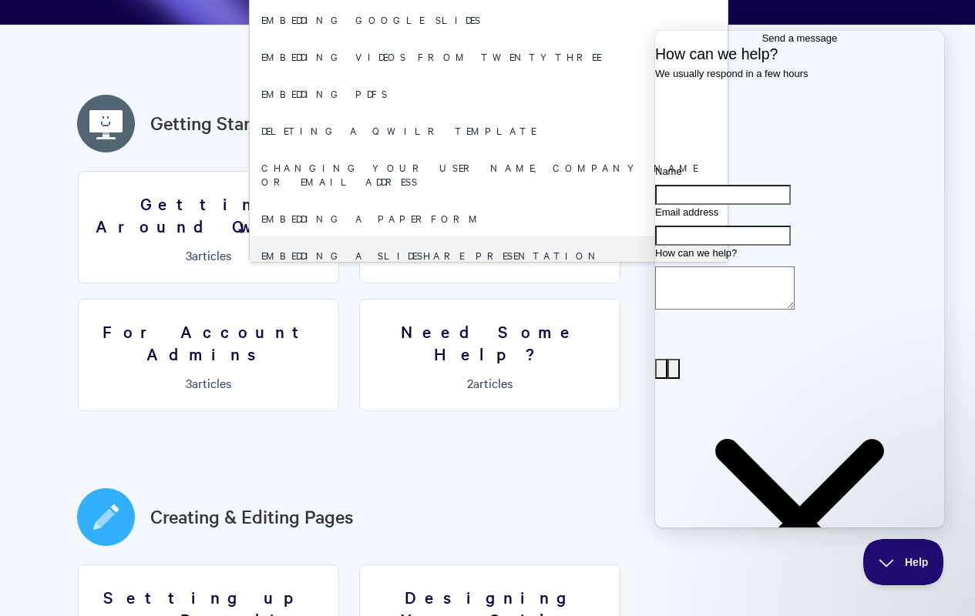
click at [482, 291] on link "Embedding your Calendly calendar" at bounding box center [489, 292] width 478 height 37
click at [482, 312] on link "Adding Google Maps" at bounding box center [489, 329] width 478 height 37
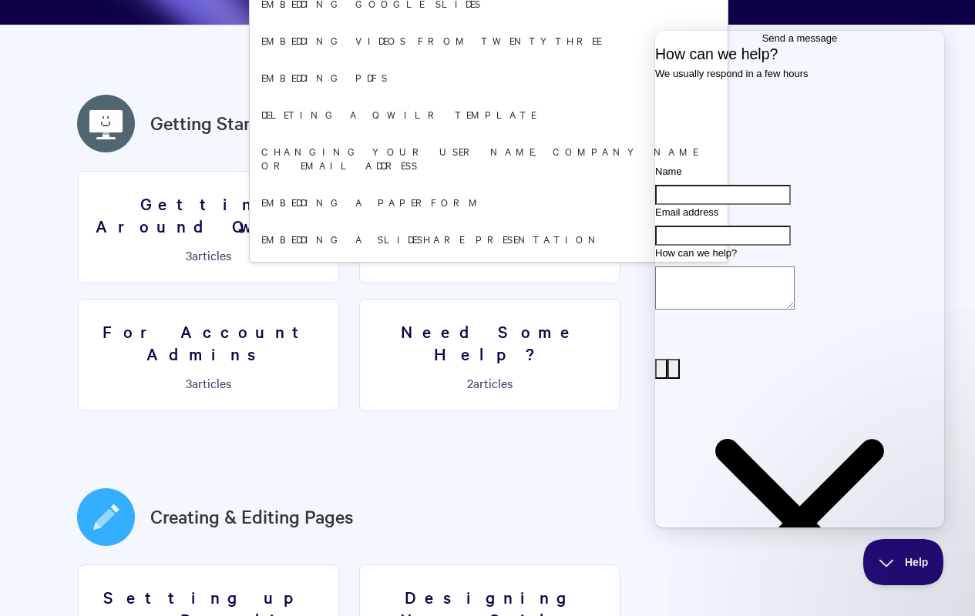
click at [482, 312] on link "Adding Google Maps" at bounding box center [489, 312] width 478 height 37
click at [482, 331] on link "Updating your credit card on file" at bounding box center [489, 349] width 478 height 37
click at [482, 294] on link "Adding Google Maps" at bounding box center [489, 312] width 478 height 37
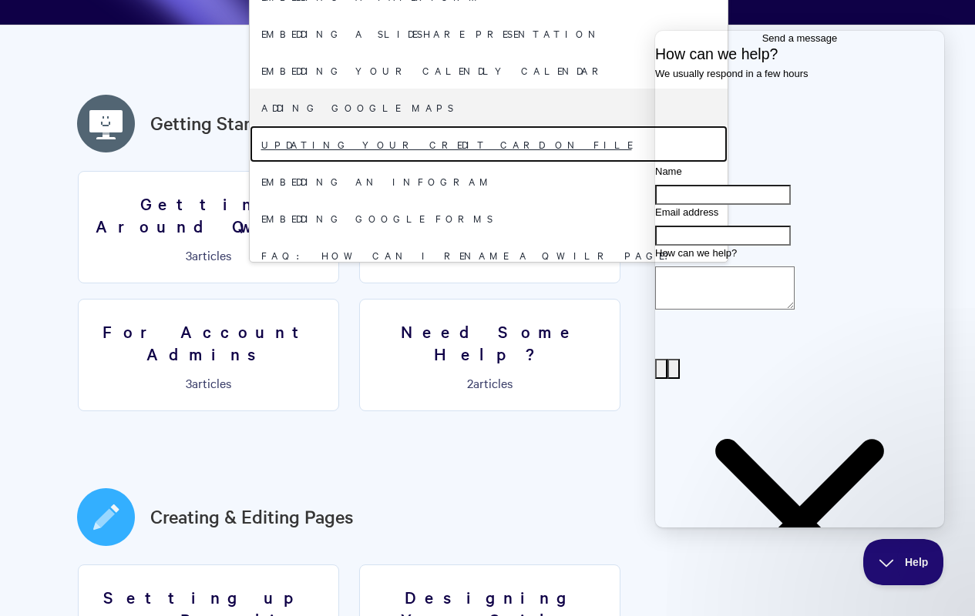
click at [482, 143] on link "Updating your credit card on file" at bounding box center [489, 144] width 478 height 37
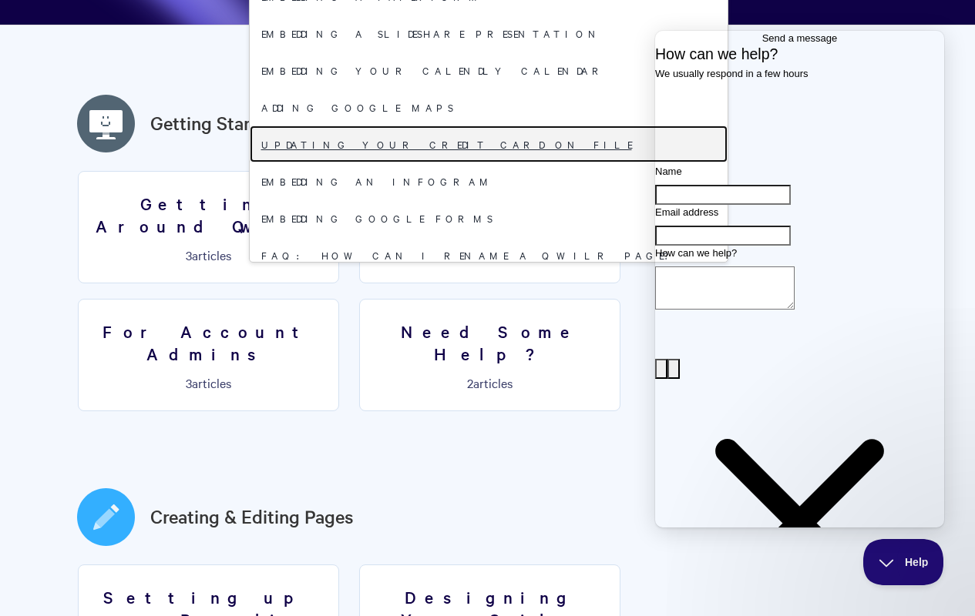
click at [482, 143] on link "Updating your credit card on file" at bounding box center [489, 144] width 478 height 37
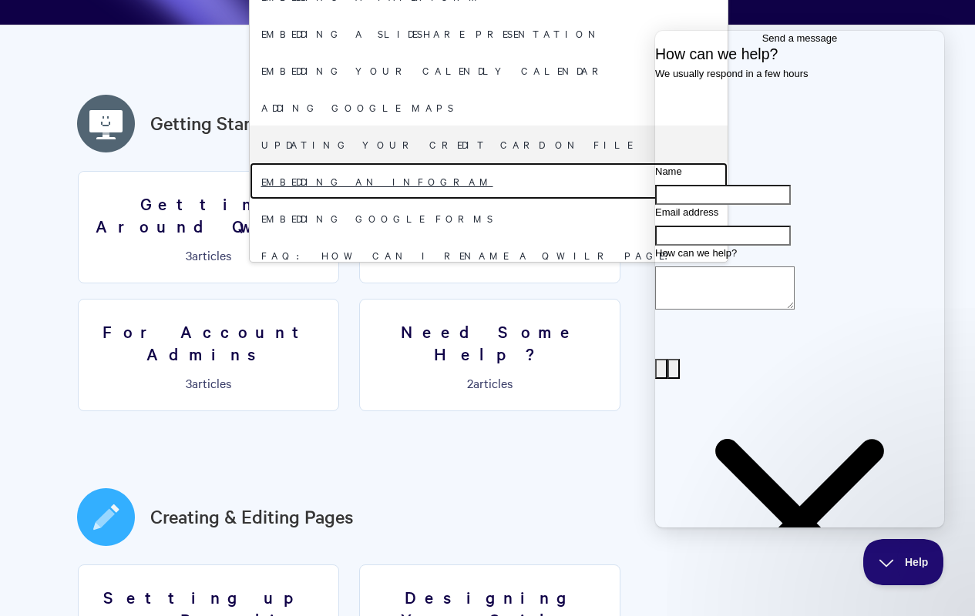
click at [482, 180] on link "Embedding an Infogram" at bounding box center [489, 181] width 478 height 37
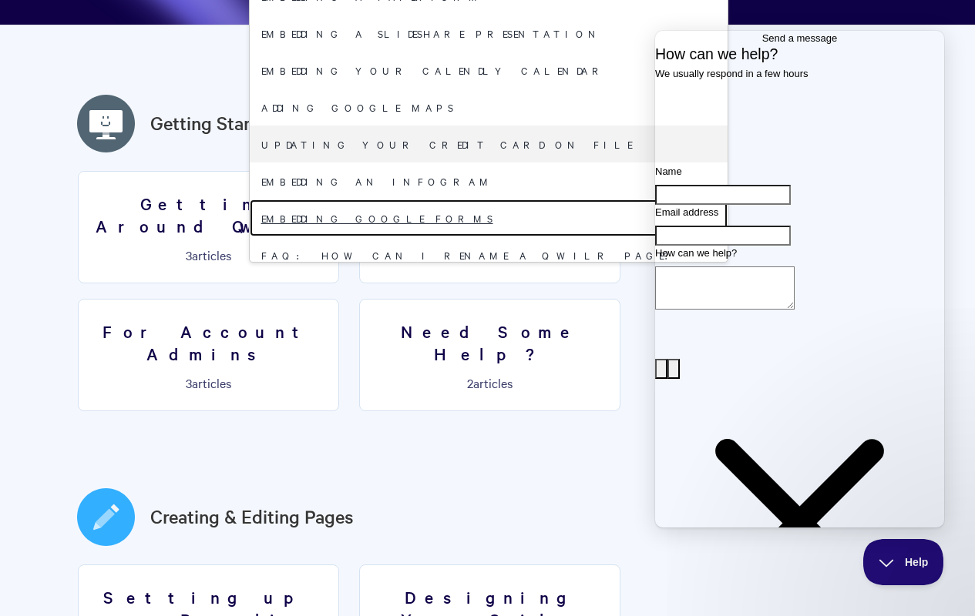
click at [482, 217] on link "Embedding Google Forms" at bounding box center [489, 218] width 478 height 37
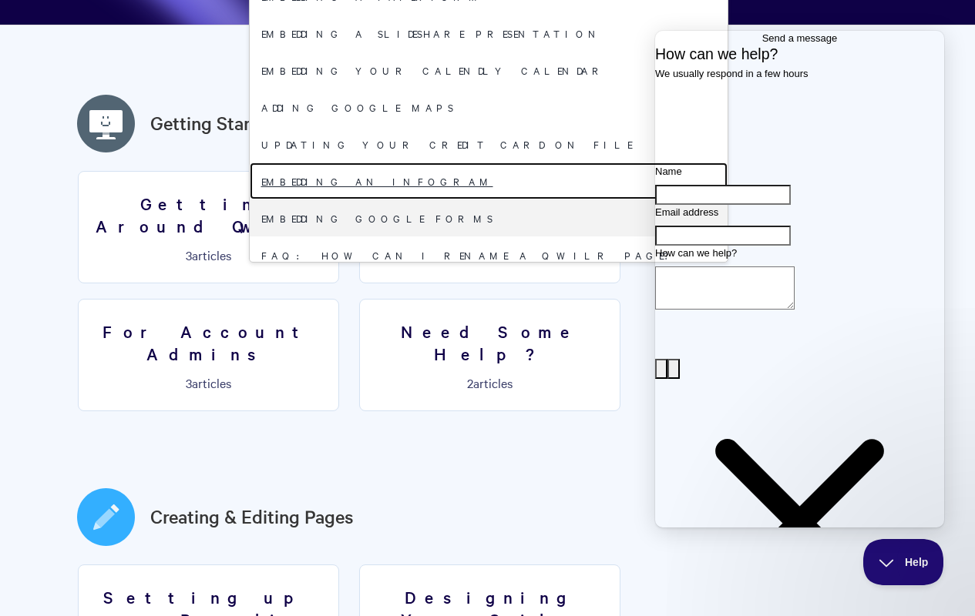
click at [482, 180] on link "Embedding an Infogram" at bounding box center [489, 181] width 478 height 37
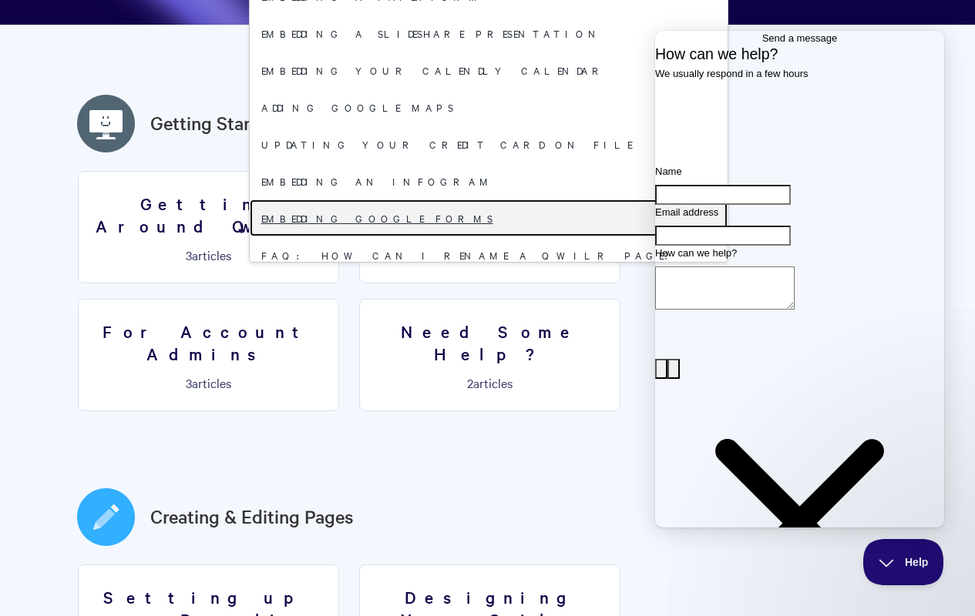
click at [482, 217] on link "Embedding Google Forms" at bounding box center [489, 218] width 478 height 37
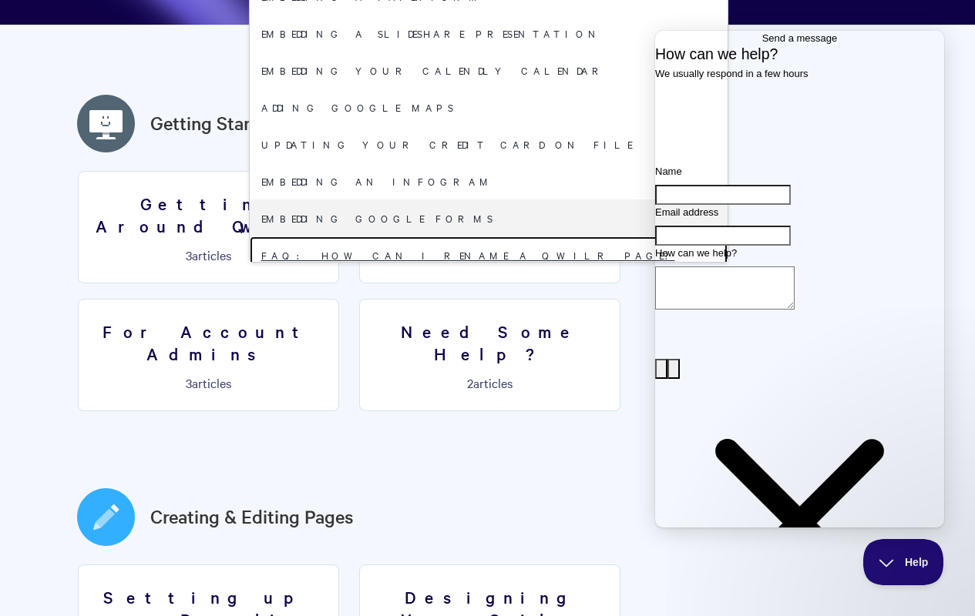
click at [482, 254] on link "FAQ: How can I rename a Qwilr Page?" at bounding box center [489, 255] width 478 height 37
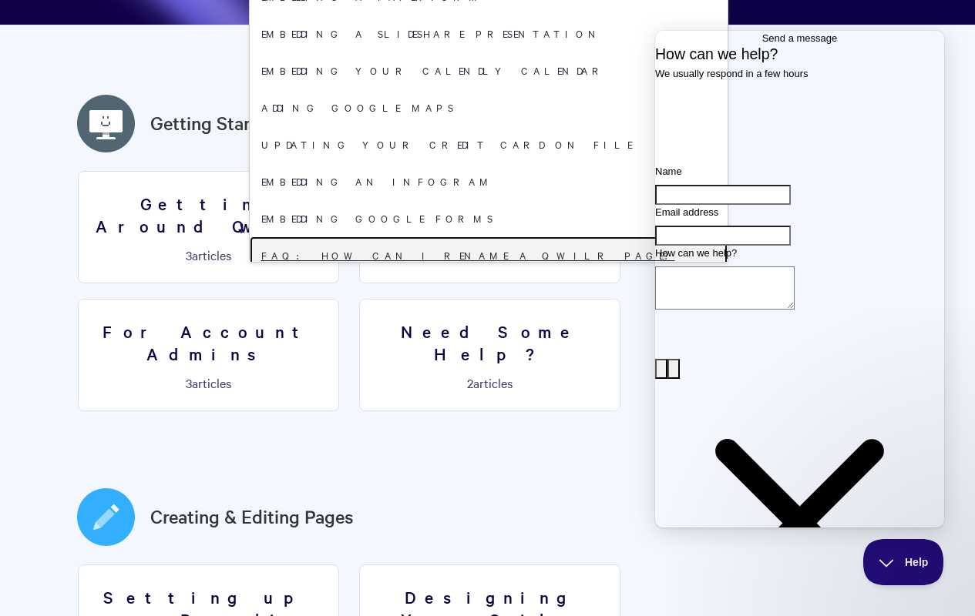
click at [482, 254] on link "FAQ: How can I rename a Qwilr Page?" at bounding box center [489, 255] width 478 height 37
click at [482, 291] on link "Sharing & Security Settings" at bounding box center [489, 292] width 478 height 37
click at [482, 254] on link "FAQ: How can I rename a Qwilr Page?" at bounding box center [489, 255] width 478 height 37
click at [482, 291] on link "Sharing & Security Settings" at bounding box center [489, 292] width 478 height 37
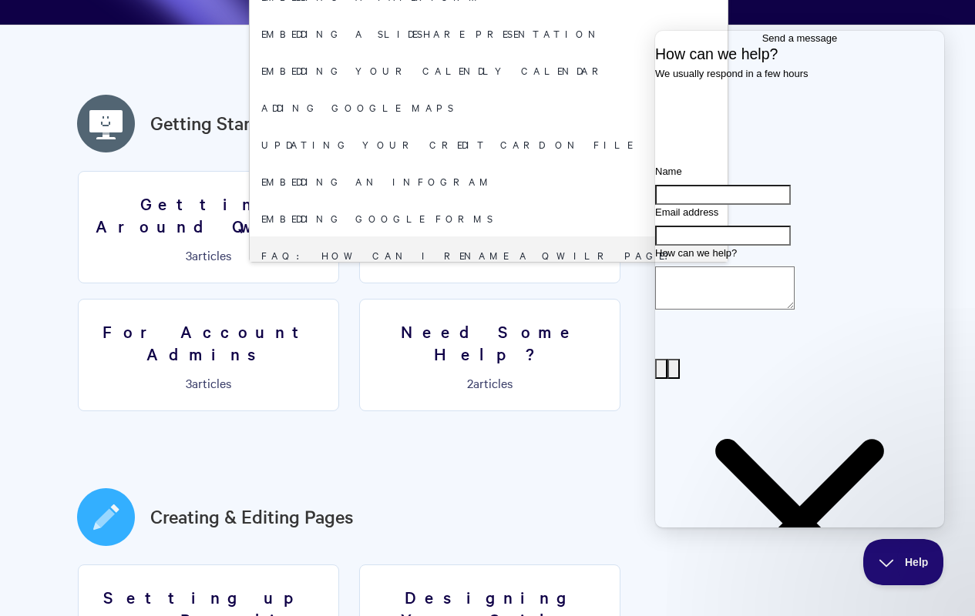
click at [482, 291] on link "Sharing & Security Settings" at bounding box center [489, 292] width 478 height 37
click at [482, 312] on link "FAQ: Can I replace decimals with commas?" at bounding box center [489, 329] width 478 height 37
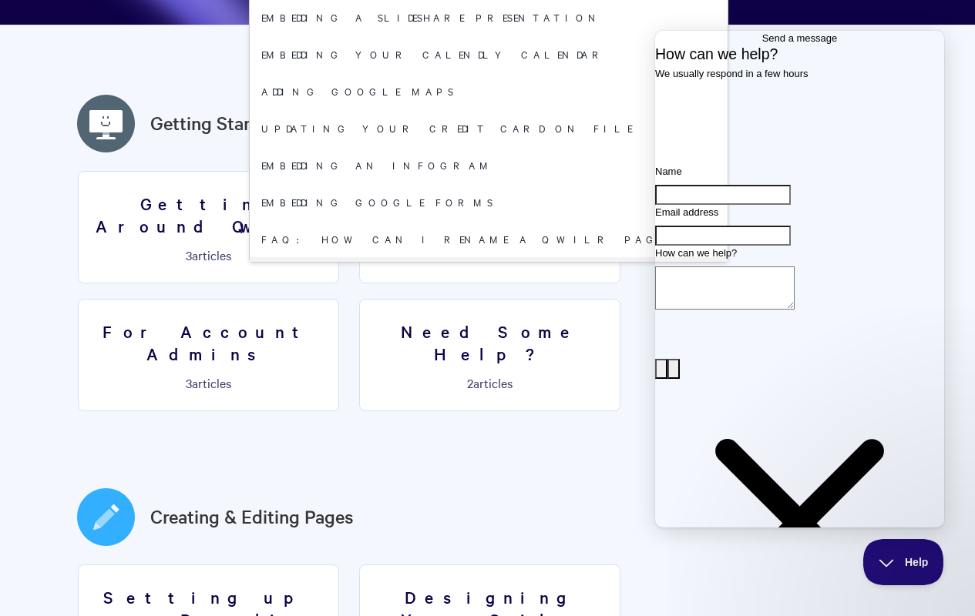
click at [482, 312] on link "FAQ: Can I replace decimals with commas?" at bounding box center [489, 312] width 478 height 37
click at [482, 331] on link "Requesting Qwilr account access" at bounding box center [489, 349] width 478 height 37
click at [482, 294] on link "FAQ: Can I replace decimals with commas?" at bounding box center [489, 312] width 478 height 37
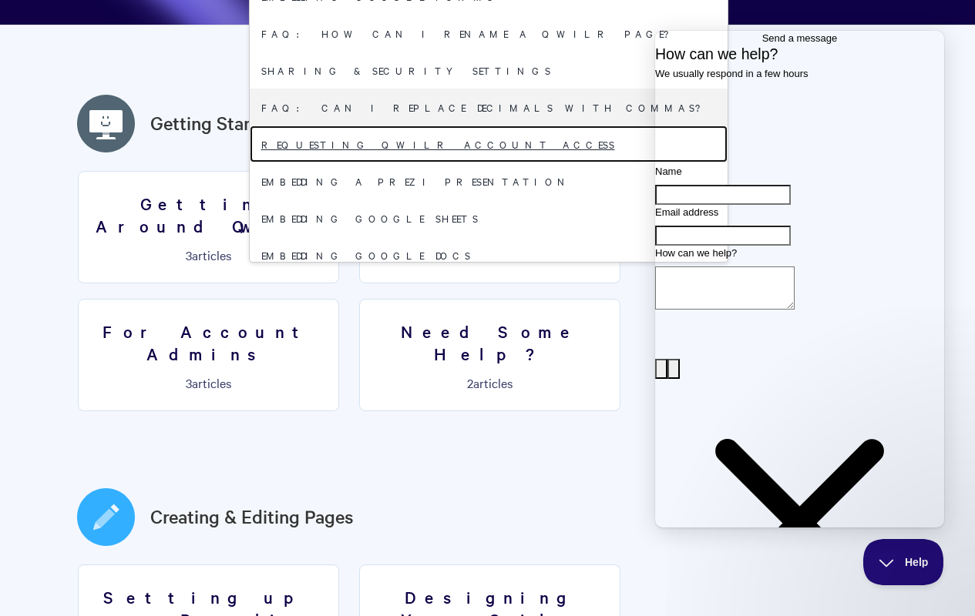
click at [482, 143] on link "Requesting Qwilr account access" at bounding box center [489, 144] width 478 height 37
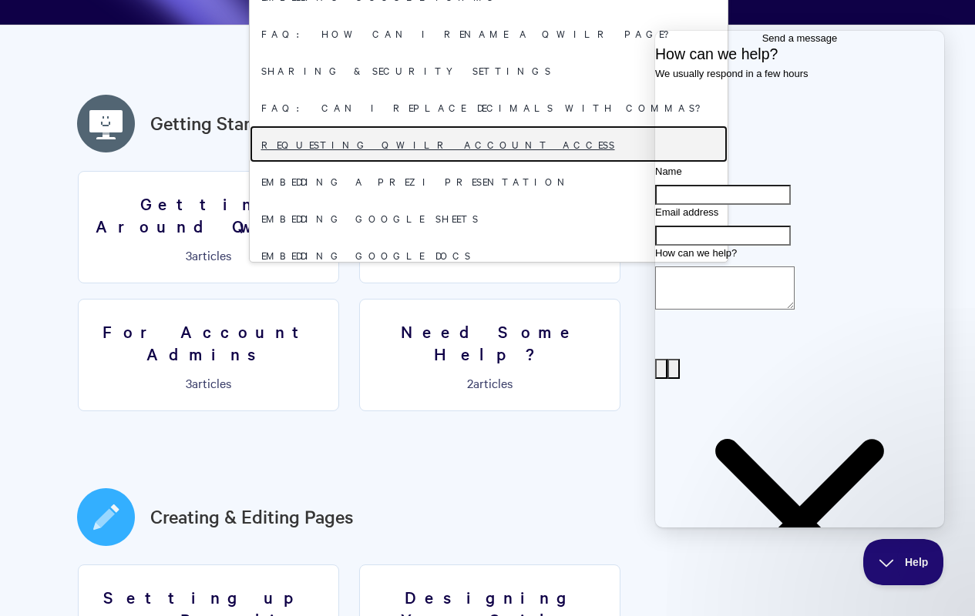
click at [482, 143] on link "Requesting Qwilr account access" at bounding box center [489, 144] width 478 height 37
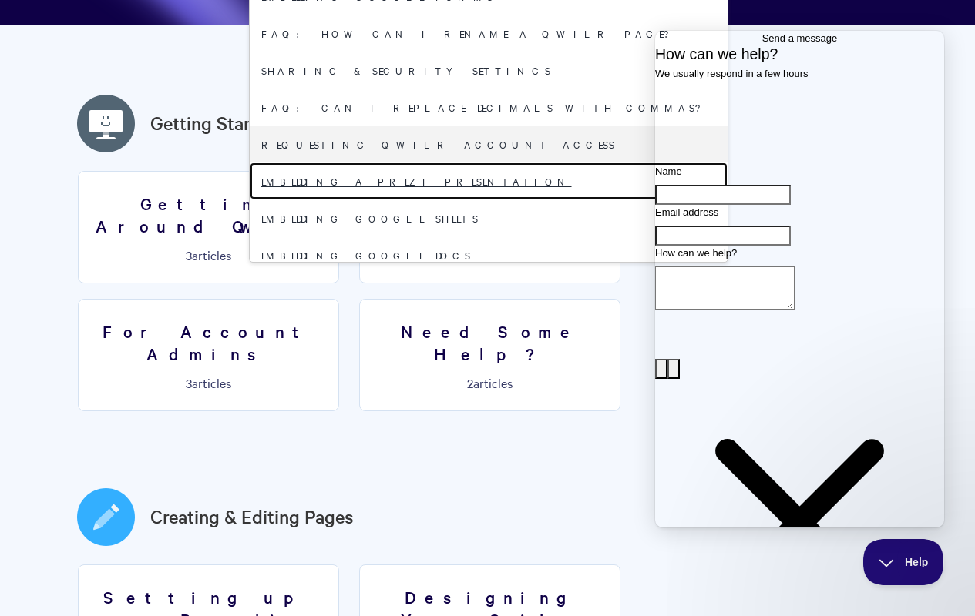
click at [482, 180] on link "Embedding a Prezi presentation" at bounding box center [489, 181] width 478 height 37
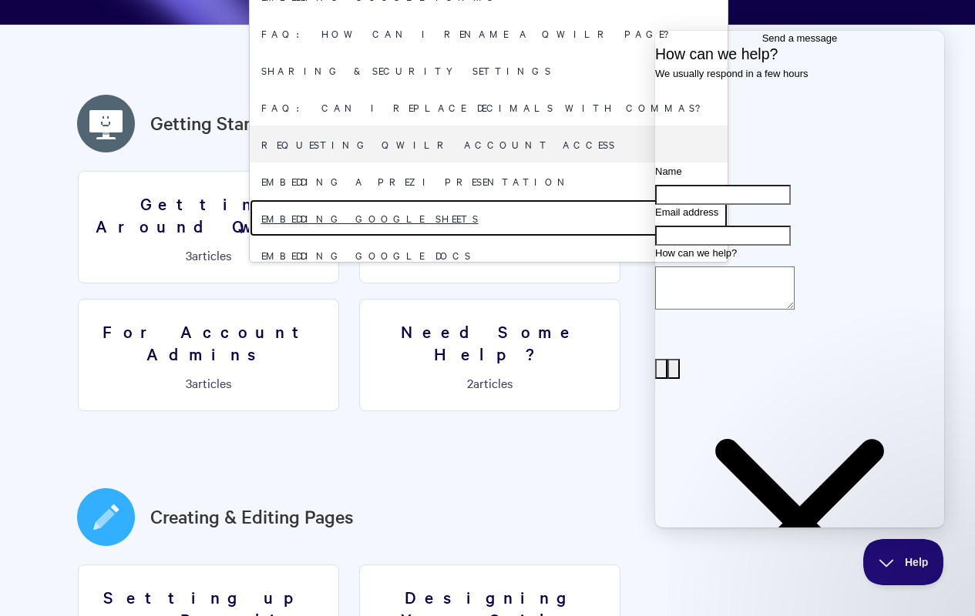
click at [482, 217] on link "Embedding Google Sheets" at bounding box center [489, 218] width 478 height 37
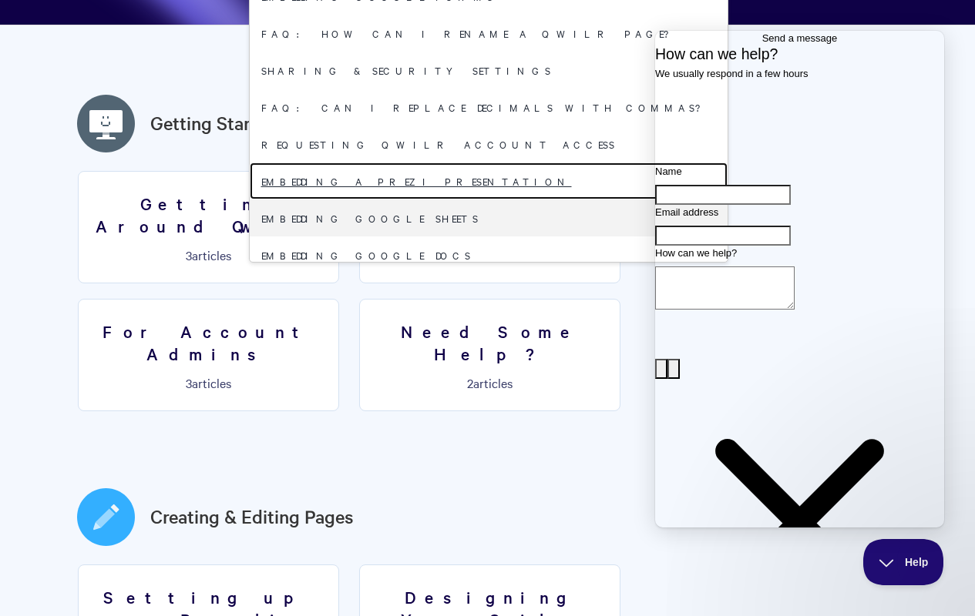
click at [482, 180] on link "Embedding a Prezi presentation" at bounding box center [489, 181] width 478 height 37
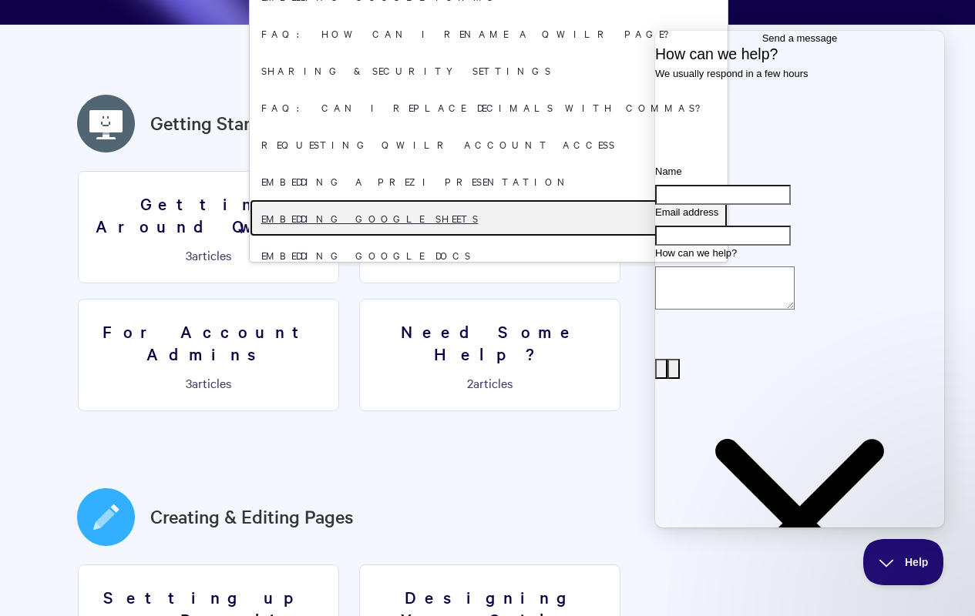
click at [482, 217] on link "Embedding Google Sheets" at bounding box center [489, 218] width 478 height 37
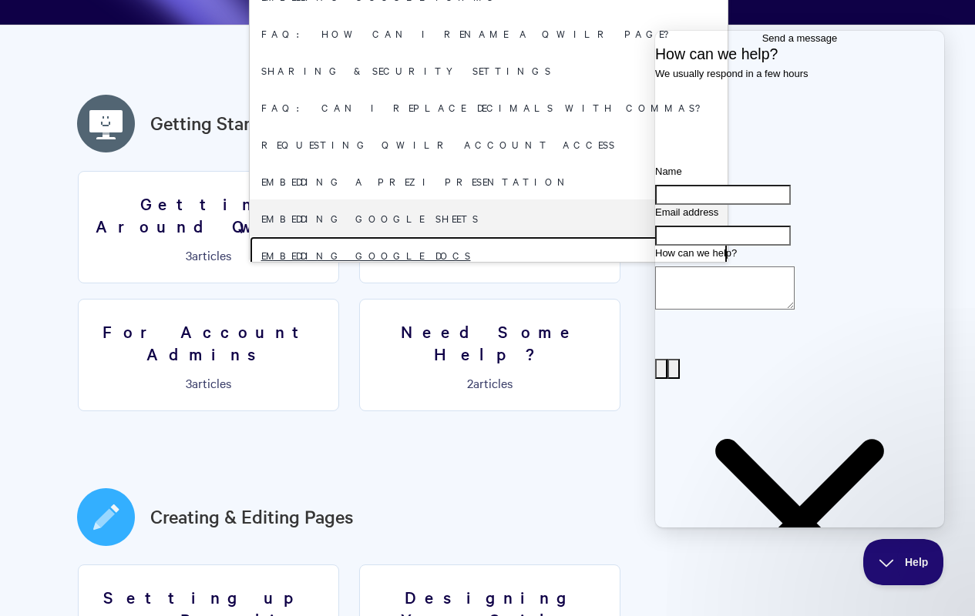
click at [482, 254] on link "Embedding Google Docs" at bounding box center [489, 255] width 478 height 37
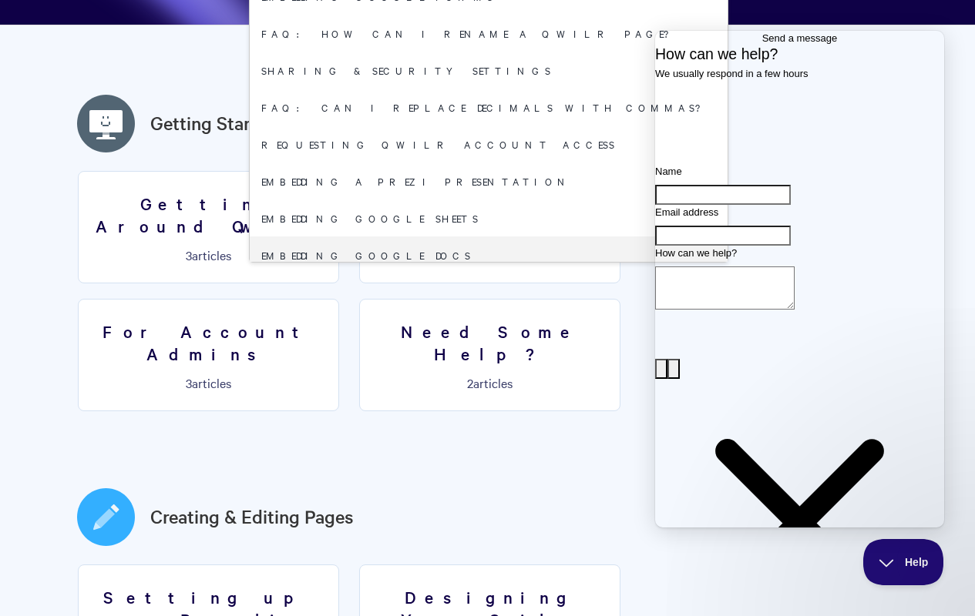
click at [482, 291] on link "FAQ: Can I remove decimals from a quote?" at bounding box center [489, 292] width 478 height 37
click at [482, 254] on link "Embedding Google Docs" at bounding box center [489, 255] width 478 height 37
click at [482, 291] on link "FAQ: Can I remove decimals from a quote?" at bounding box center [489, 292] width 478 height 37
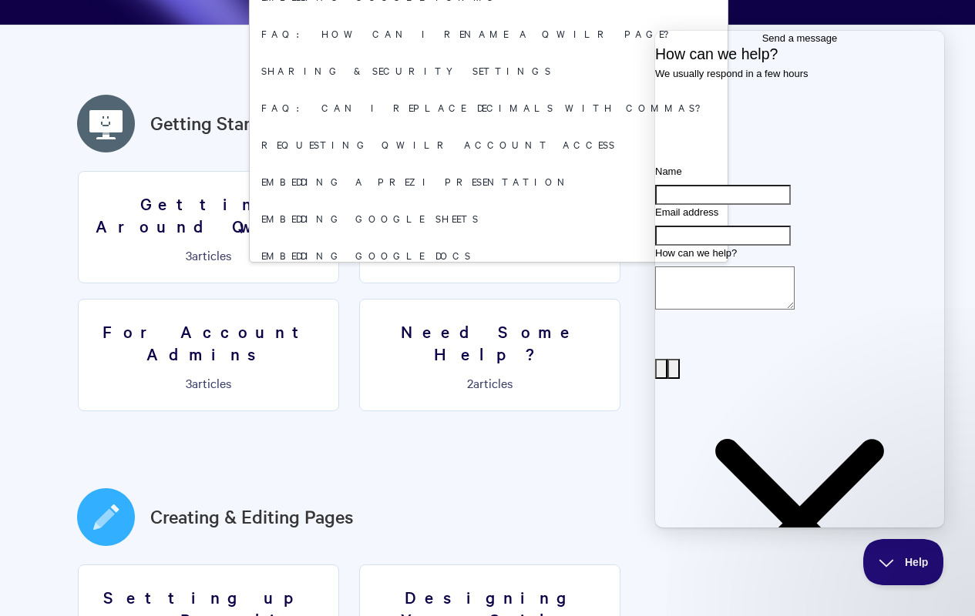
click at [482, 312] on link "Embedding Typeforms" at bounding box center [489, 329] width 478 height 37
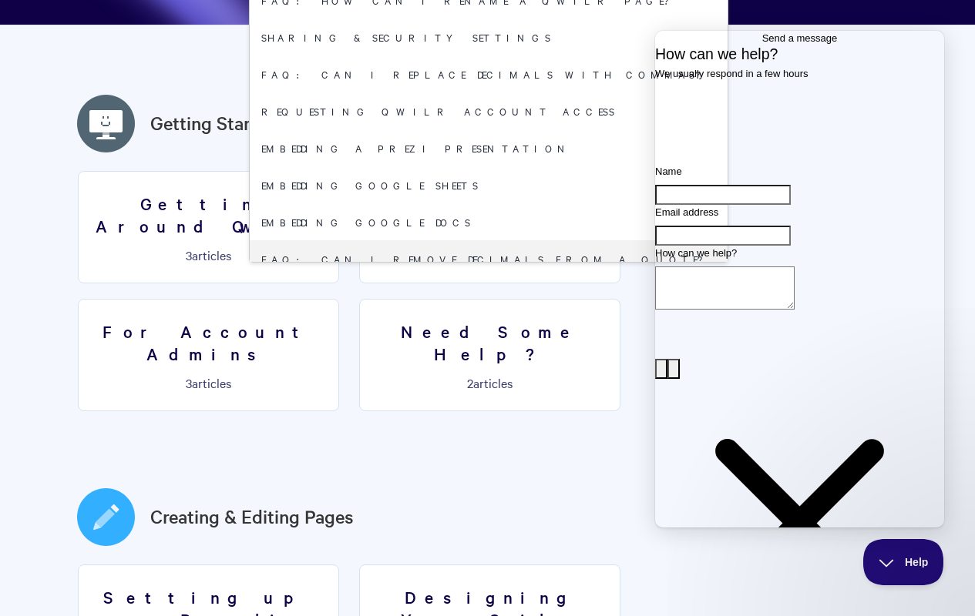
click at [482, 312] on link "Embedding Typeforms" at bounding box center [489, 295] width 478 height 37
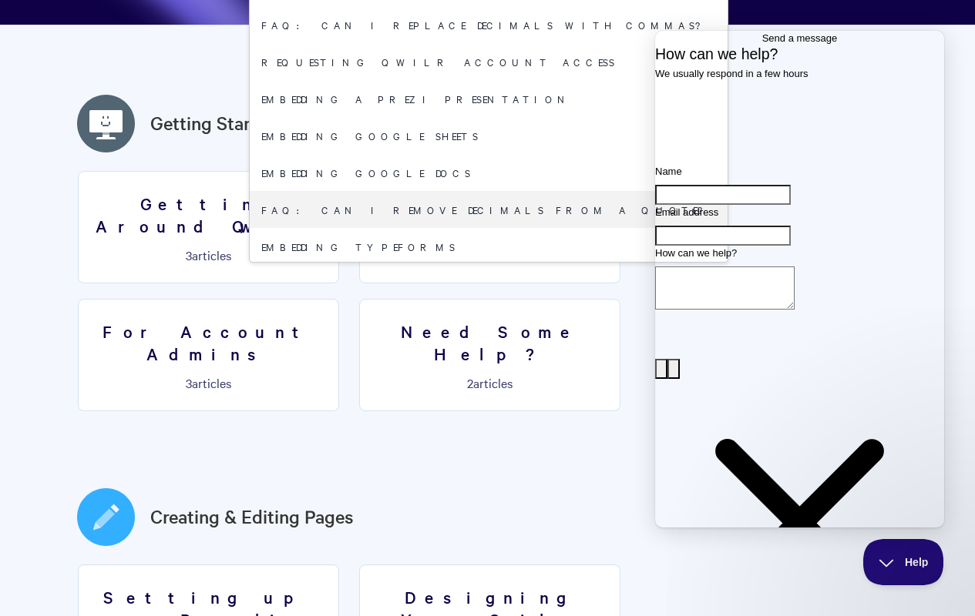
click at [482, 265] on link "FAQ: How can I preview my Qwilr Page?" at bounding box center [489, 283] width 478 height 37
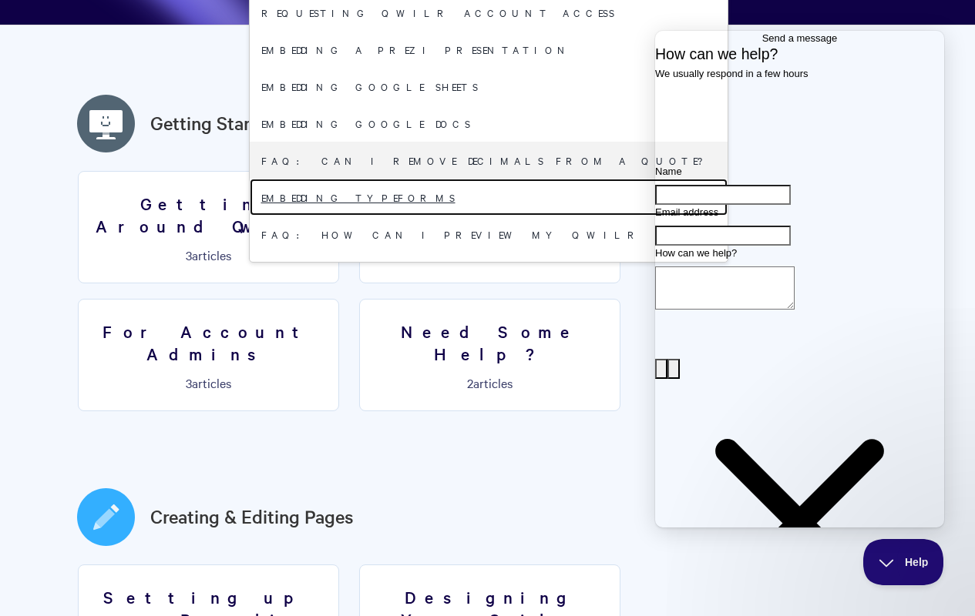
click at [482, 179] on link "Embedding Typeforms" at bounding box center [489, 197] width 478 height 37
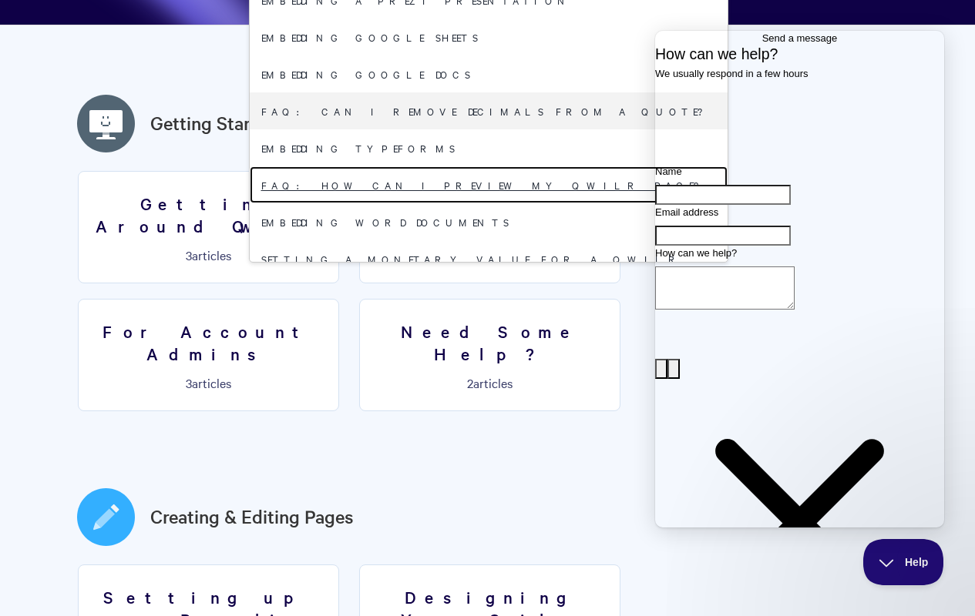
click at [482, 166] on link "FAQ: How can I preview my Qwilr Page?" at bounding box center [489, 184] width 478 height 37
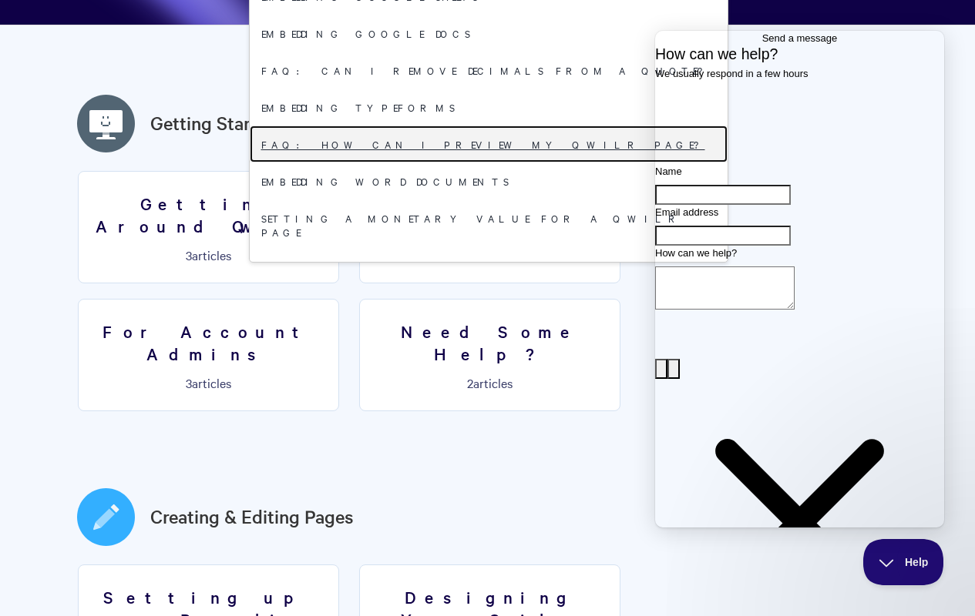
click at [482, 143] on link "FAQ: How can I preview my Qwilr Page?" at bounding box center [489, 144] width 478 height 37
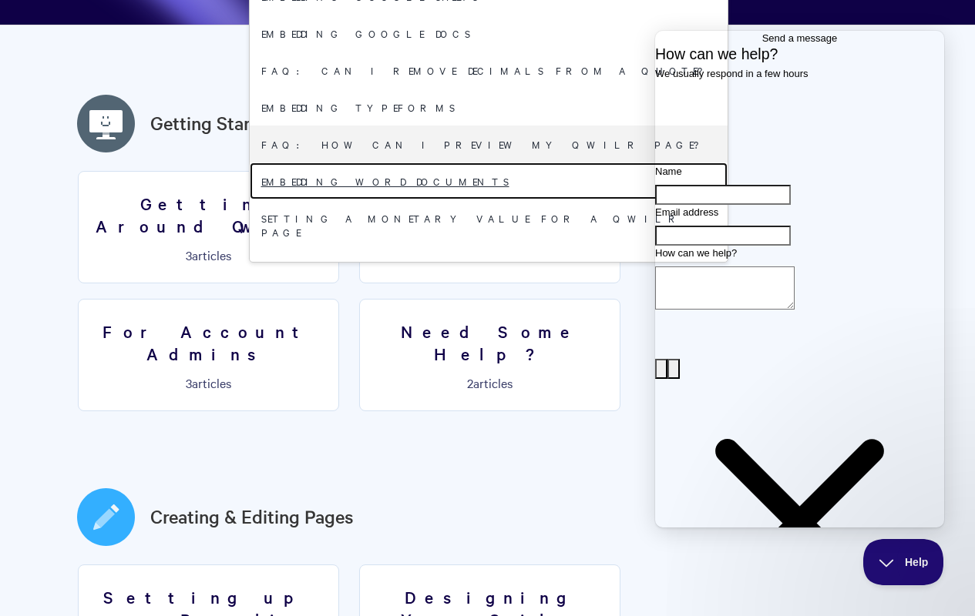
click at [482, 180] on link "Embedding Word Documents" at bounding box center [489, 181] width 478 height 37
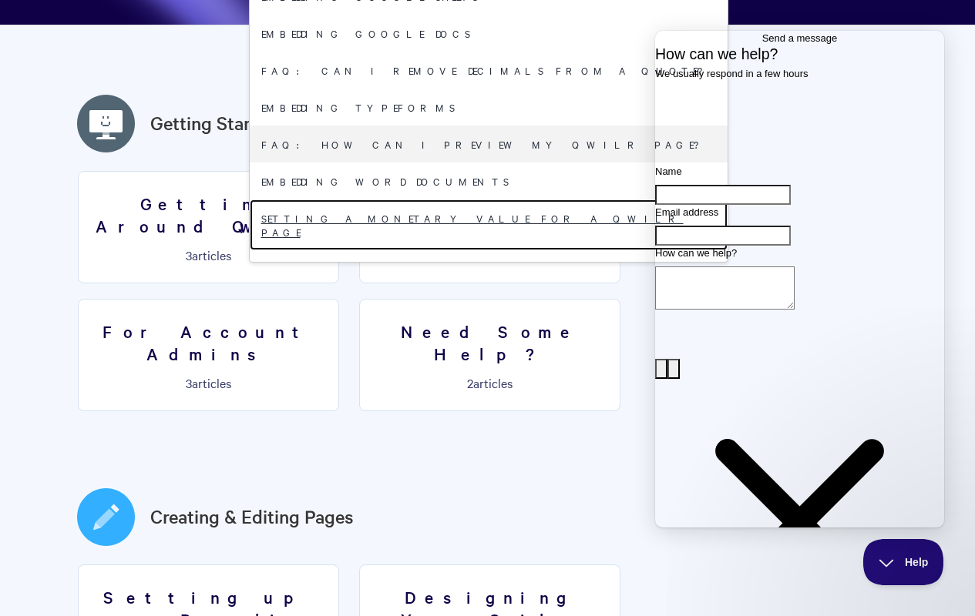
click at [482, 217] on link "Setting a monetary value for a Qwilr Page" at bounding box center [489, 225] width 478 height 51
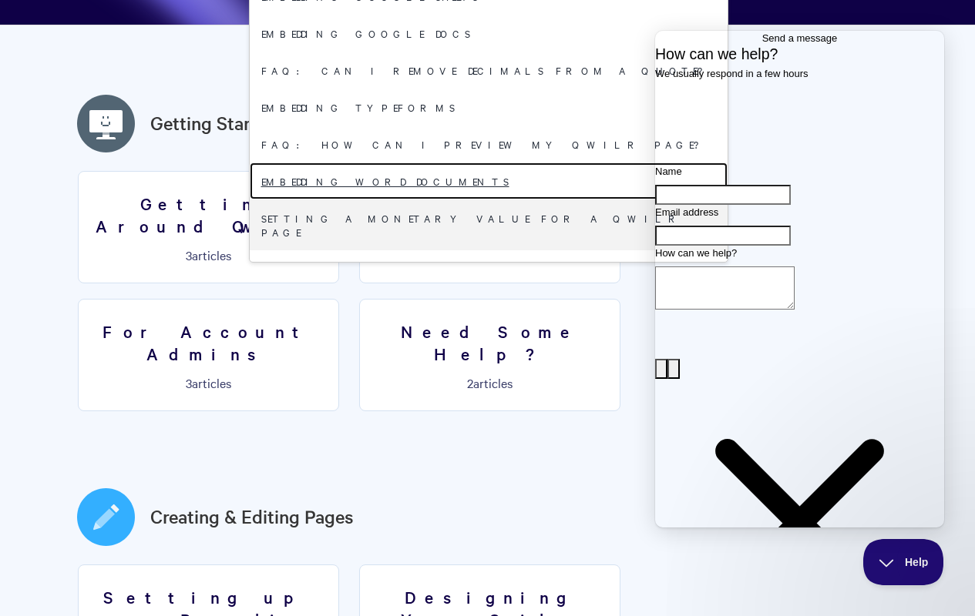
click at [482, 180] on link "Embedding Word Documents" at bounding box center [489, 181] width 478 height 37
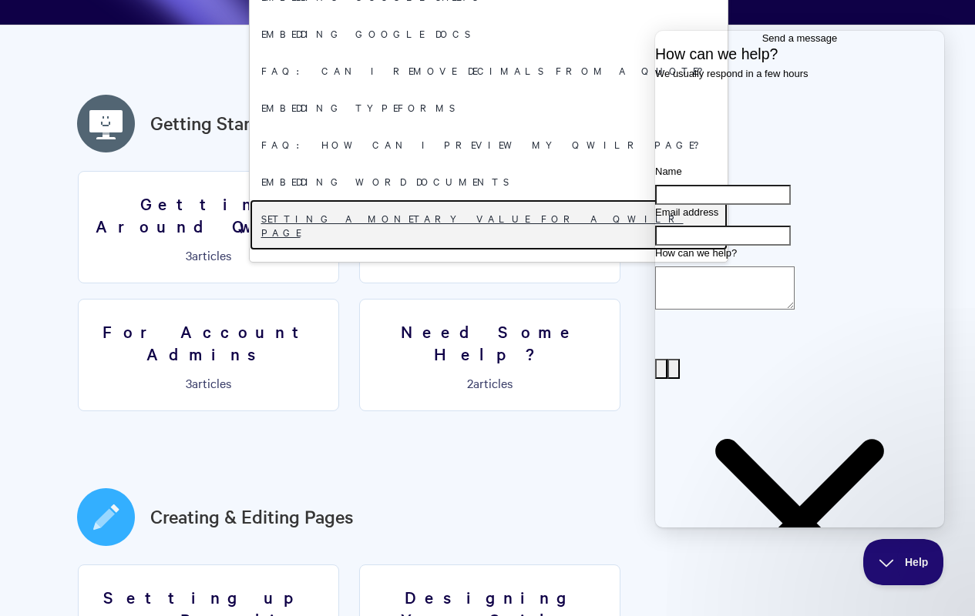
click at [482, 217] on link "Setting a monetary value for a Qwilr Page" at bounding box center [489, 225] width 478 height 51
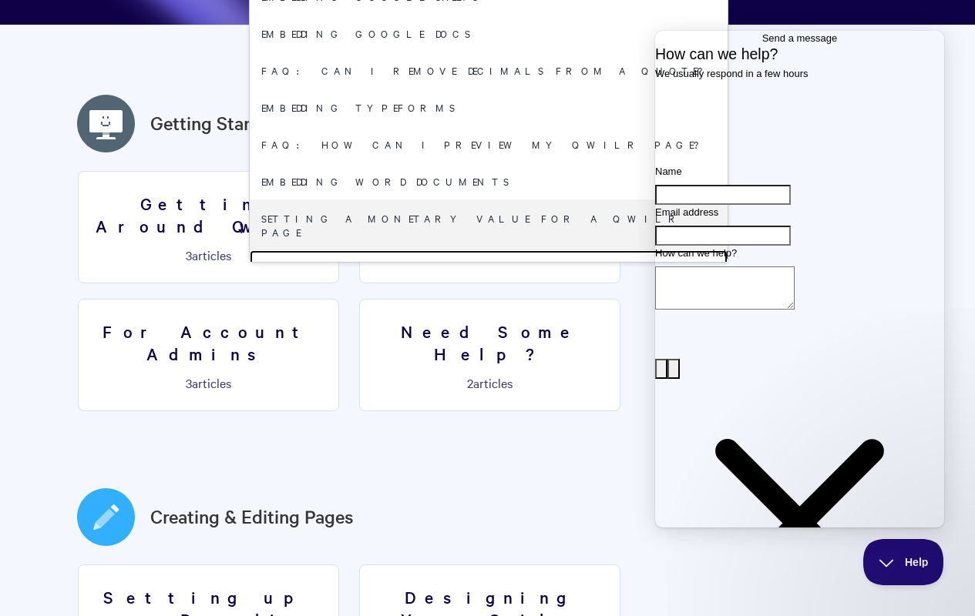
click at [482, 254] on link "Setting a custom redirect after page acceptance" at bounding box center [489, 275] width 478 height 51
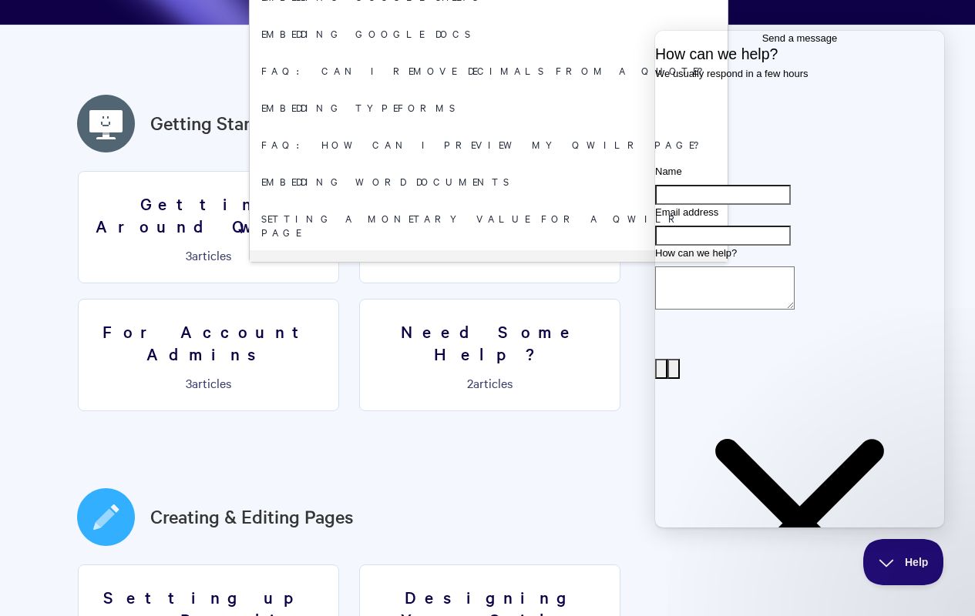
click at [482, 301] on link "HubSpot: Products and Workflows" at bounding box center [489, 319] width 478 height 37
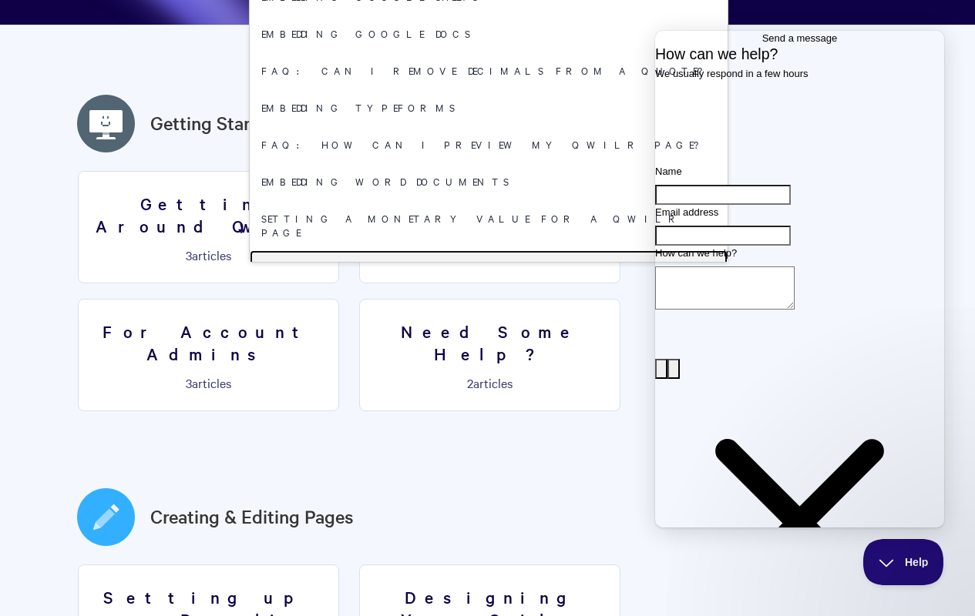
click at [482, 254] on link "Setting a custom redirect after page acceptance" at bounding box center [489, 275] width 478 height 51
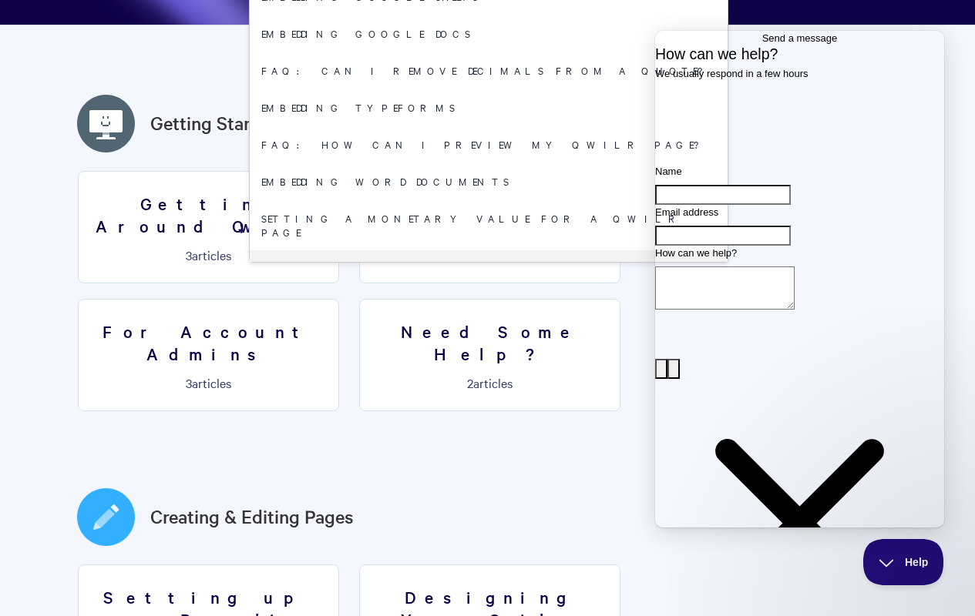
click at [482, 301] on link "HubSpot: Products and Workflows" at bounding box center [489, 319] width 478 height 37
click at [482, 338] on link "HubSpot: Installation" at bounding box center [489, 356] width 478 height 37
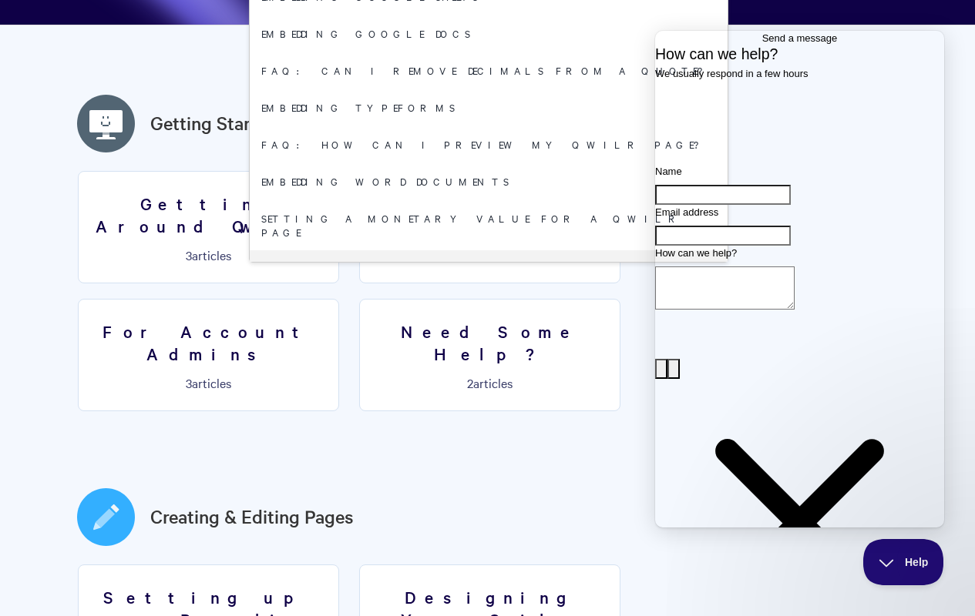
click at [482, 338] on link "HubSpot: Installation" at bounding box center [489, 356] width 478 height 37
click at [482, 375] on link "Salesforce: Pricebooks" at bounding box center [489, 393] width 478 height 37
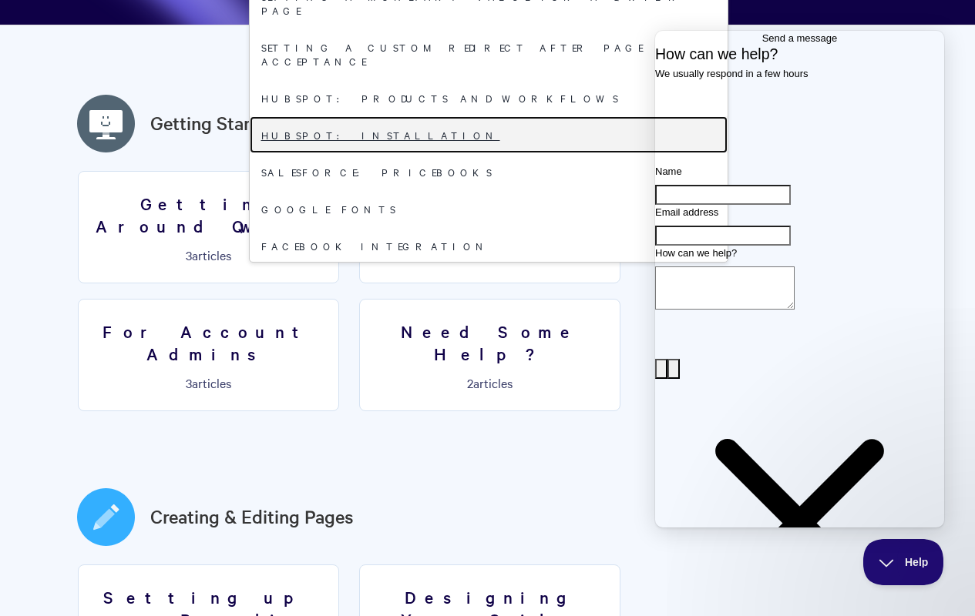
click at [482, 116] on link "HubSpot: Installation" at bounding box center [489, 134] width 478 height 37
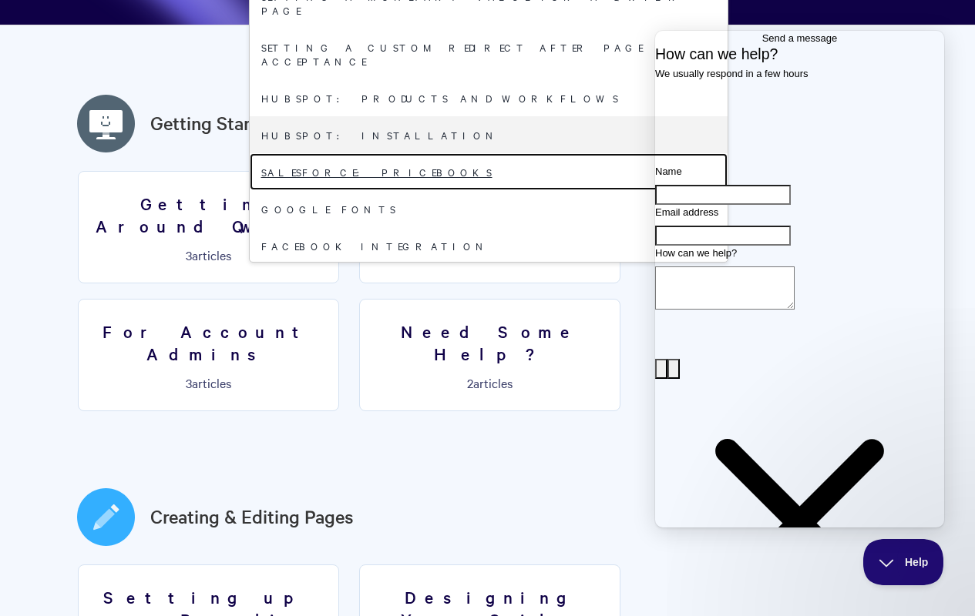
click at [482, 153] on link "Salesforce: Pricebooks" at bounding box center [489, 171] width 478 height 37
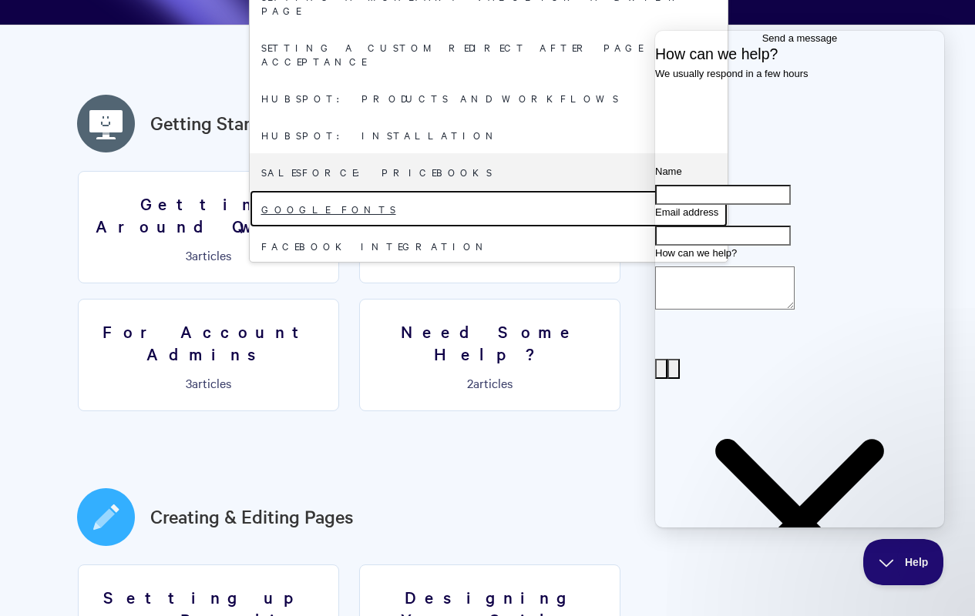
click at [482, 190] on link "Google Fonts" at bounding box center [489, 208] width 478 height 37
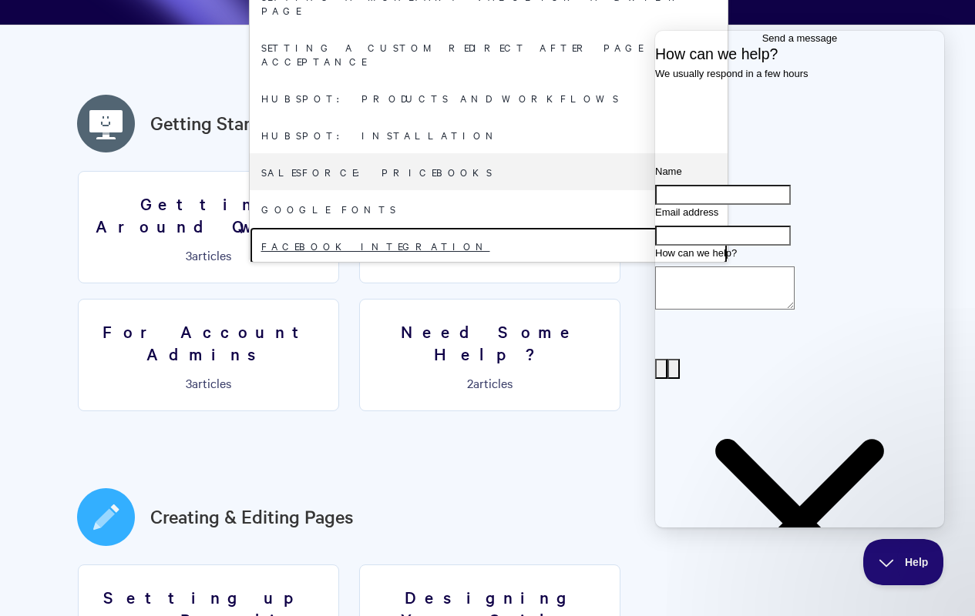
click at [482, 227] on link "Facebook Integration" at bounding box center [489, 245] width 478 height 37
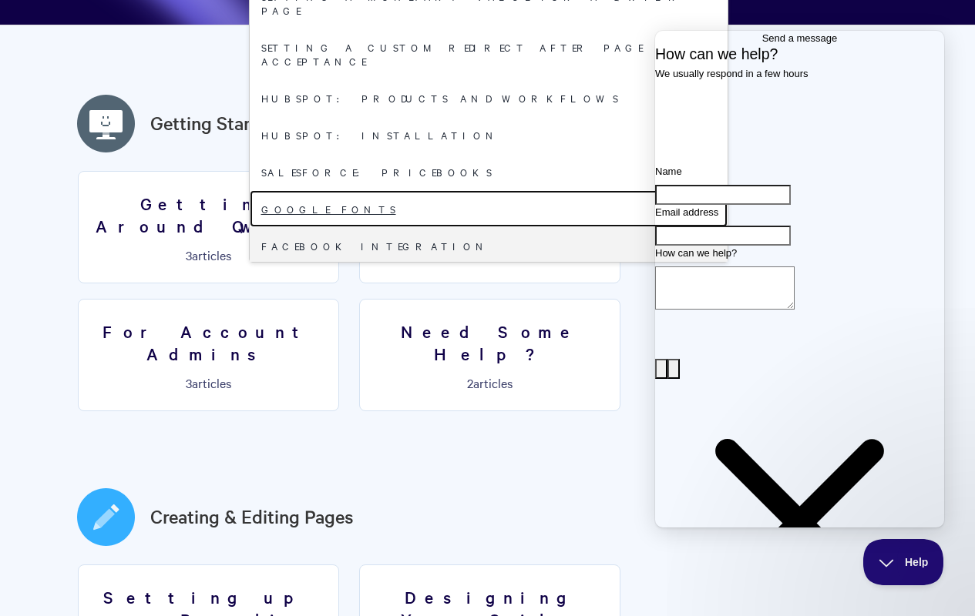
click at [482, 190] on link "Google Fonts" at bounding box center [489, 208] width 478 height 37
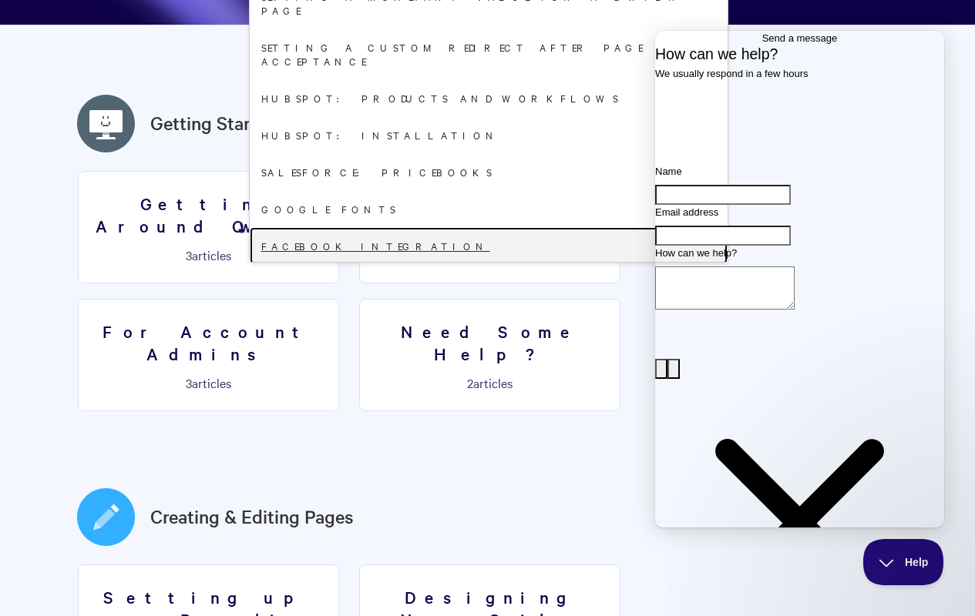
click at [482, 227] on link "Facebook Integration" at bounding box center [489, 245] width 478 height 37
click at [482, 264] on link "Cloning a Qwilr Template" at bounding box center [489, 282] width 478 height 37
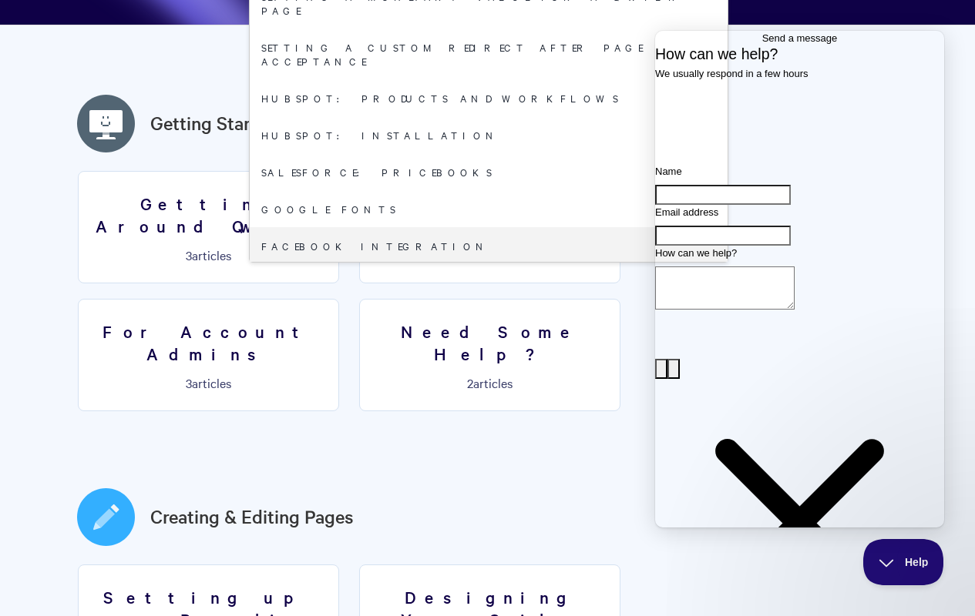
click at [482, 264] on link "Cloning a Qwilr Template" at bounding box center [489, 282] width 478 height 37
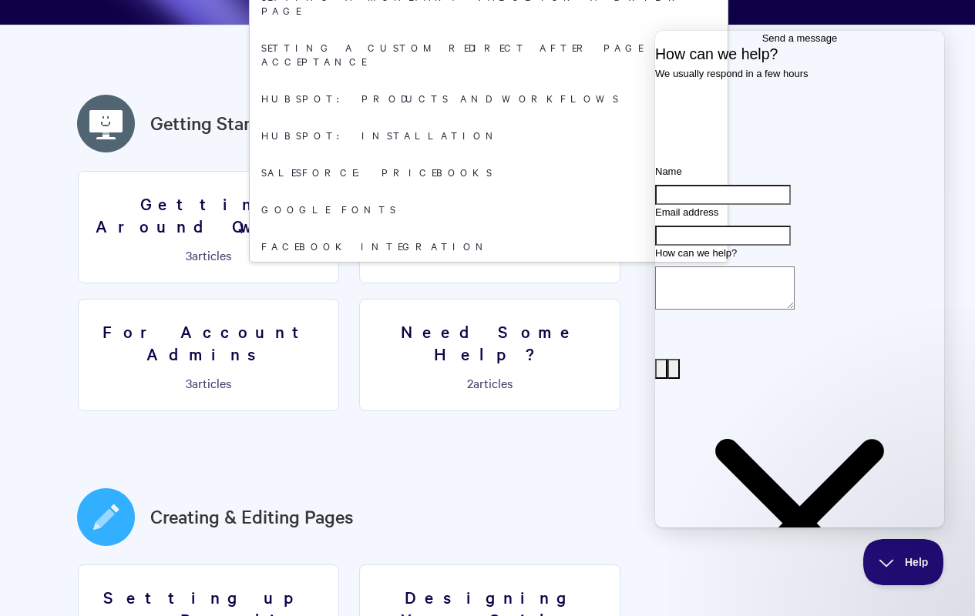
click at [482, 301] on link "Deleting users" at bounding box center [489, 319] width 478 height 37
click at [482, 264] on link "Cloning a Qwilr Template" at bounding box center [489, 282] width 478 height 37
click at [482, 301] on link "Deleting users" at bounding box center [489, 319] width 478 height 37
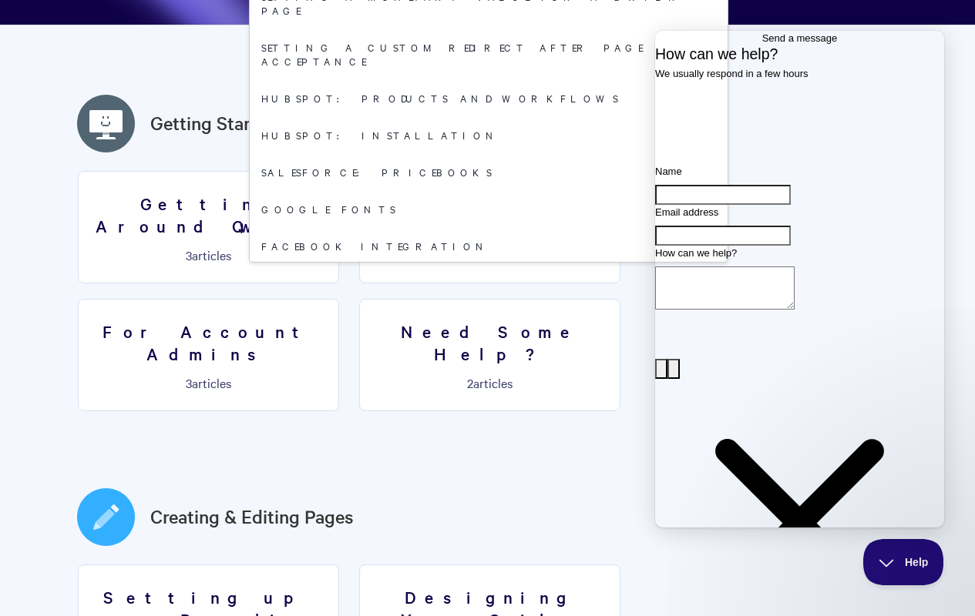
click at [482, 338] on link "Salesforce: Installation and Setup" at bounding box center [489, 356] width 478 height 37
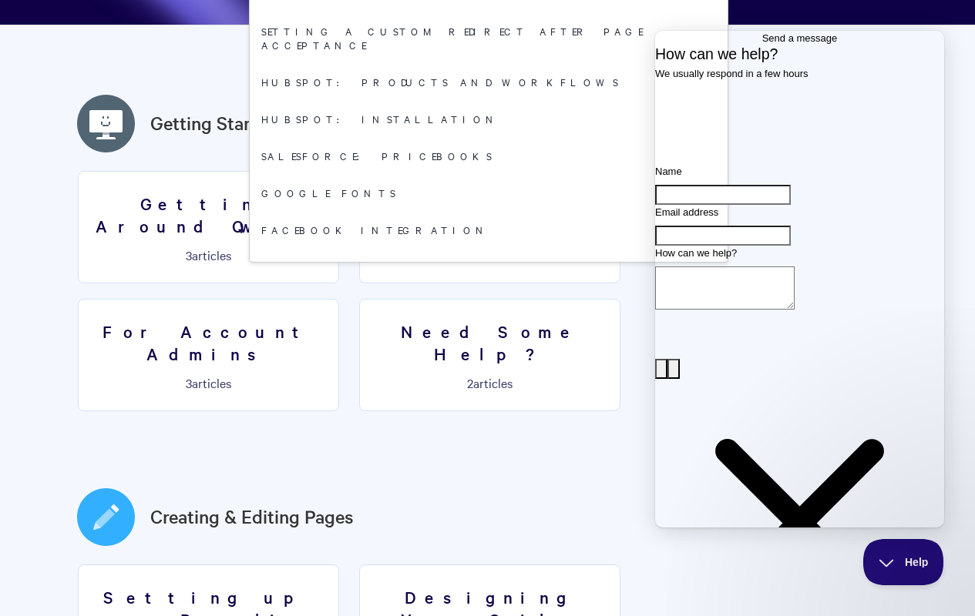
click at [482, 359] on link "Zoho: Setup and Create" at bounding box center [489, 377] width 478 height 37
click at [482, 322] on link "Salesforce: Installation and Setup" at bounding box center [489, 340] width 478 height 37
click at [482, 359] on link "Zoho: Setup and Create" at bounding box center [489, 377] width 478 height 37
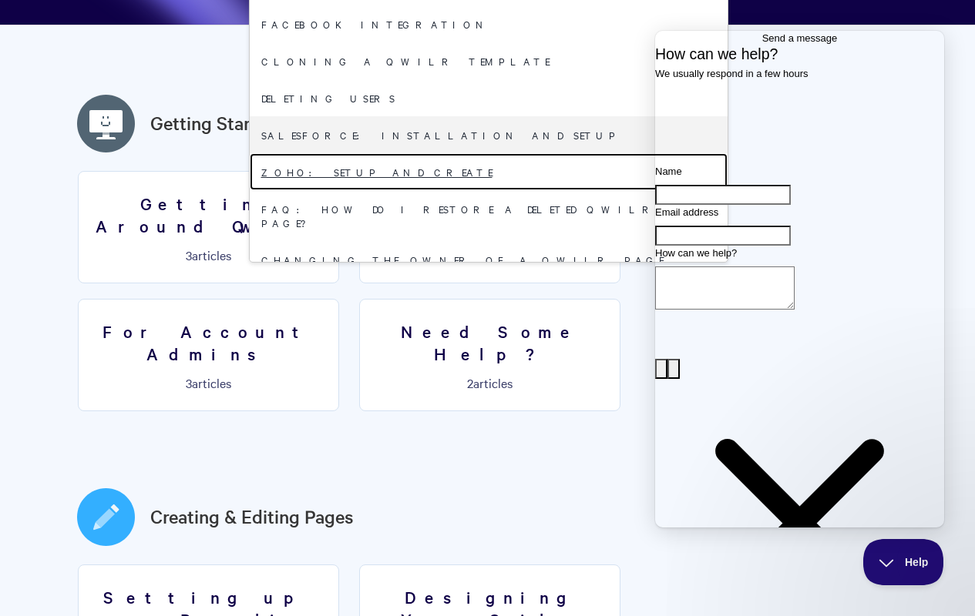
click at [482, 153] on link "Zoho: Setup and Create" at bounding box center [489, 171] width 478 height 37
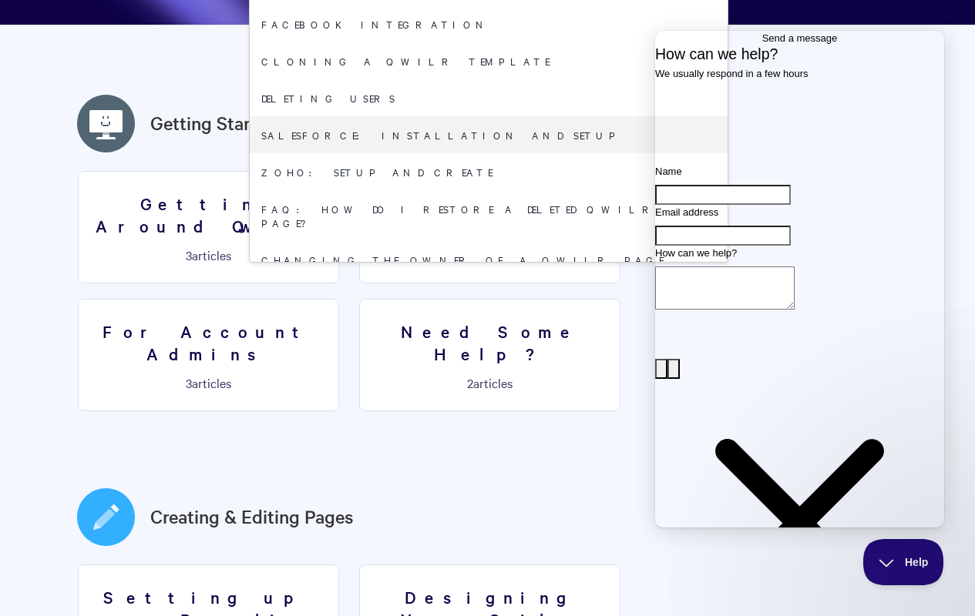
click at [482, 366] on link "Qwilr Accessibility" at bounding box center [489, 384] width 478 height 37
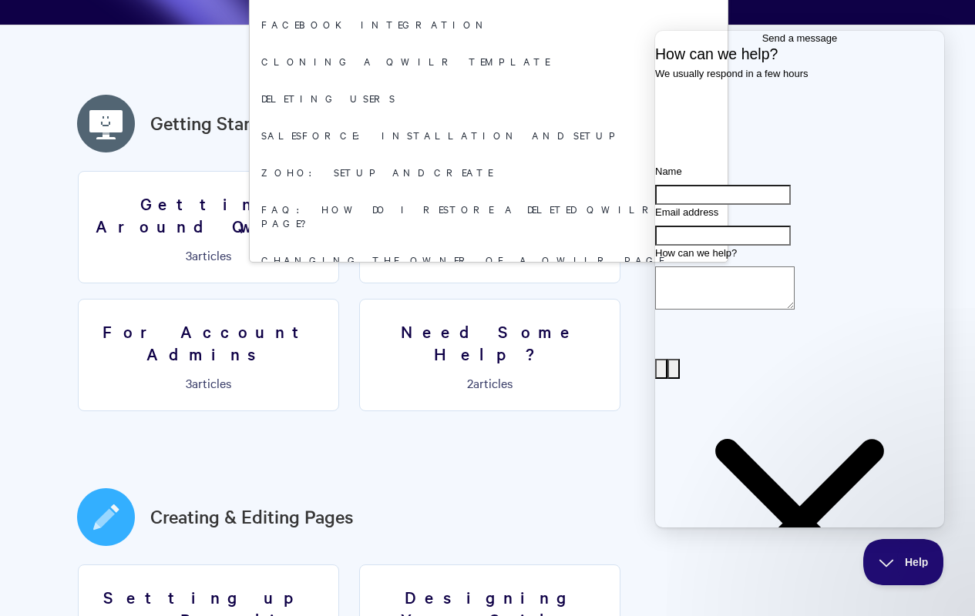
click at [482, 366] on link "Qwilr Accessibility" at bounding box center [489, 384] width 478 height 37
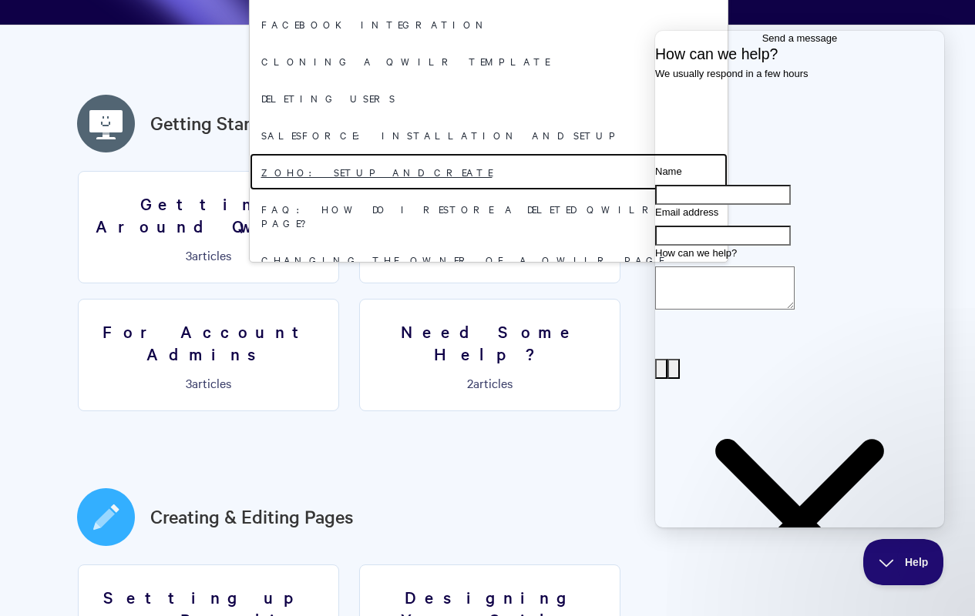
click at [482, 153] on link "Zoho: Setup and Create" at bounding box center [489, 171] width 478 height 37
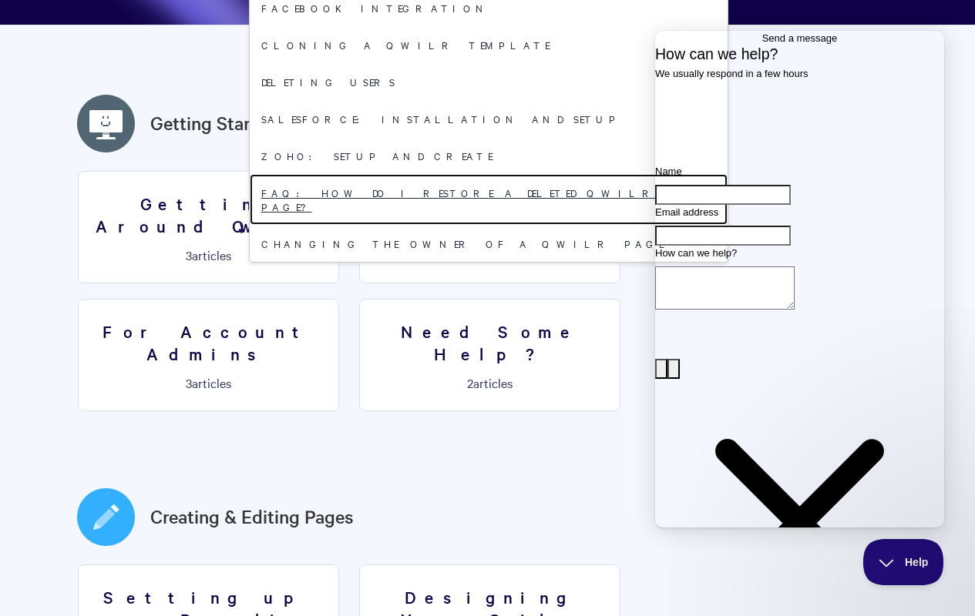
click at [482, 174] on link "FAQ: How do I restore a deleted Qwilr Page?" at bounding box center [489, 199] width 478 height 51
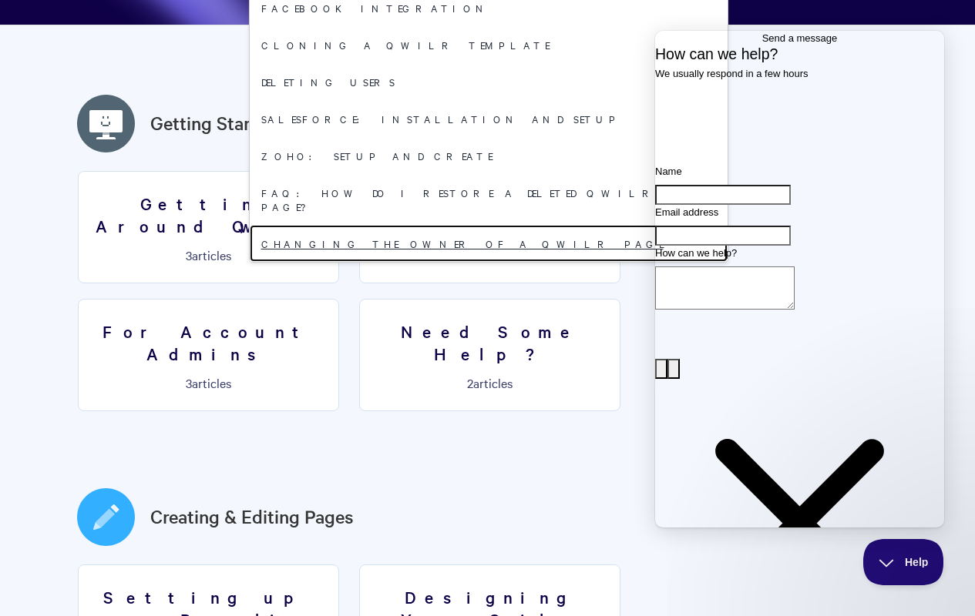
click at [482, 225] on link "Changing the owner of a Qwilr Page" at bounding box center [489, 243] width 478 height 37
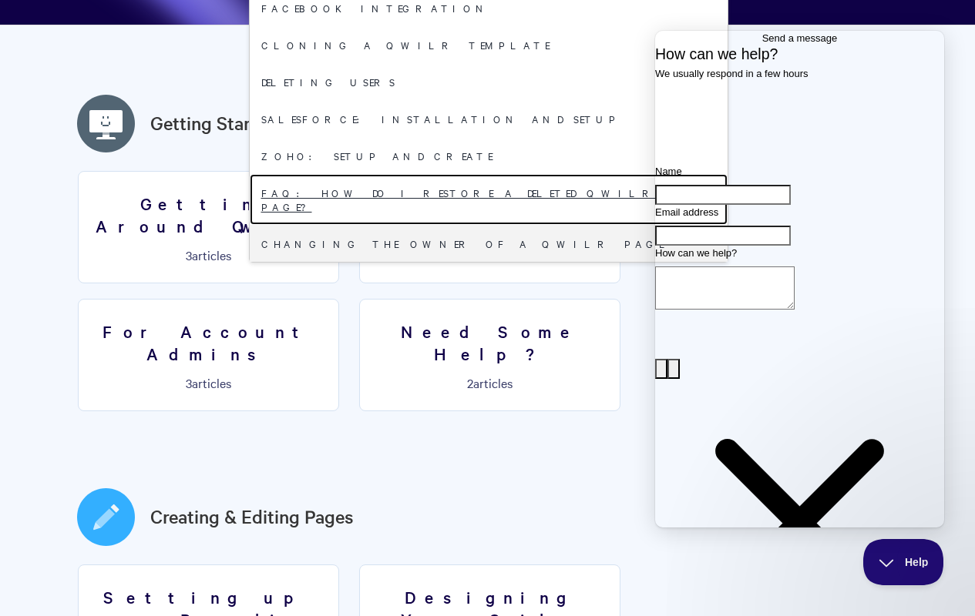
click at [482, 174] on link "FAQ: How do I restore a deleted Qwilr Page?" at bounding box center [489, 199] width 478 height 51
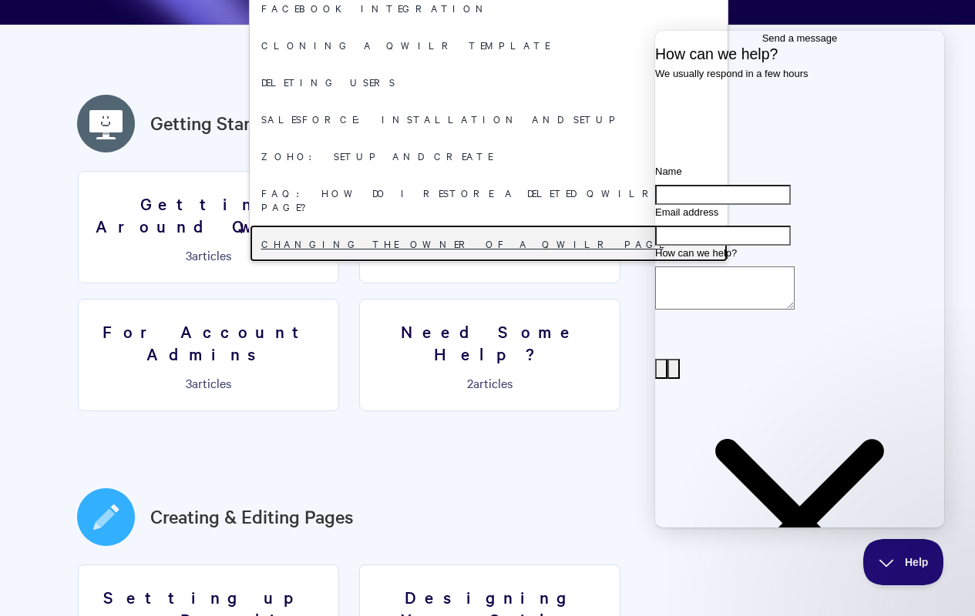
click at [482, 225] on link "Changing the owner of a Qwilr Page" at bounding box center [489, 243] width 478 height 37
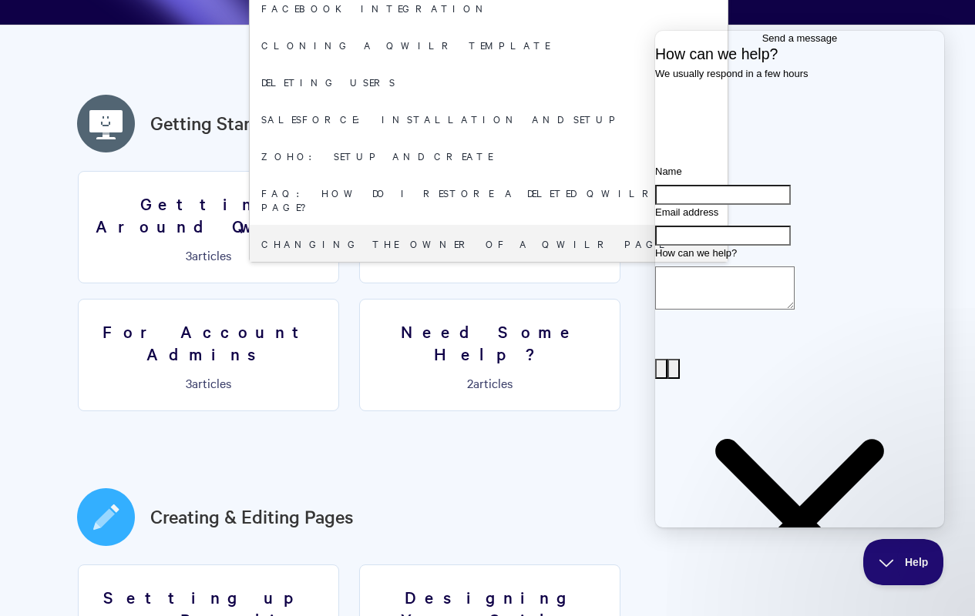
click at [482, 262] on link "FAQ: Can my client download the PDF of my Qwilr Page?" at bounding box center [489, 287] width 478 height 51
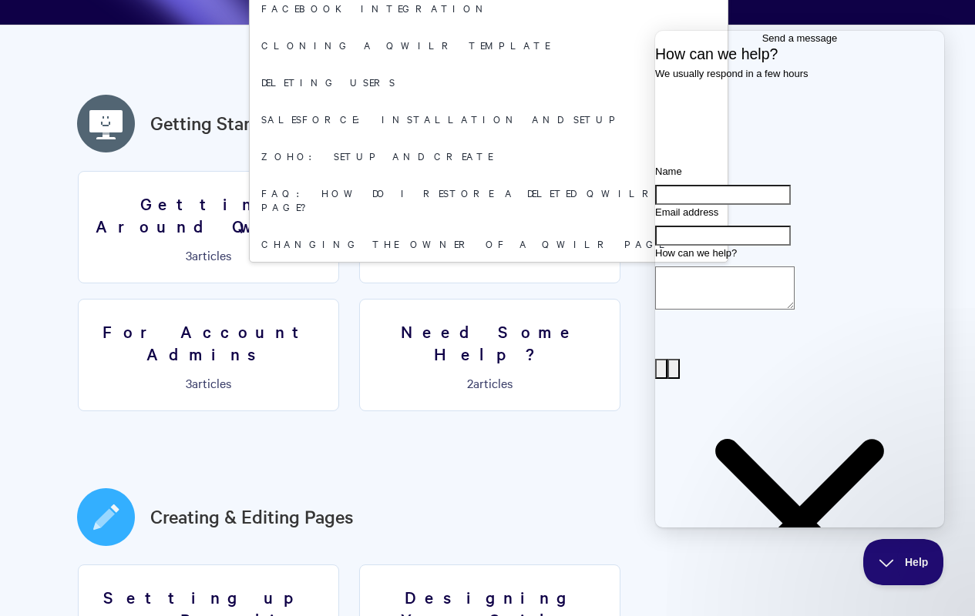
click at [482, 313] on link "iFrame Embeds" at bounding box center [489, 331] width 478 height 37
click at [482, 262] on link "FAQ: Can my client download the PDF of my Qwilr Page?" at bounding box center [489, 287] width 478 height 51
click at [482, 313] on link "iFrame Embeds" at bounding box center [489, 331] width 478 height 37
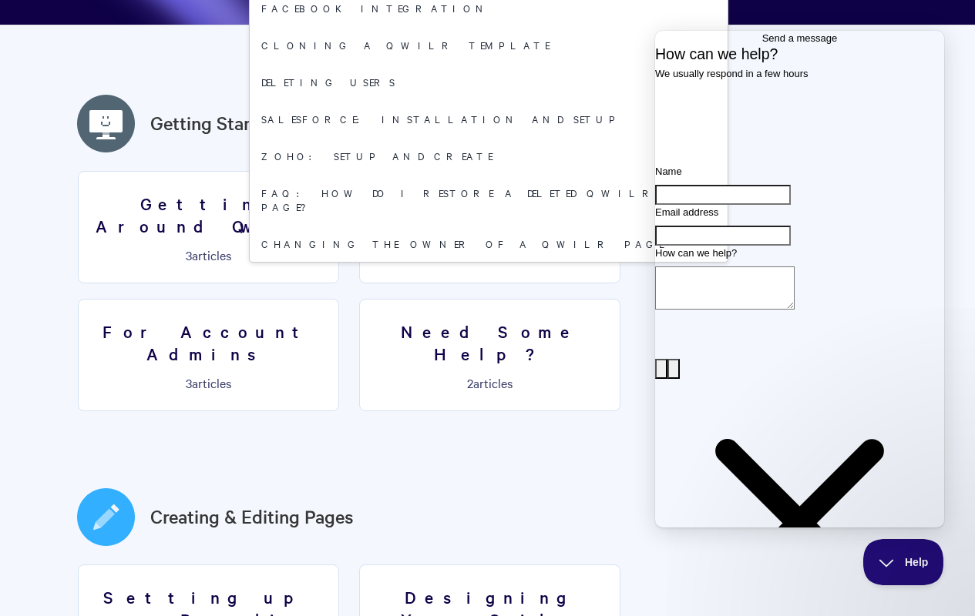
click at [482, 350] on link "Qwilr Accessibility" at bounding box center [489, 368] width 478 height 37
click at [482, 387] on link "FullStory Integration" at bounding box center [489, 405] width 478 height 37
click at [482, 461] on link "Crazy Egg Integration" at bounding box center [489, 479] width 478 height 37
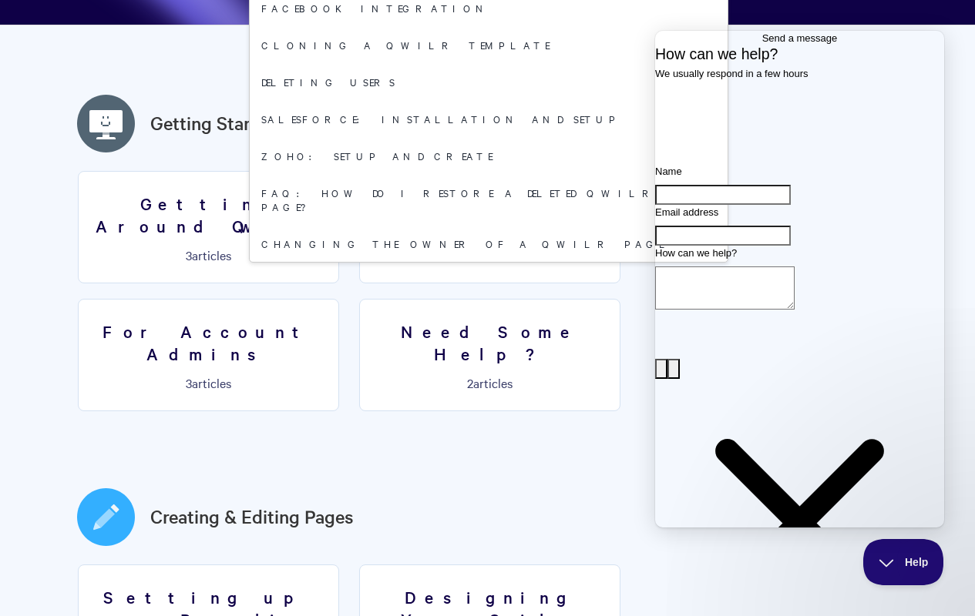
scroll to position [1479, 0]
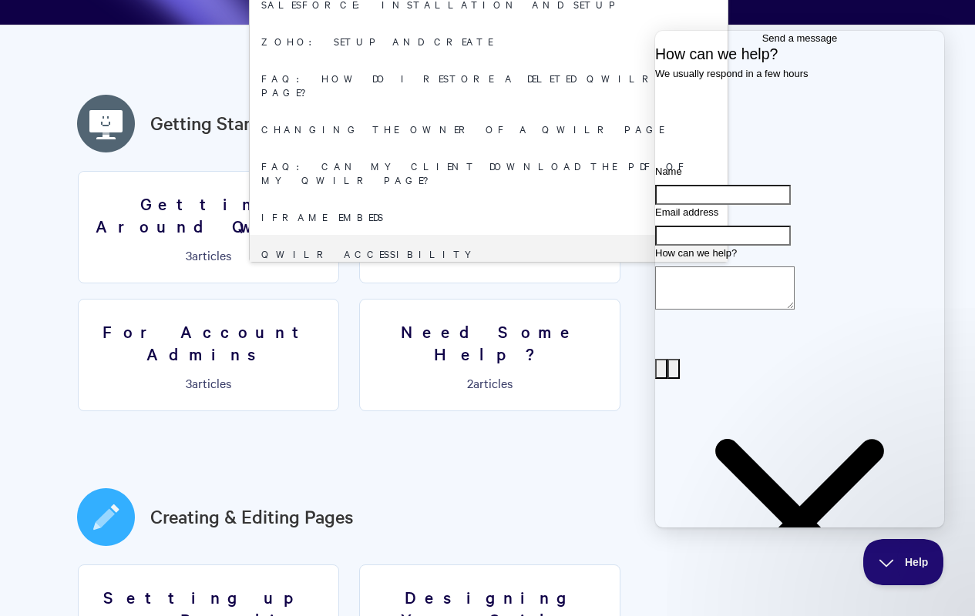
click at [482, 272] on link "FullStory Integration" at bounding box center [489, 290] width 478 height 37
click at [482, 309] on link "Mixpanel Integration" at bounding box center [489, 327] width 478 height 37
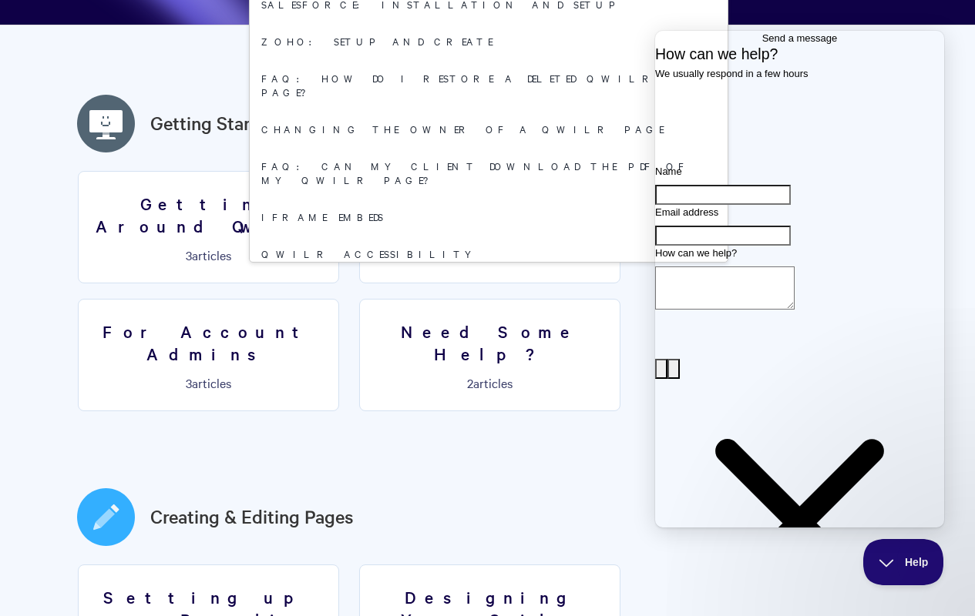
click at [482, 309] on link "Mixpanel Integration" at bounding box center [489, 327] width 478 height 37
click at [482, 346] on link "Crazy Egg Integration" at bounding box center [489, 364] width 478 height 37
click at [482, 309] on link "Mixpanel Integration" at bounding box center [489, 327] width 478 height 37
click at [482, 346] on link "Crazy Egg Integration" at bounding box center [489, 364] width 478 height 37
click at [685, 246] on div "Contact form" at bounding box center [799, 246] width 289 height 0
